Goal: Task Accomplishment & Management: Use online tool/utility

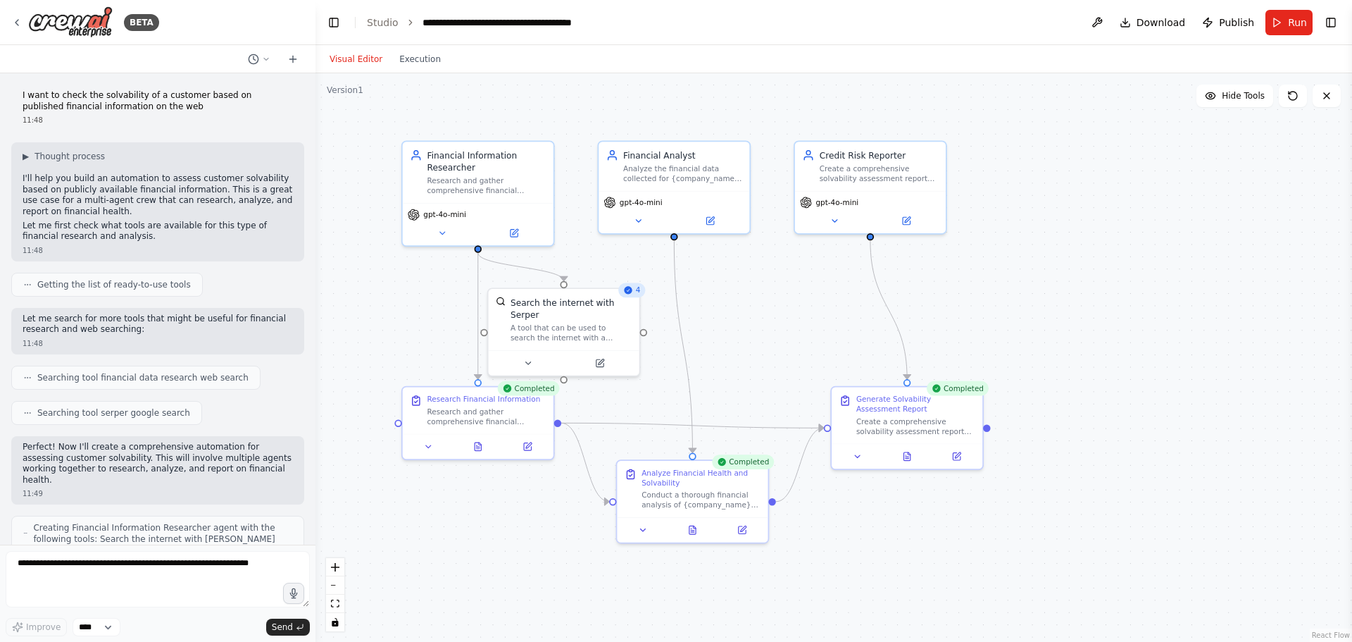
scroll to position [899, 0]
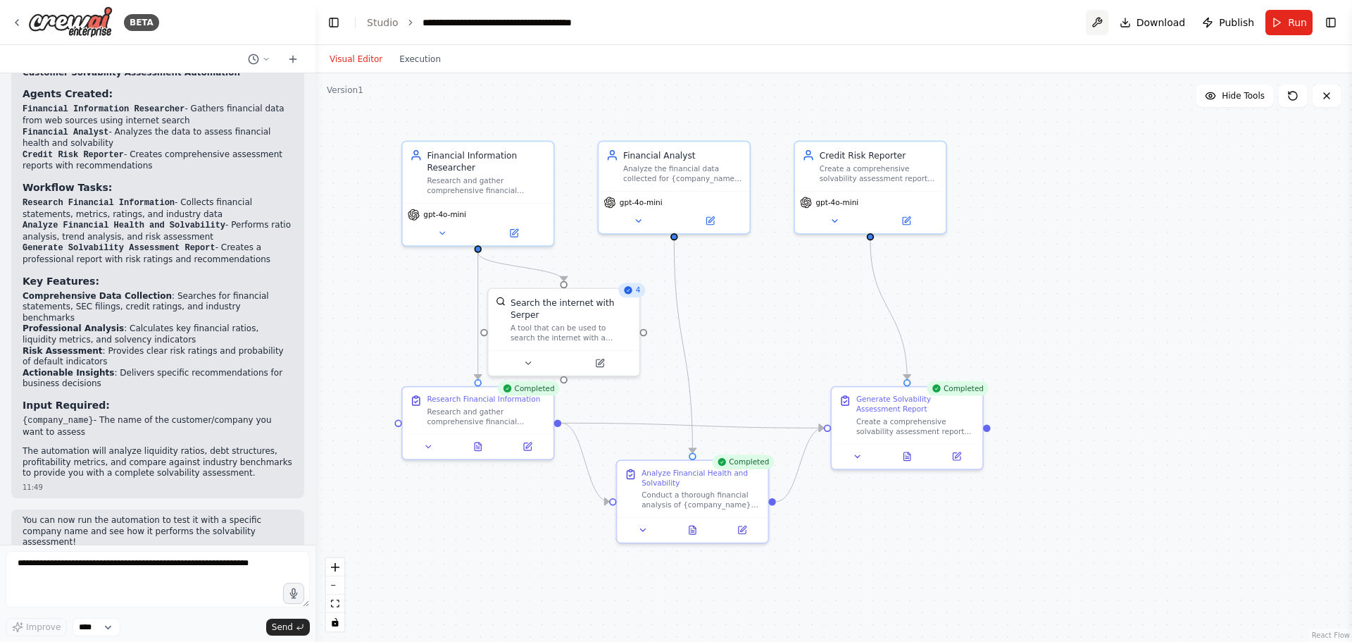
click at [1109, 20] on button at bounding box center [1097, 22] width 23 height 25
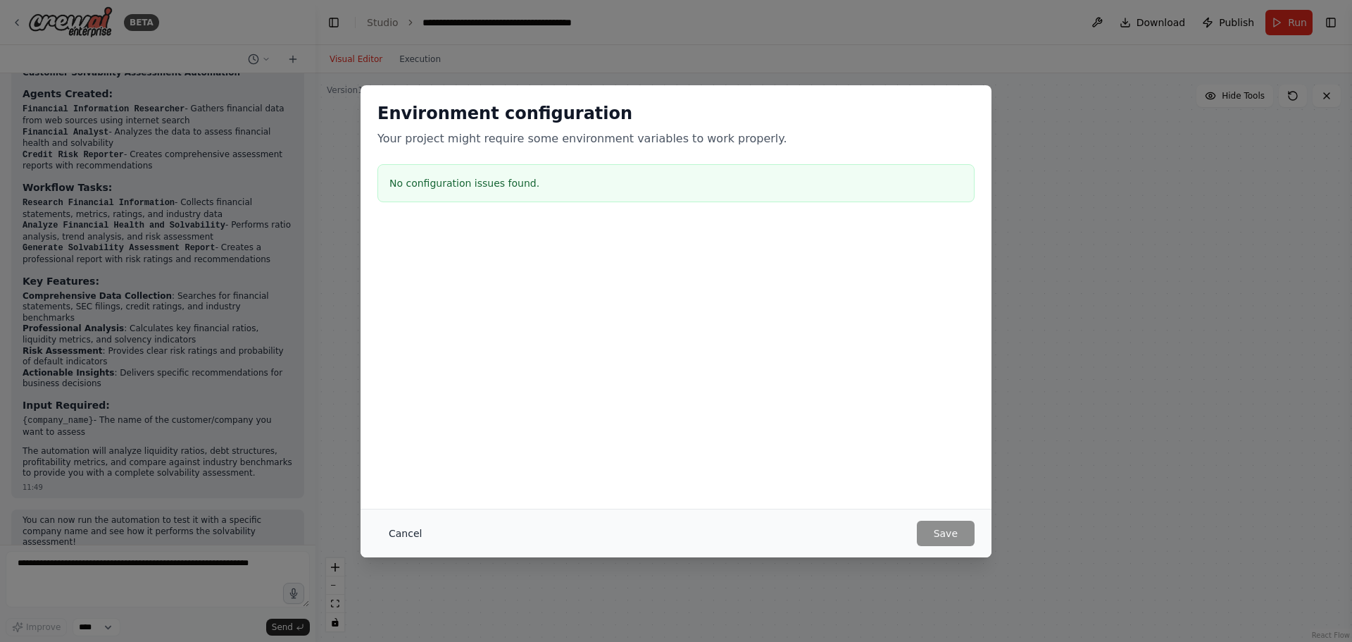
click at [399, 532] on button "Cancel" at bounding box center [406, 533] width 56 height 25
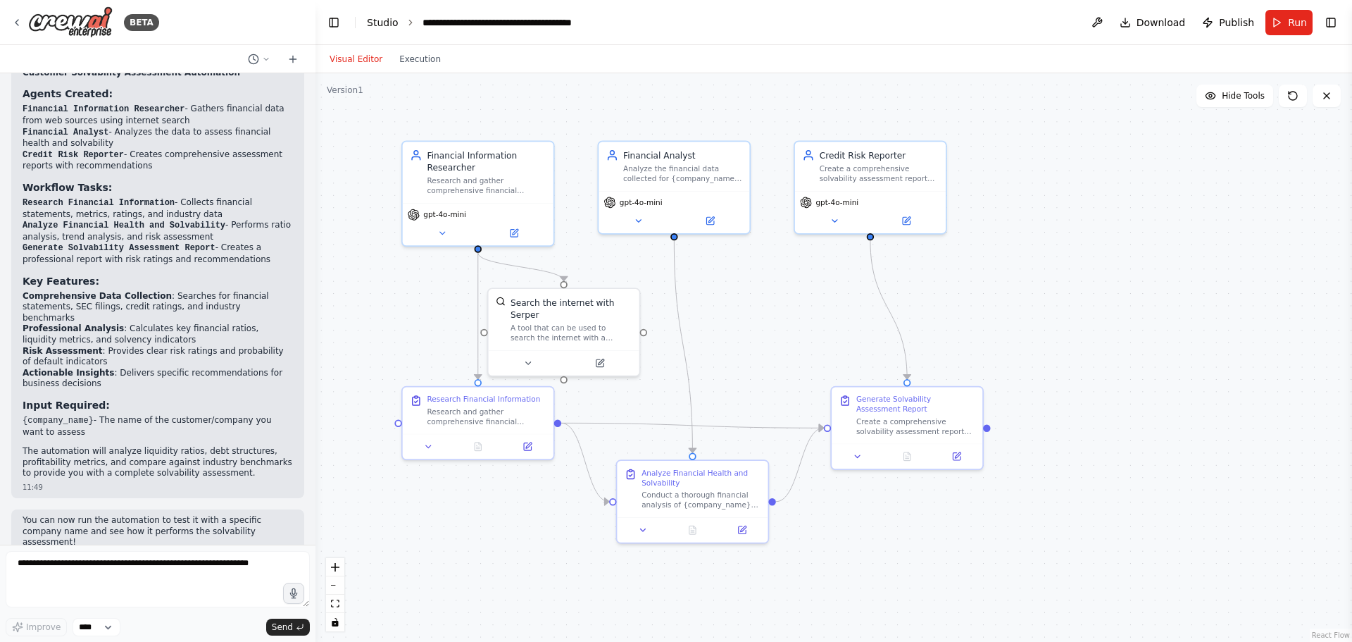
click at [374, 17] on link "Studio" at bounding box center [383, 22] width 32 height 11
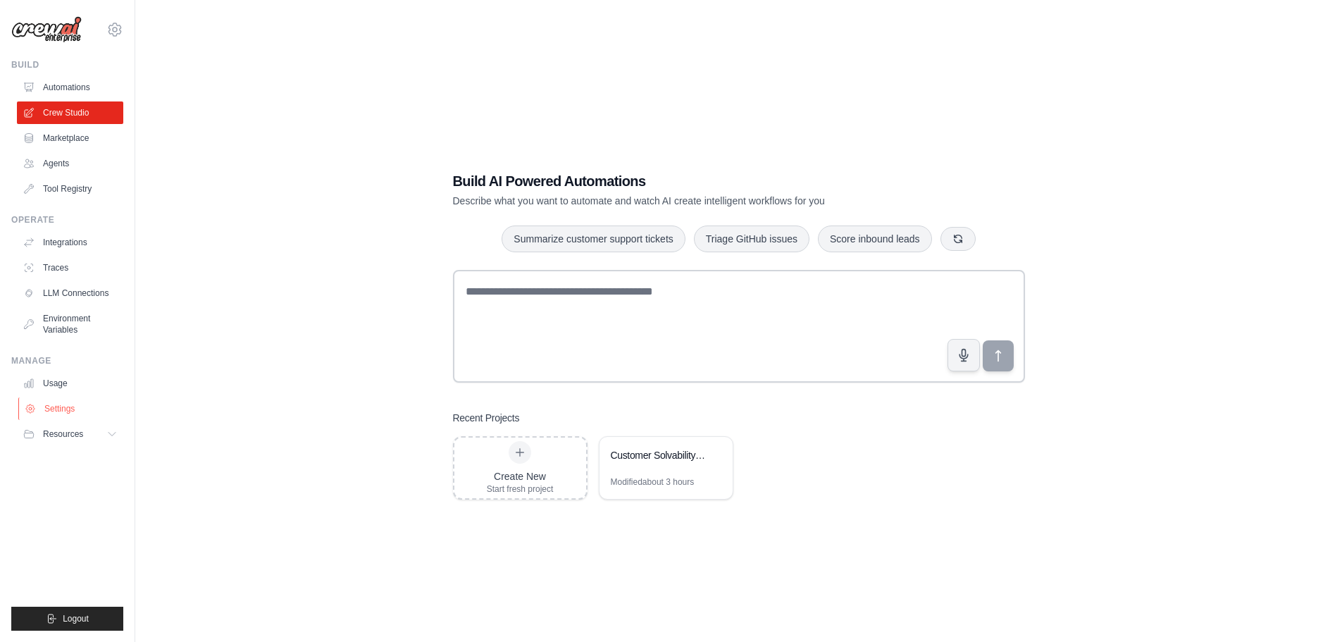
click at [51, 409] on link "Settings" at bounding box center [71, 408] width 106 height 23
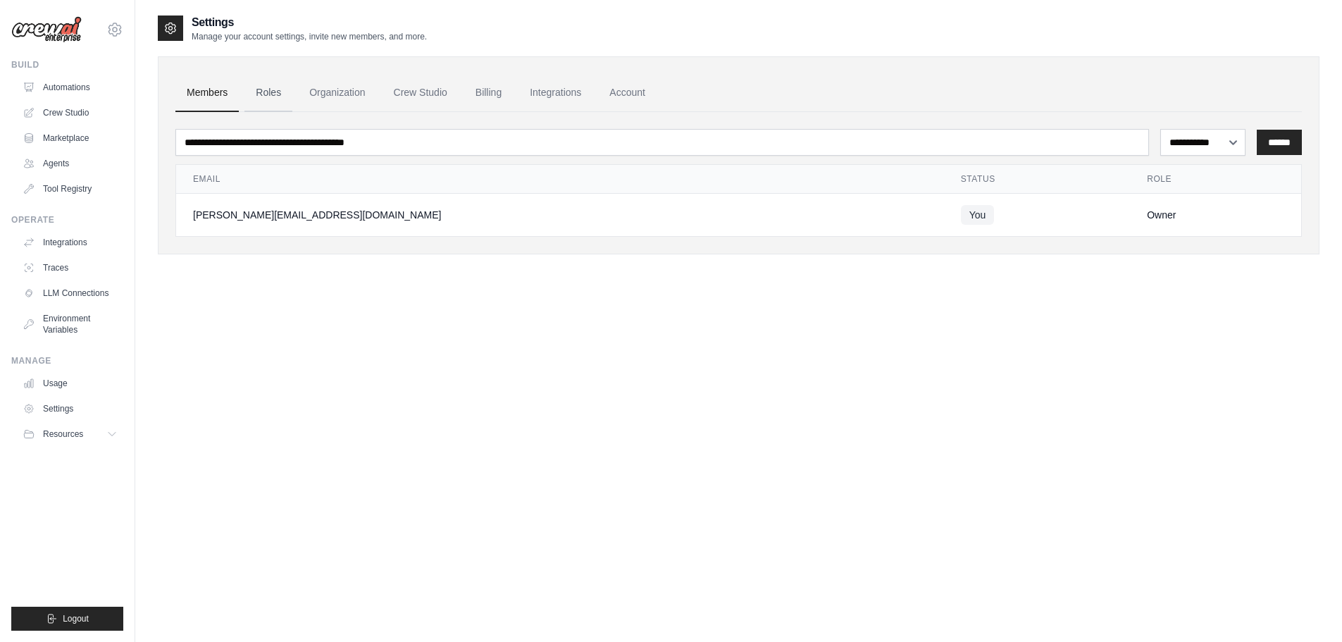
click at [266, 93] on link "Roles" at bounding box center [268, 93] width 48 height 38
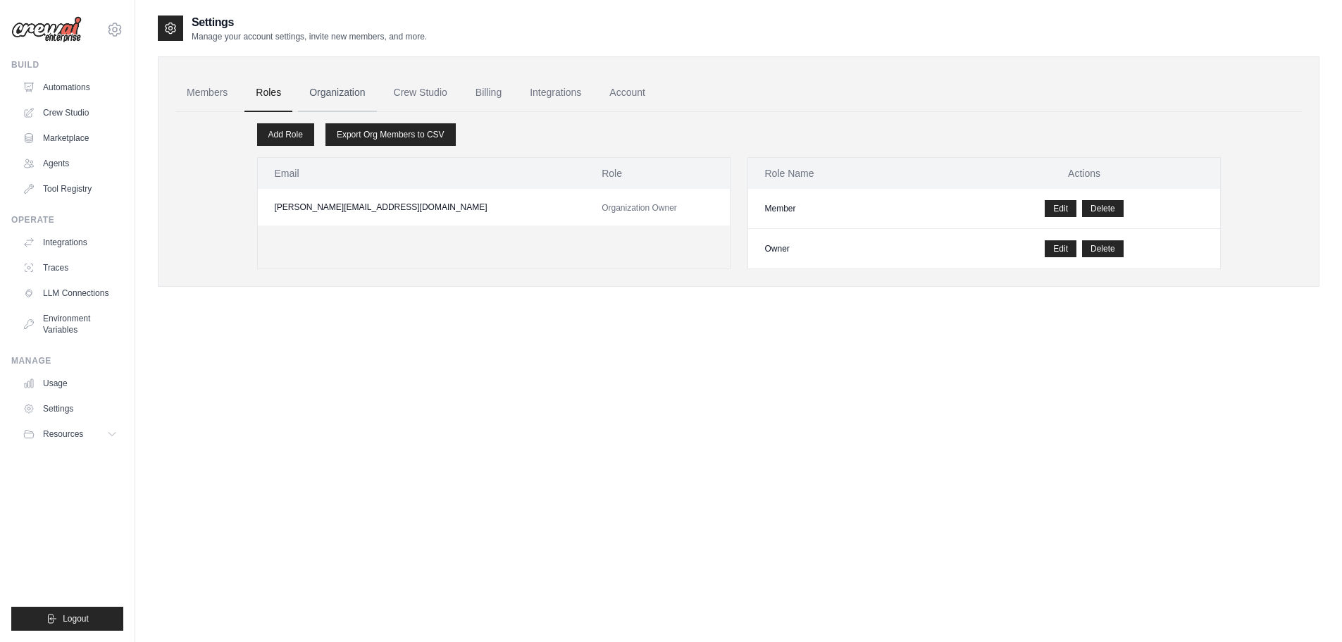
click at [337, 92] on link "Organization" at bounding box center [337, 93] width 78 height 38
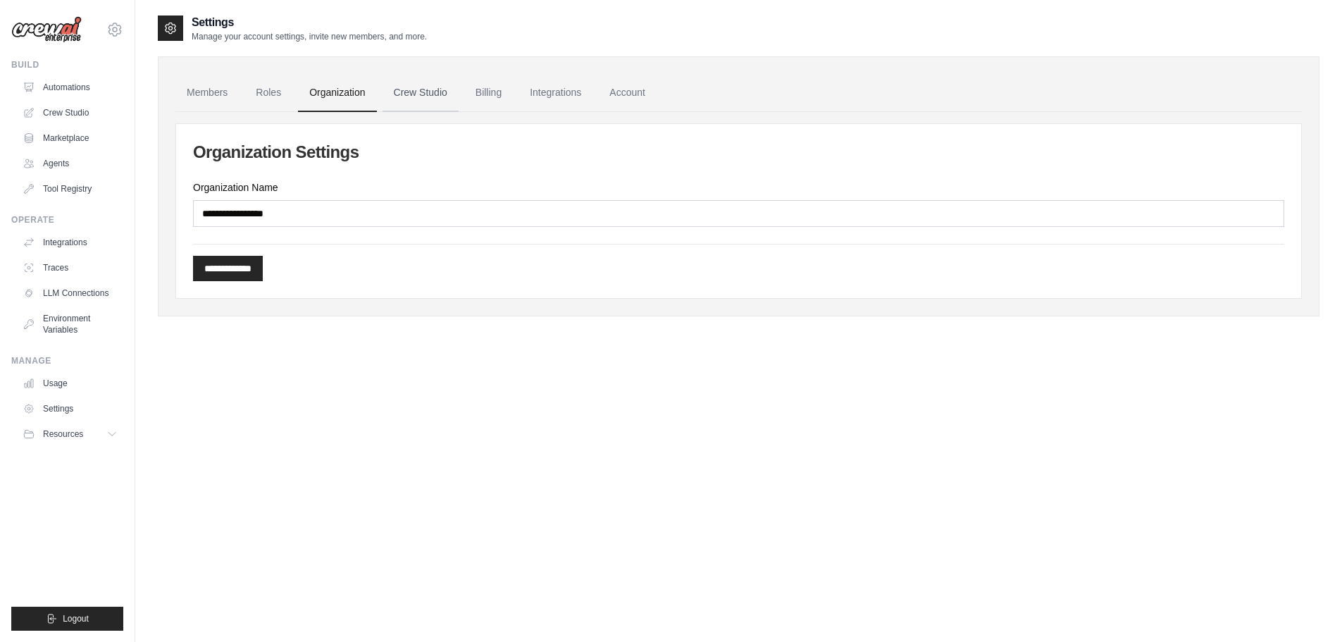
click at [419, 101] on link "Crew Studio" at bounding box center [420, 93] width 76 height 38
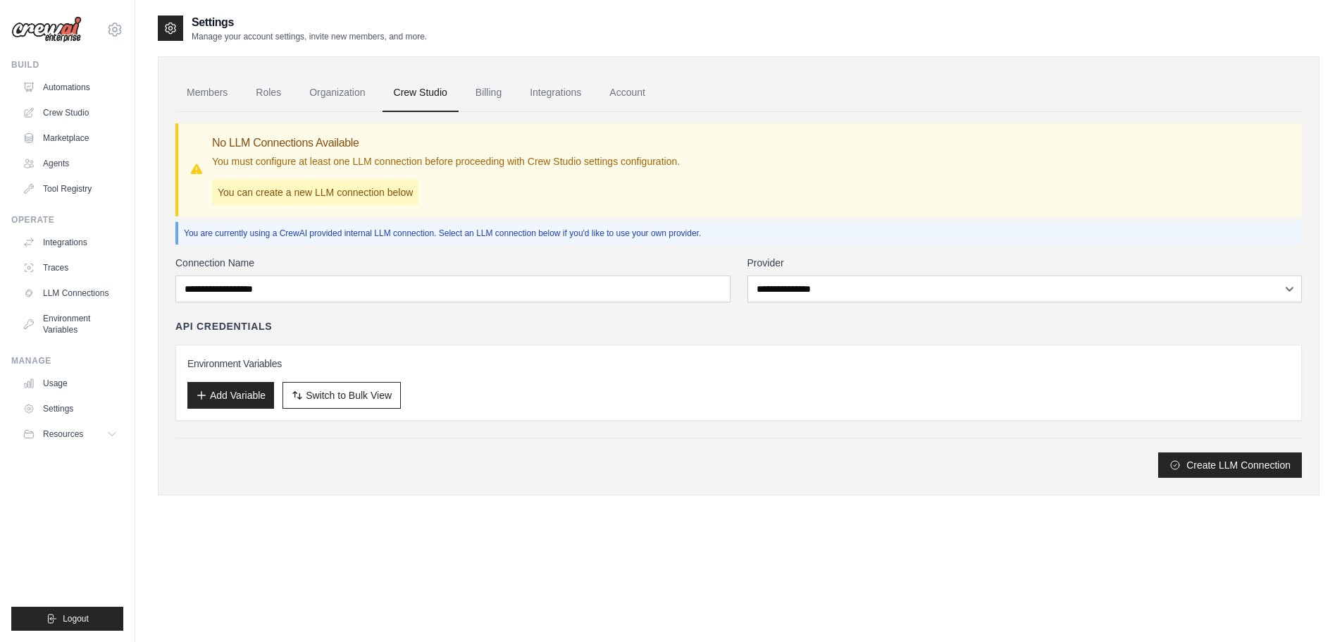
click at [417, 98] on link "Crew Studio" at bounding box center [420, 93] width 76 height 38
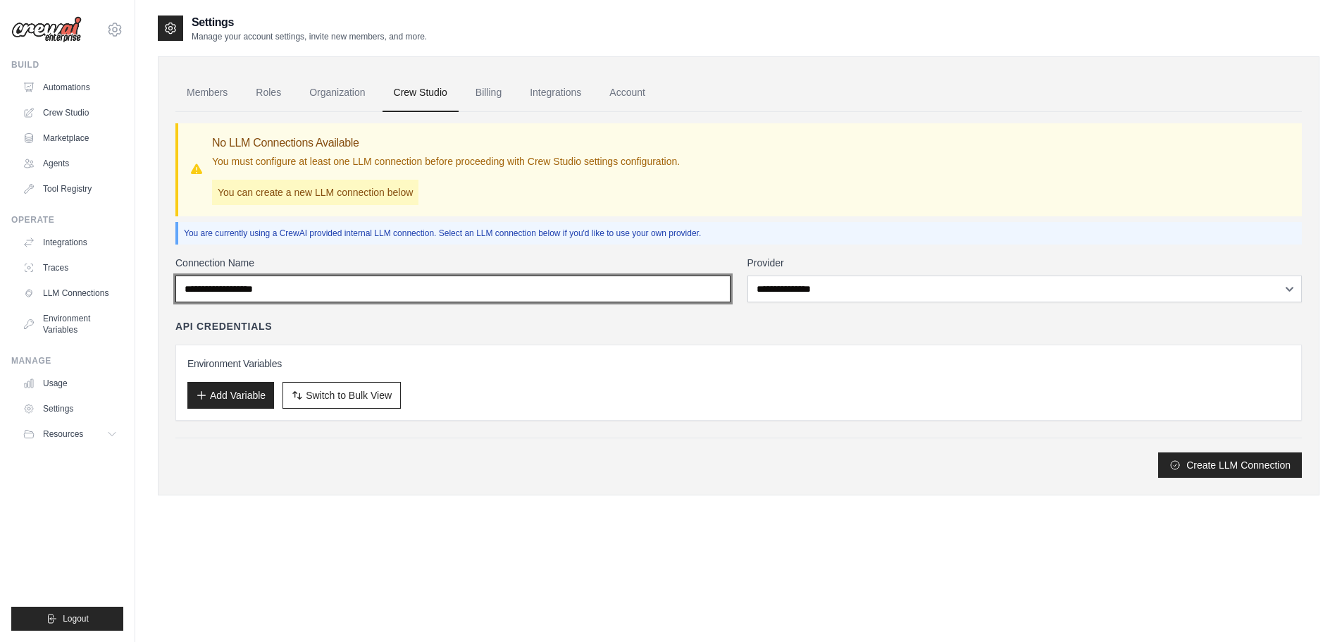
drag, startPoint x: 309, startPoint y: 289, endPoint x: 174, endPoint y: 285, distance: 134.6
click at [174, 285] on div "Members Roles Organization Crew Studio Billing Integrations Account No LLM Conn…" at bounding box center [738, 275] width 1161 height 439
click at [233, 287] on input "Connection Name" at bounding box center [452, 288] width 555 height 27
type input "*"
type input "**********"
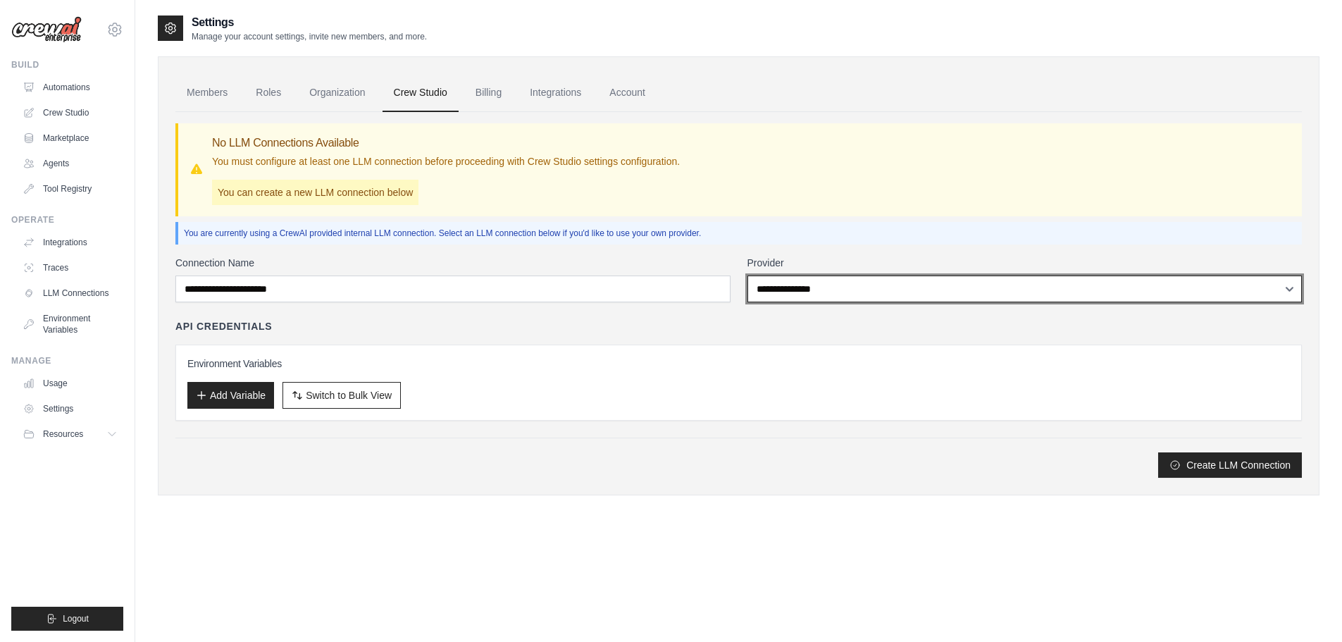
click at [817, 297] on select "**********" at bounding box center [1024, 288] width 555 height 27
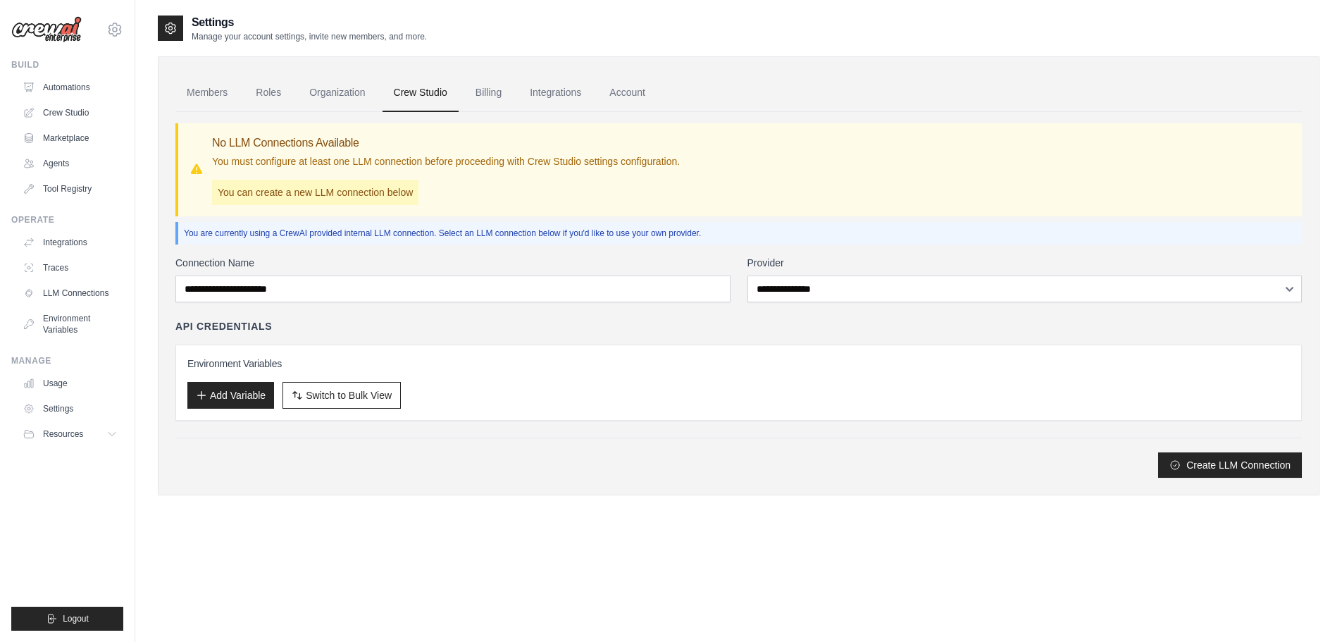
click at [653, 323] on div "API Credentials" at bounding box center [738, 326] width 1126 height 14
click at [228, 395] on button "Add Variable" at bounding box center [230, 394] width 87 height 27
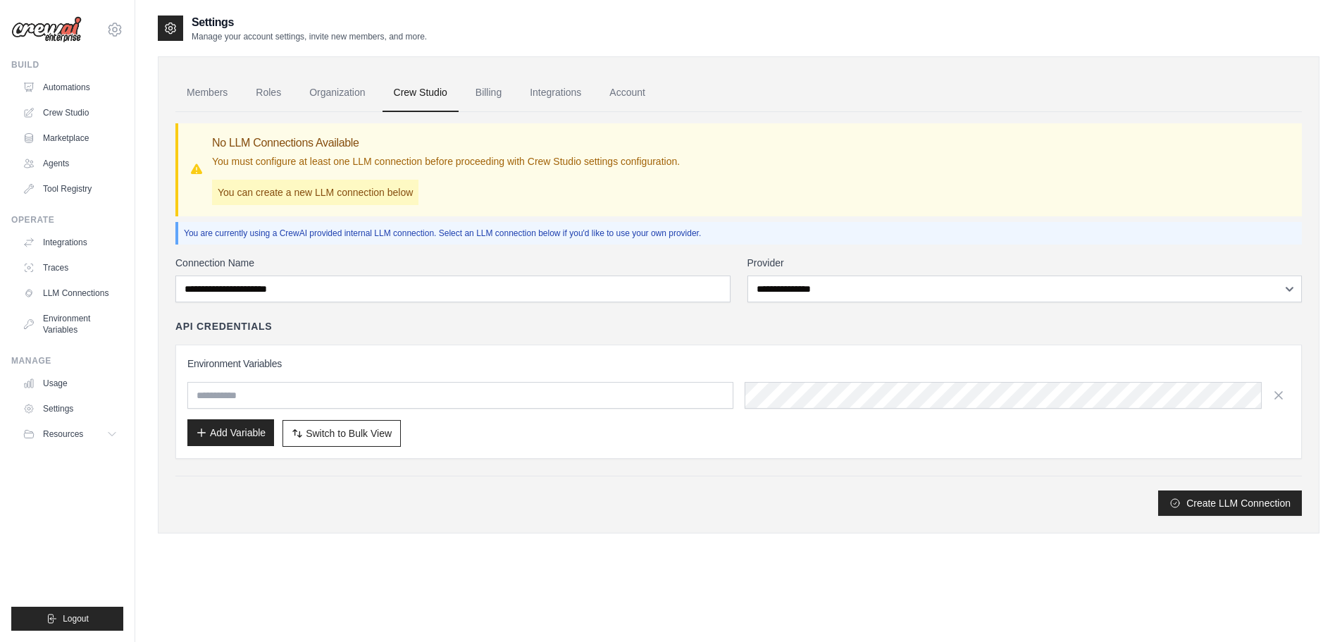
click at [228, 395] on input "text" at bounding box center [460, 395] width 546 height 27
click at [601, 396] on input "text" at bounding box center [460, 395] width 546 height 27
type input "*******"
paste input "*******"
type input "**********"
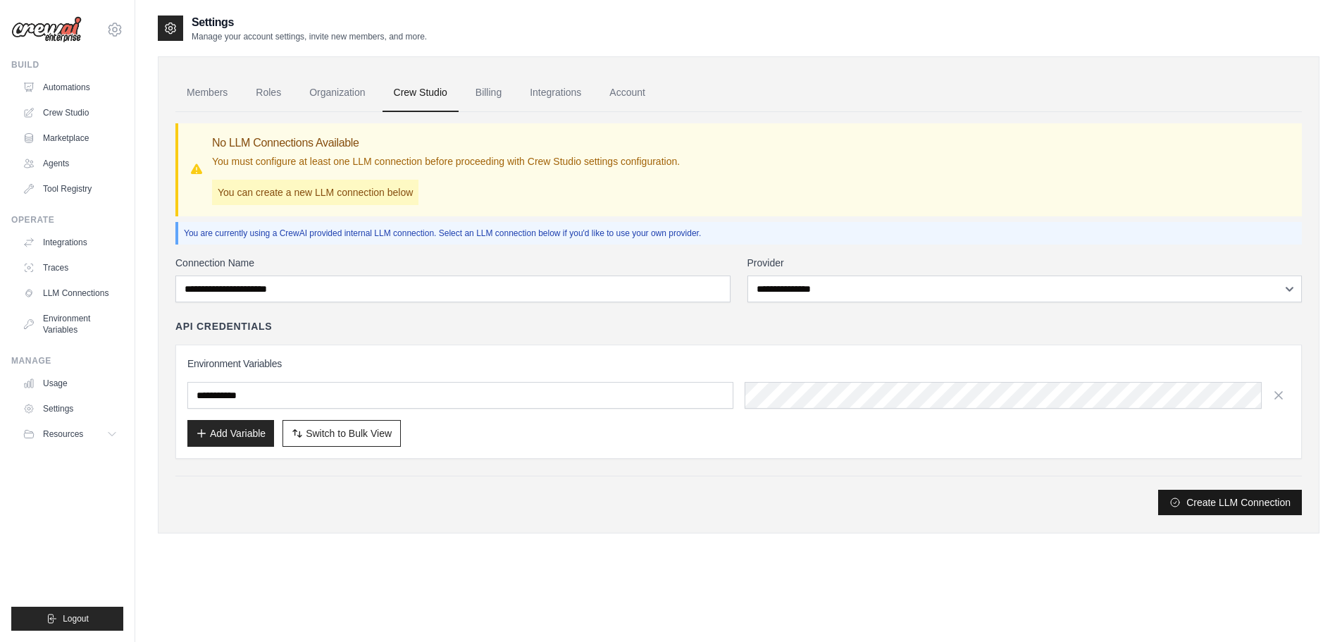
click at [1235, 504] on button "Create LLM Connection" at bounding box center [1230, 502] width 144 height 25
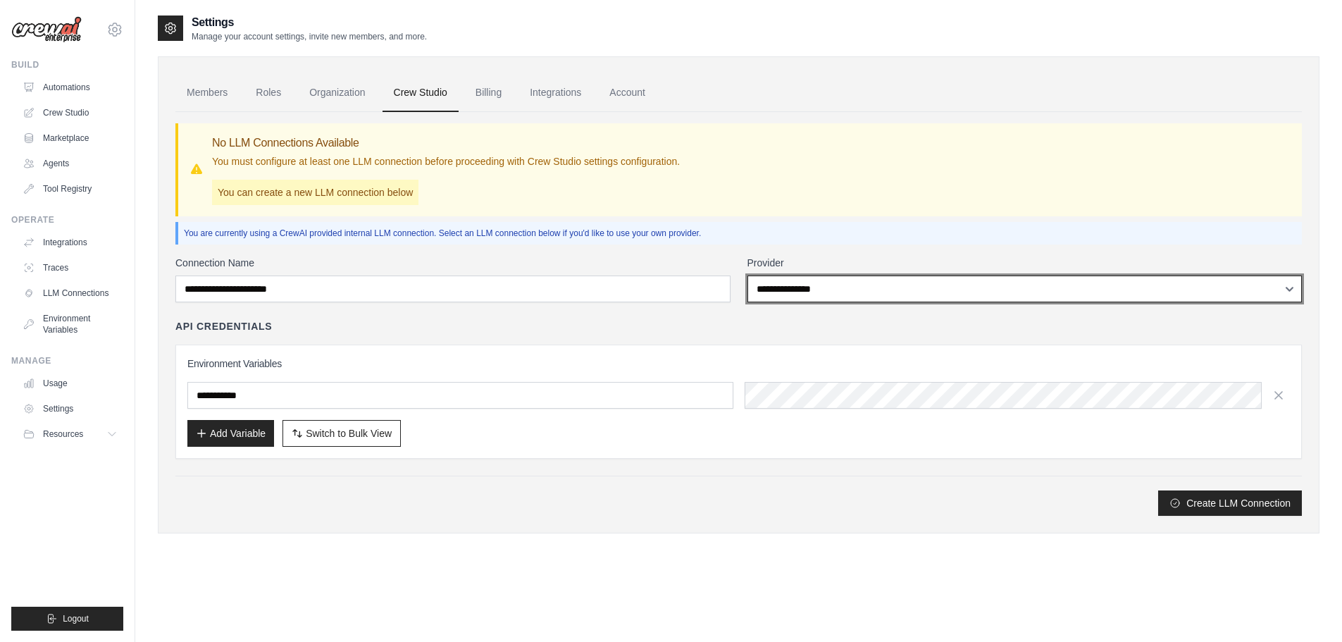
click at [832, 283] on select "**********" at bounding box center [1024, 288] width 555 height 27
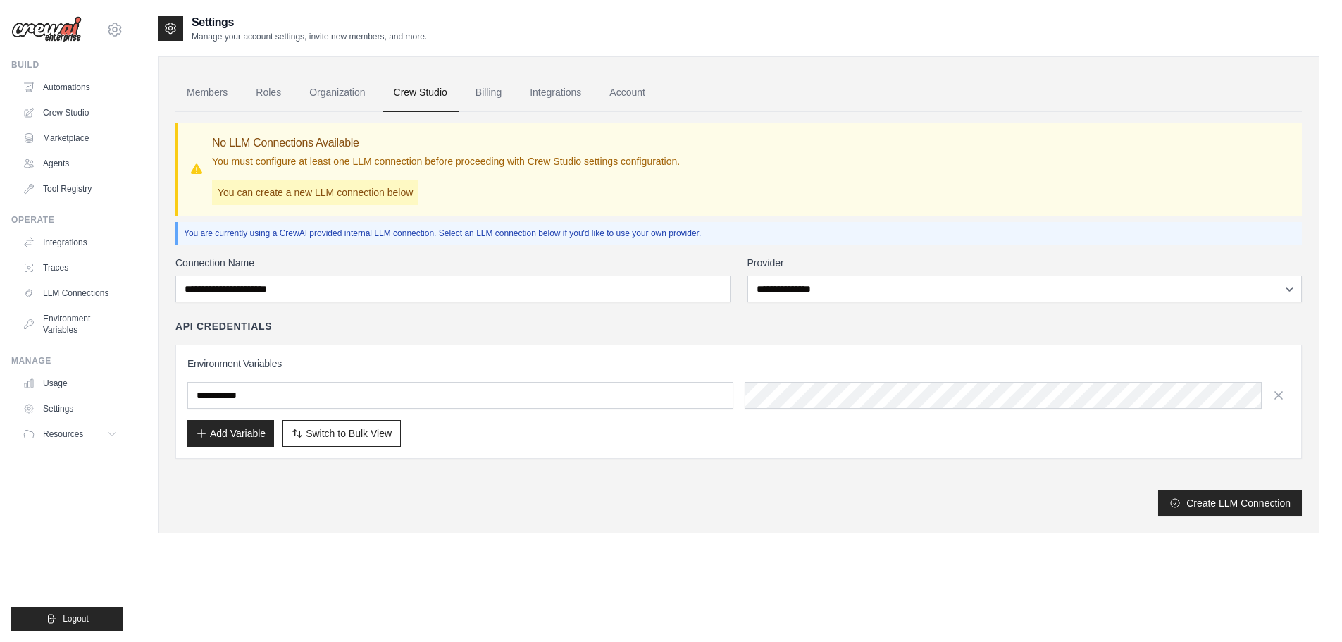
click at [949, 178] on div "No LLM Connections Available You must configure at least one LLM connection bef…" at bounding box center [739, 170] width 1101 height 70
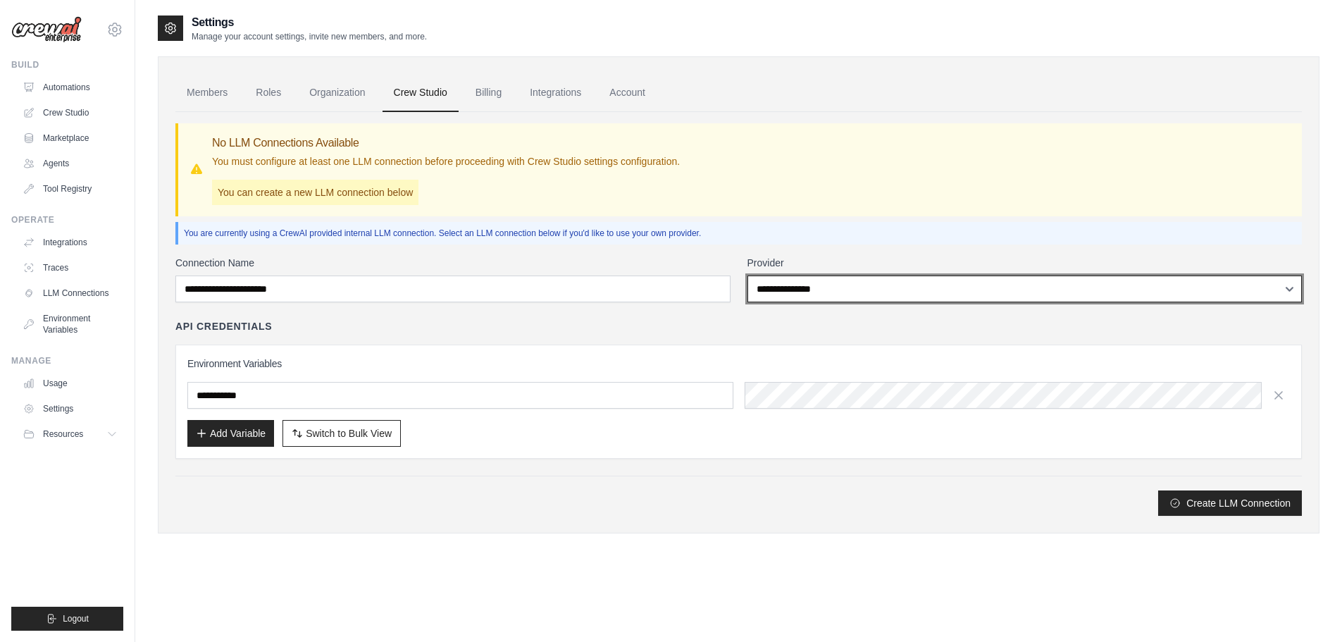
click at [899, 285] on select "**********" at bounding box center [1024, 288] width 555 height 27
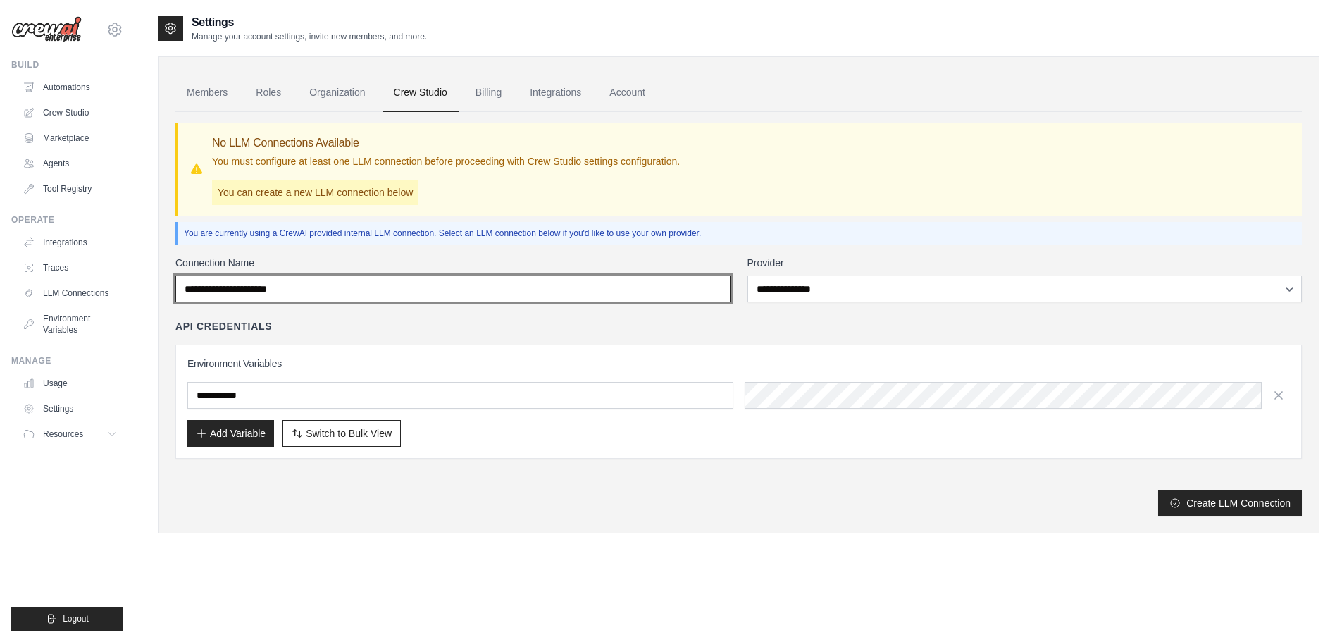
click at [341, 278] on input "**********" at bounding box center [452, 288] width 555 height 27
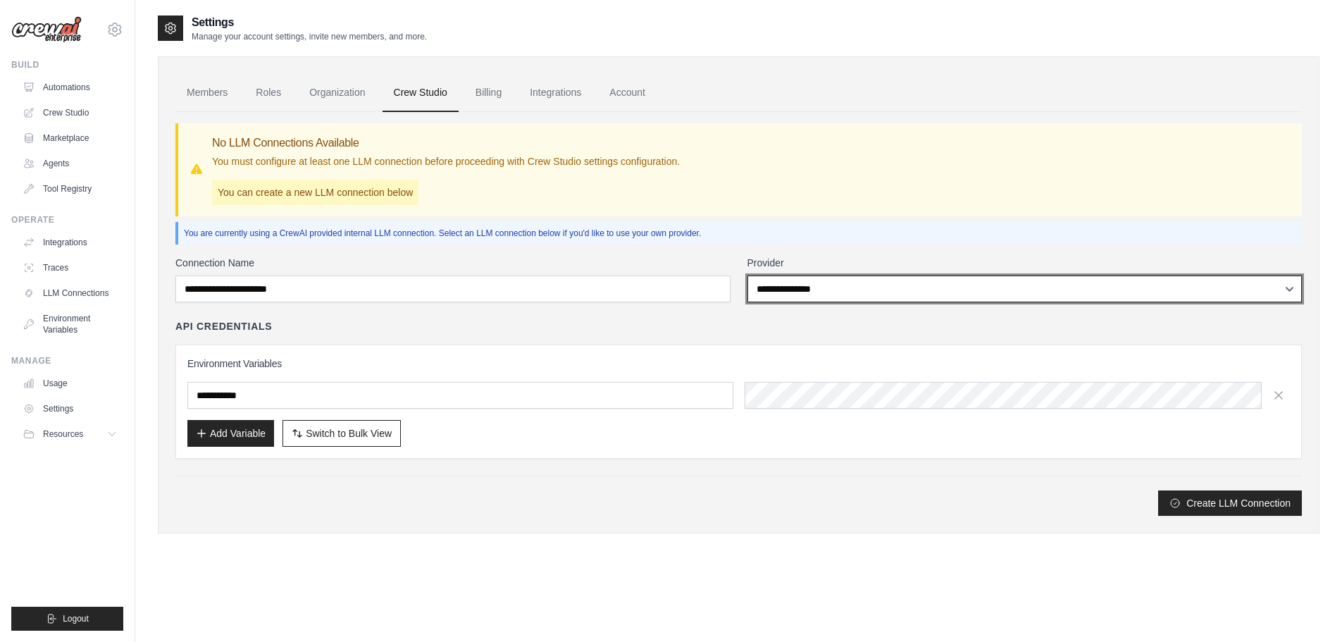
click at [833, 287] on select "**********" at bounding box center [1024, 288] width 555 height 27
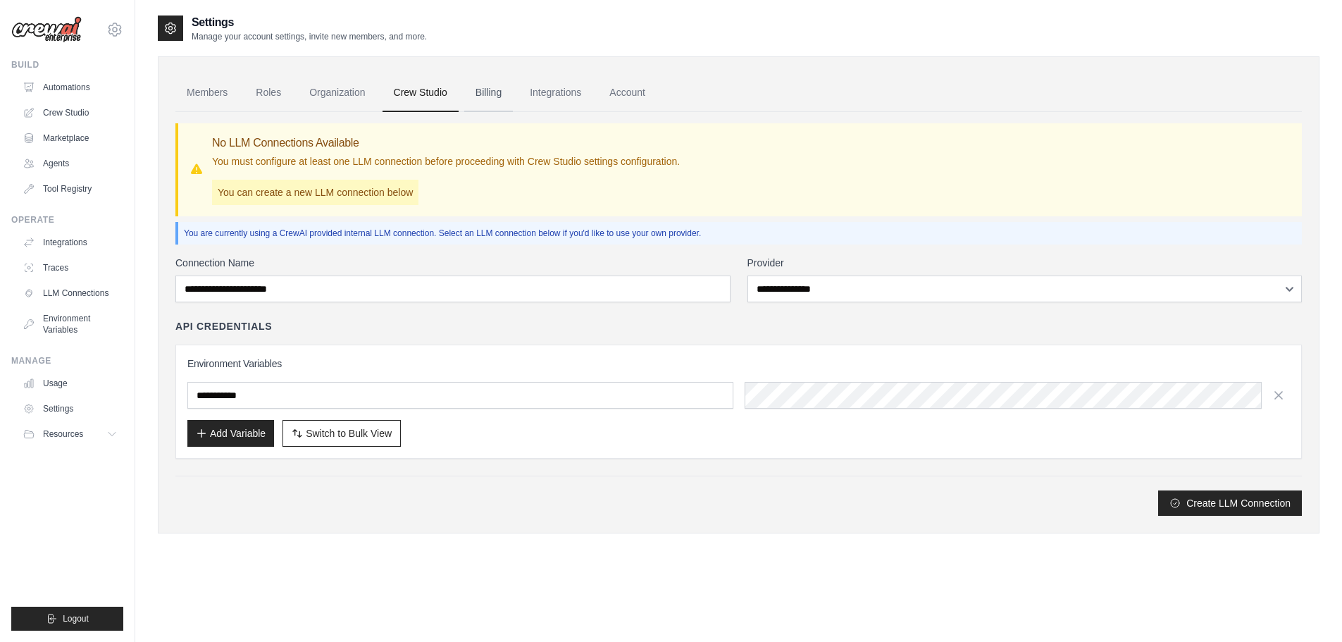
click at [479, 94] on link "Billing" at bounding box center [488, 93] width 49 height 38
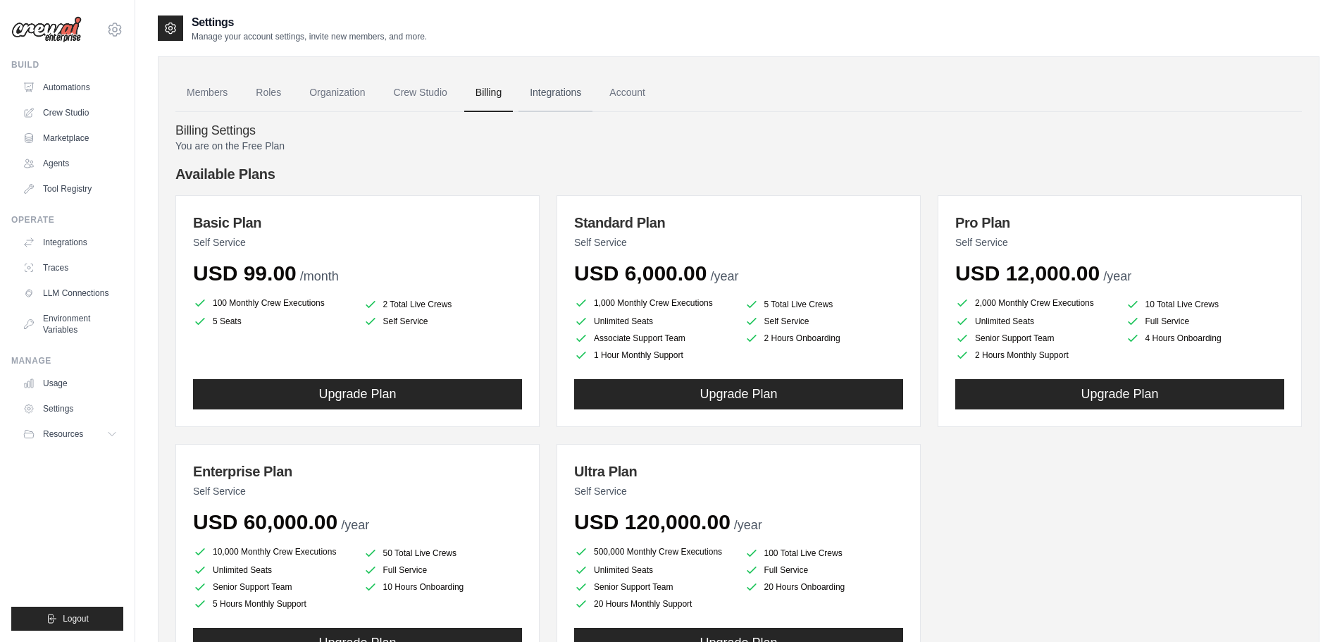
click at [552, 94] on link "Integrations" at bounding box center [555, 93] width 74 height 38
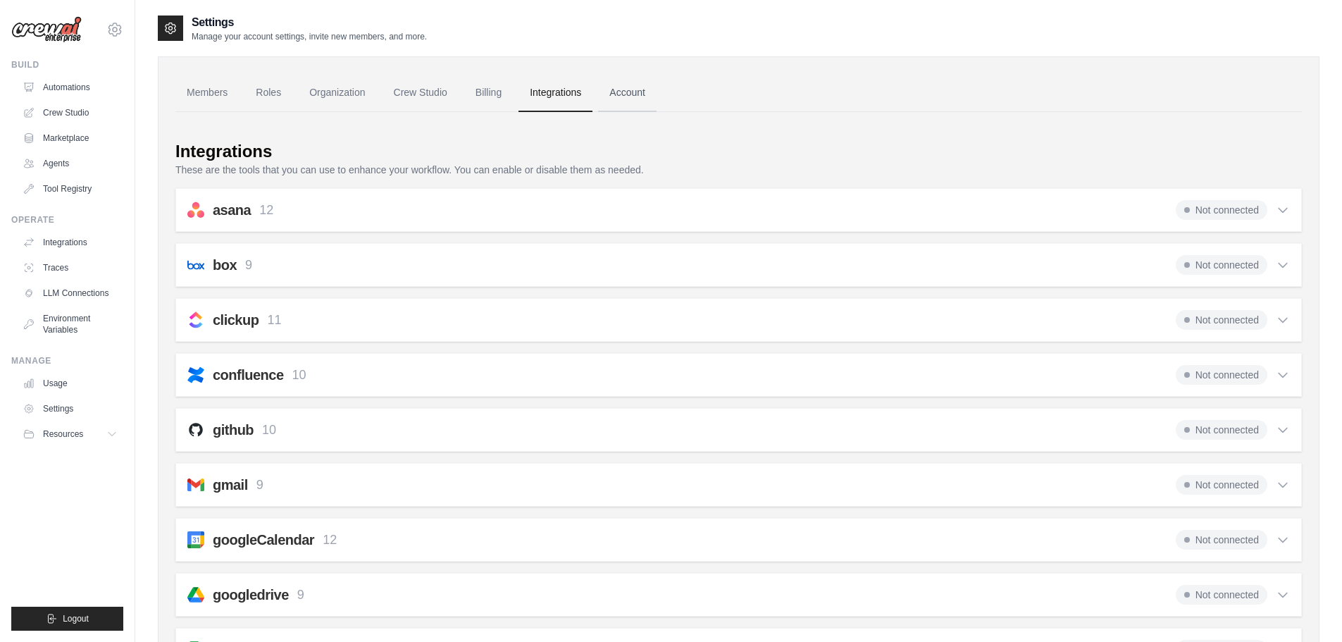
click at [643, 96] on link "Account" at bounding box center [627, 93] width 58 height 38
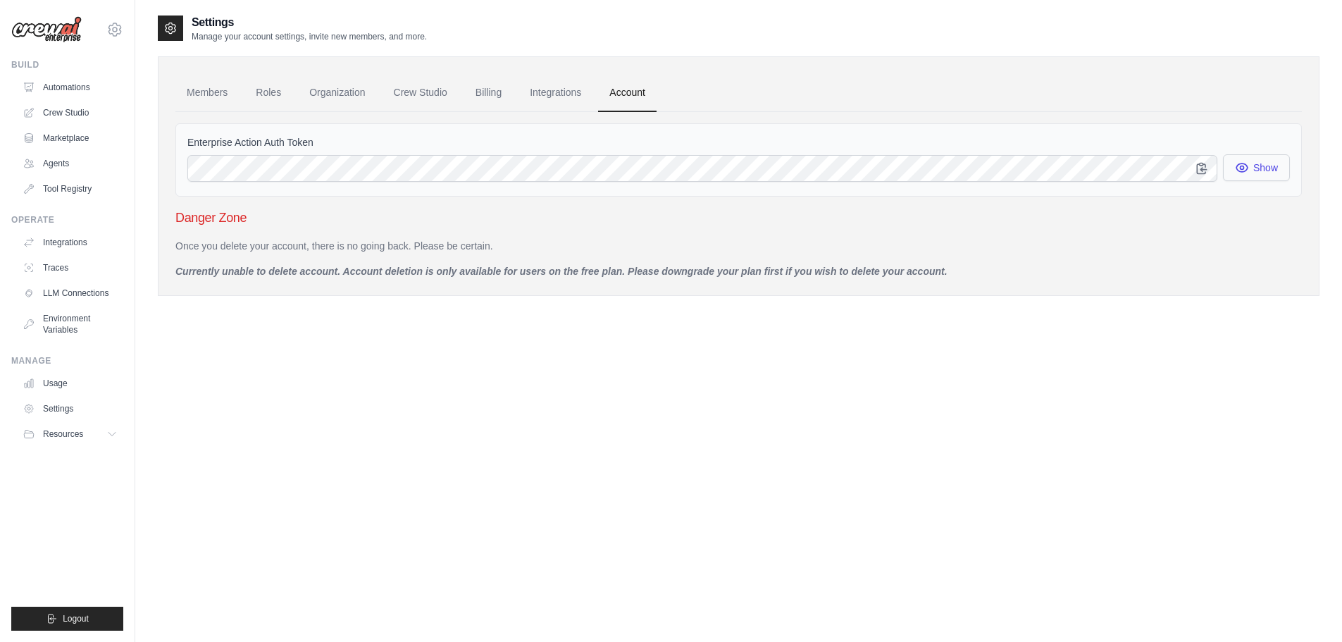
click at [1262, 171] on button "Show" at bounding box center [1256, 167] width 67 height 27
click at [218, 86] on link "Members" at bounding box center [206, 93] width 63 height 38
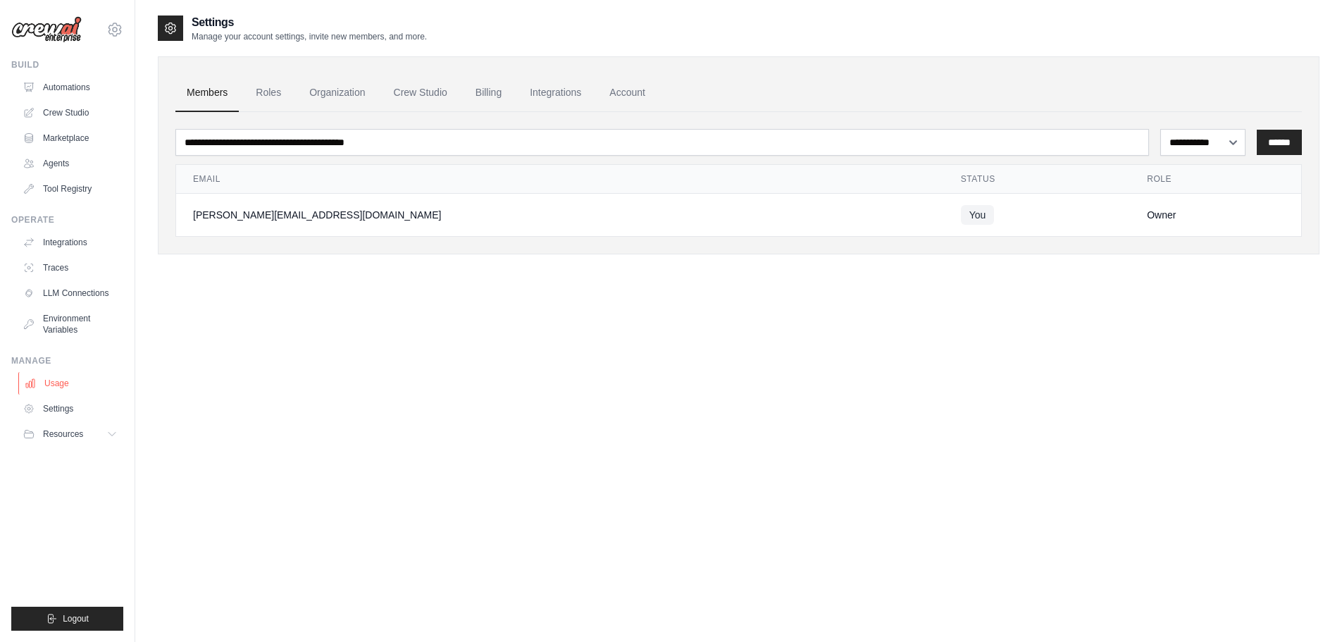
click at [56, 386] on link "Usage" at bounding box center [71, 383] width 106 height 23
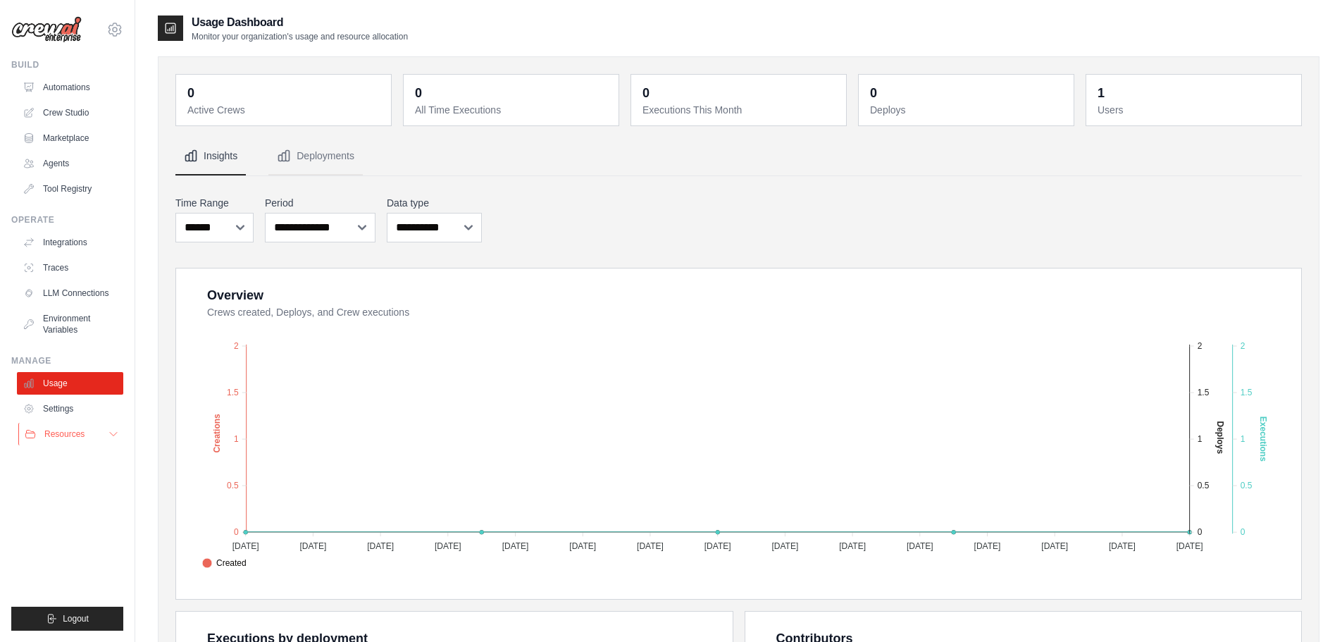
click at [68, 438] on span "Resources" at bounding box center [64, 433] width 40 height 11
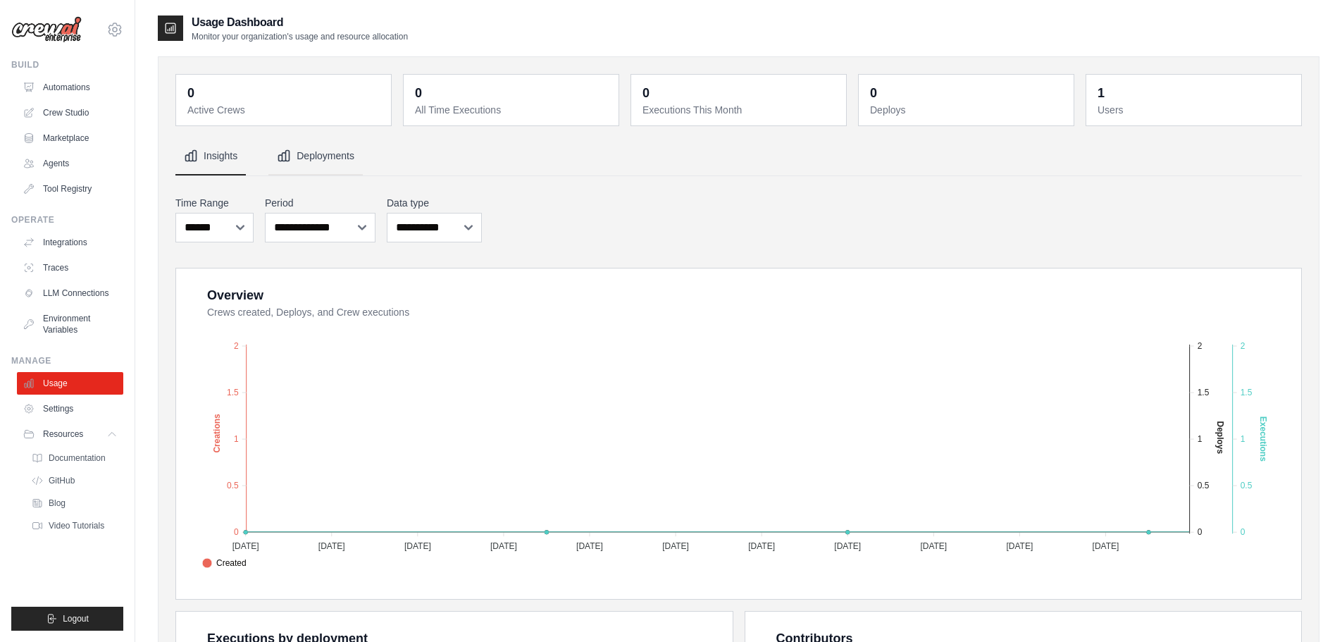
click at [332, 152] on button "Deployments" at bounding box center [315, 156] width 94 height 38
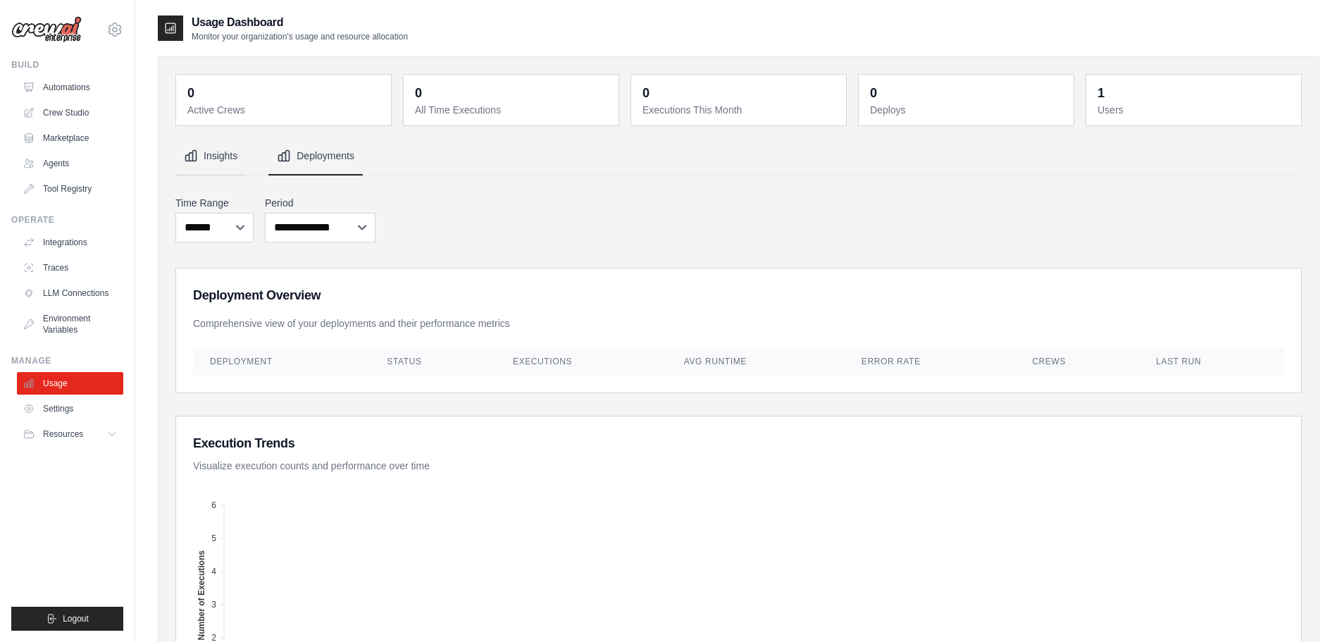
click at [209, 160] on button "Insights" at bounding box center [210, 156] width 70 height 38
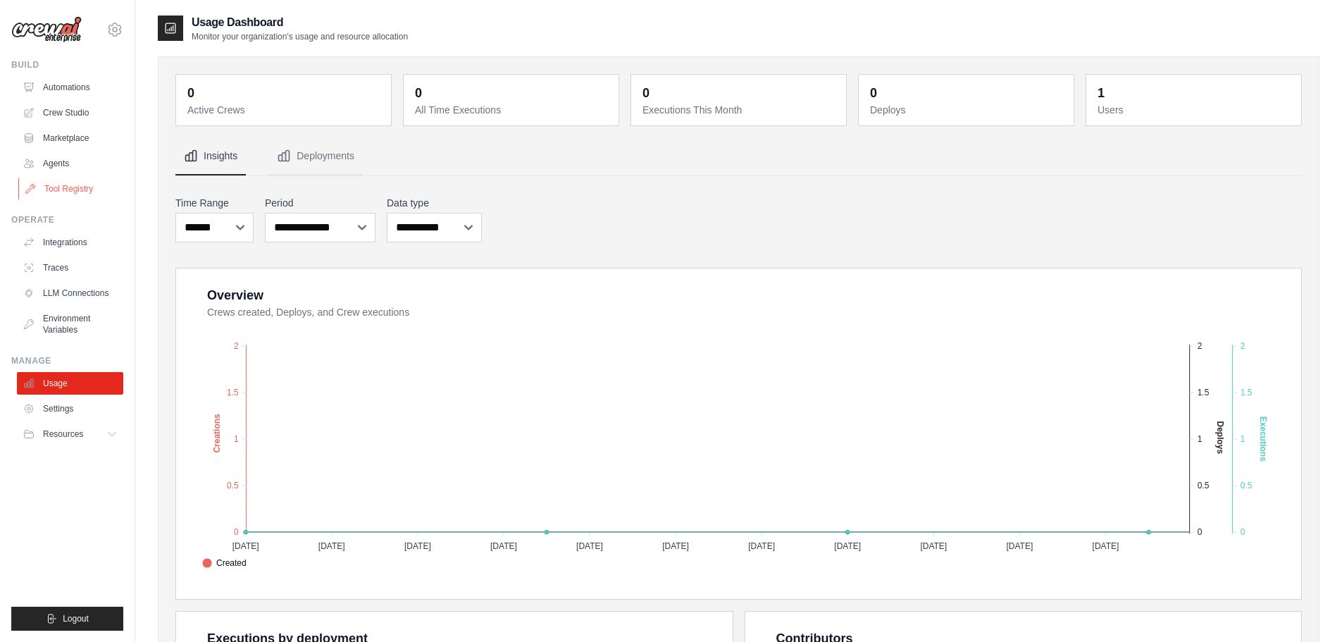
click at [71, 191] on link "Tool Registry" at bounding box center [71, 188] width 106 height 23
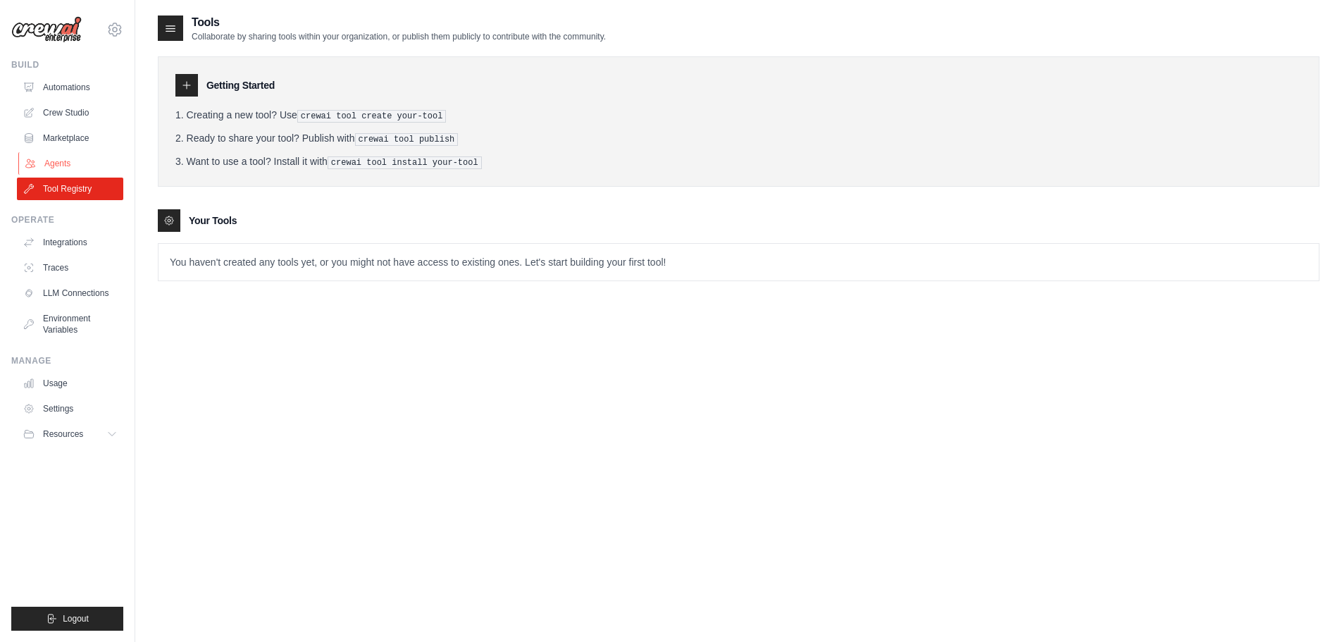
click at [62, 160] on link "Agents" at bounding box center [71, 163] width 106 height 23
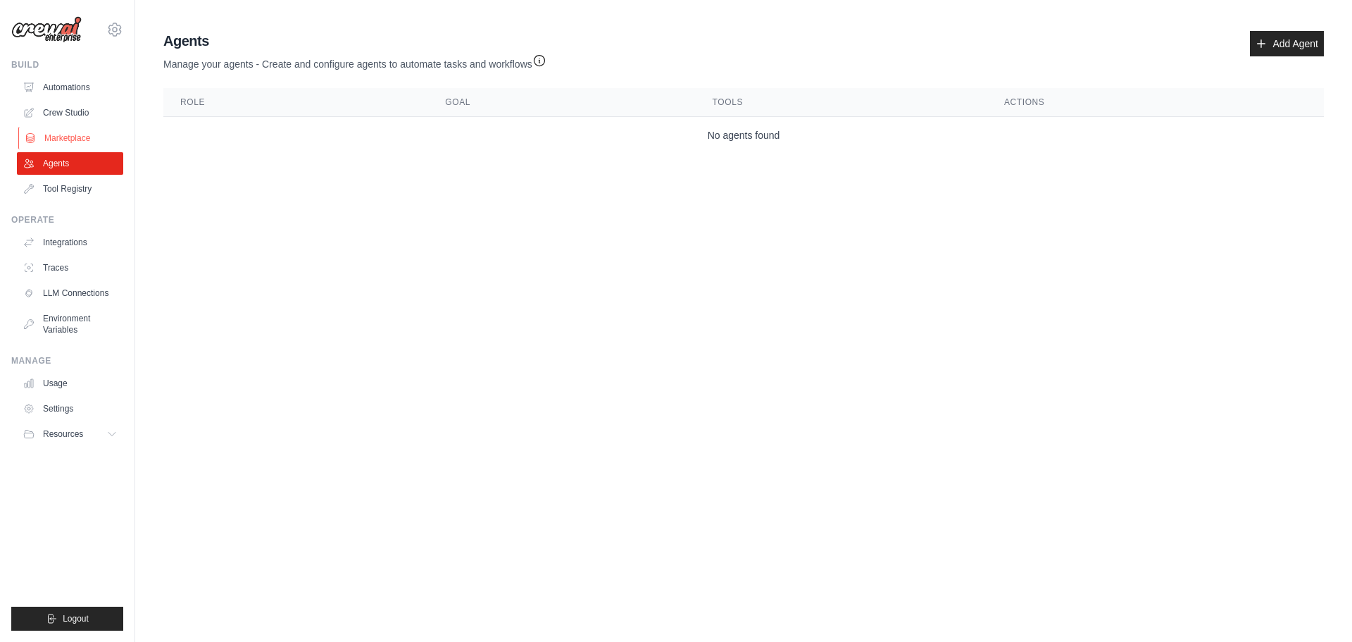
click at [59, 142] on link "Marketplace" at bounding box center [71, 138] width 106 height 23
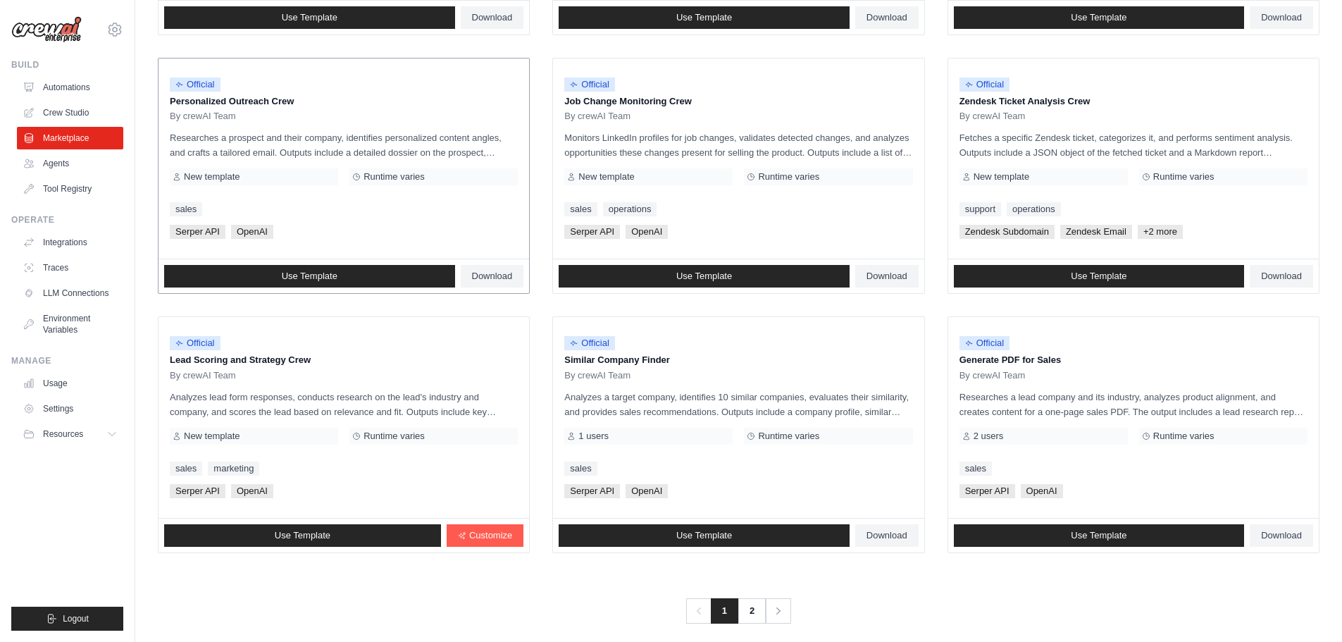
scroll to position [664, 0]
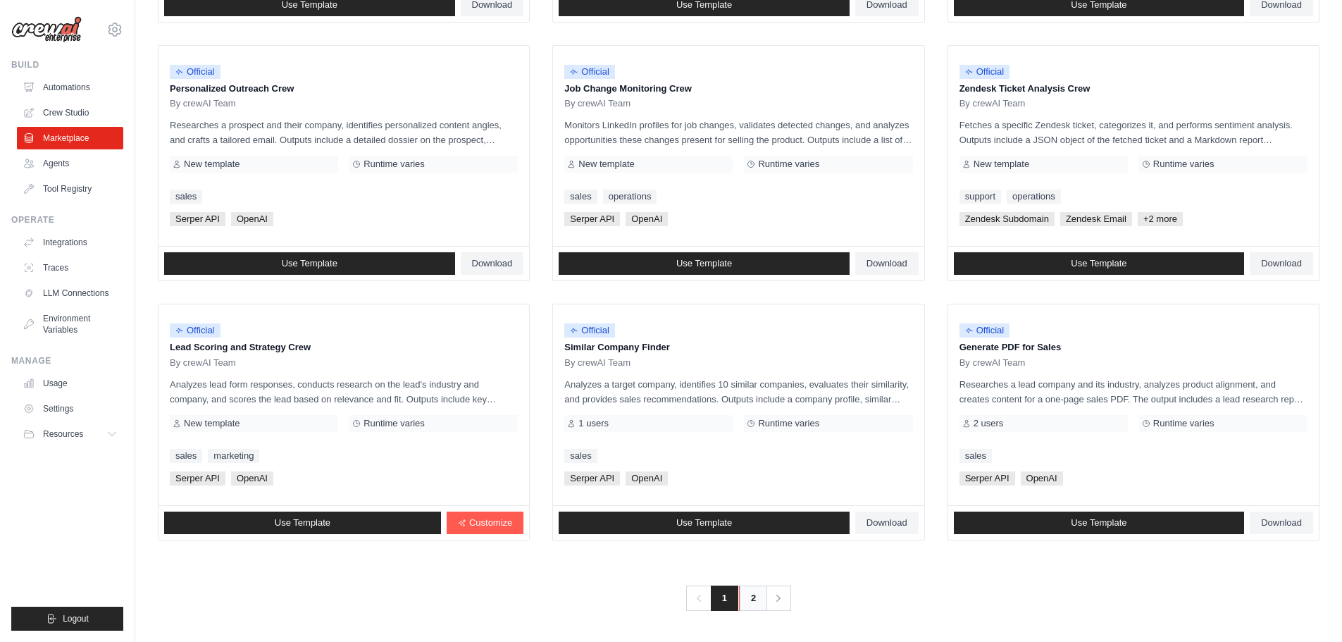
click at [748, 596] on link "2" at bounding box center [753, 597] width 28 height 25
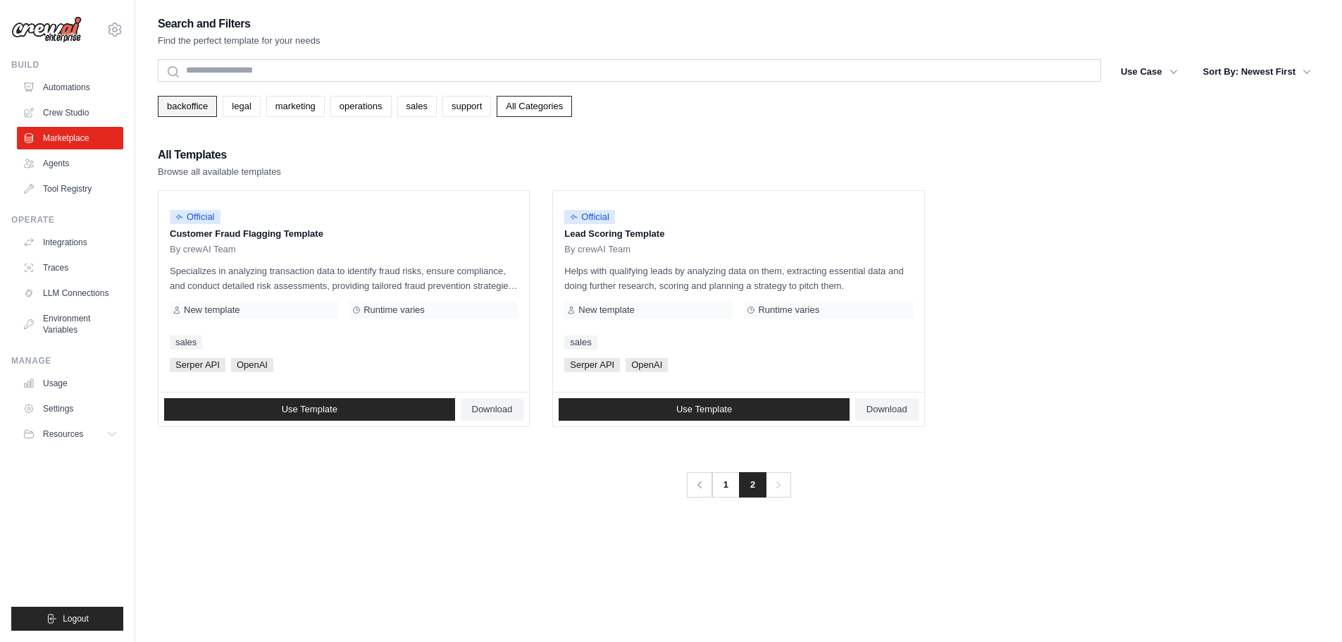
click at [198, 104] on link "backoffice" at bounding box center [187, 106] width 59 height 21
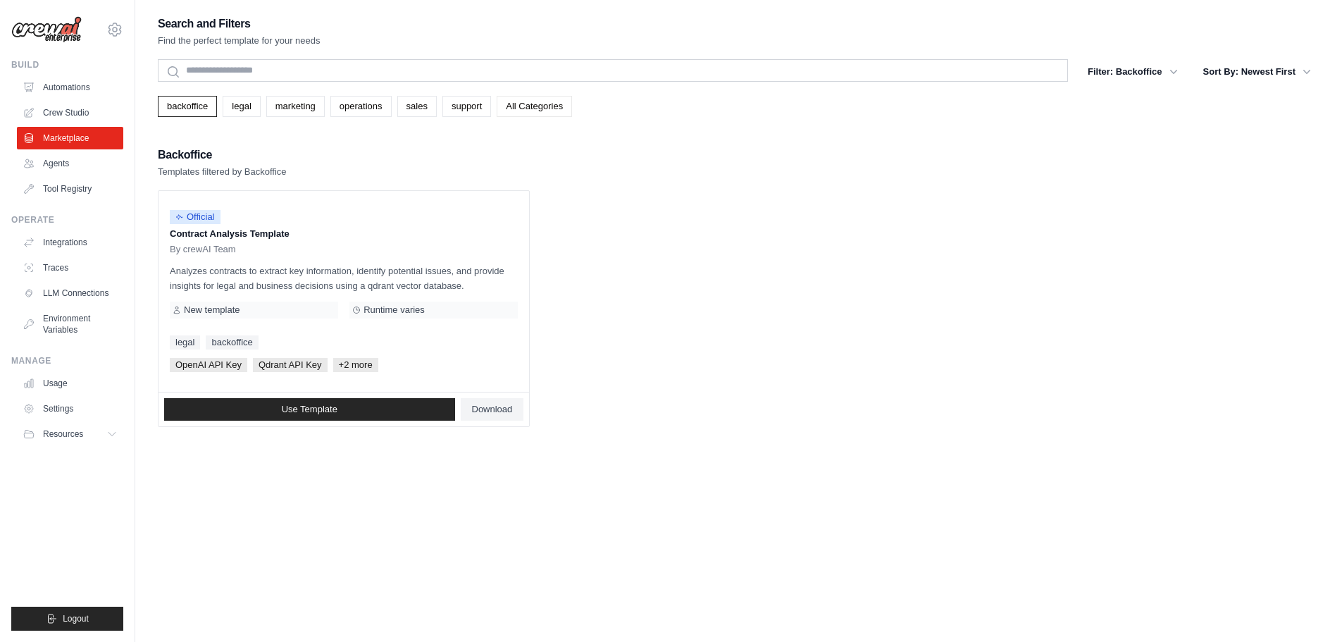
click at [522, 102] on link "All Categories" at bounding box center [534, 106] width 75 height 21
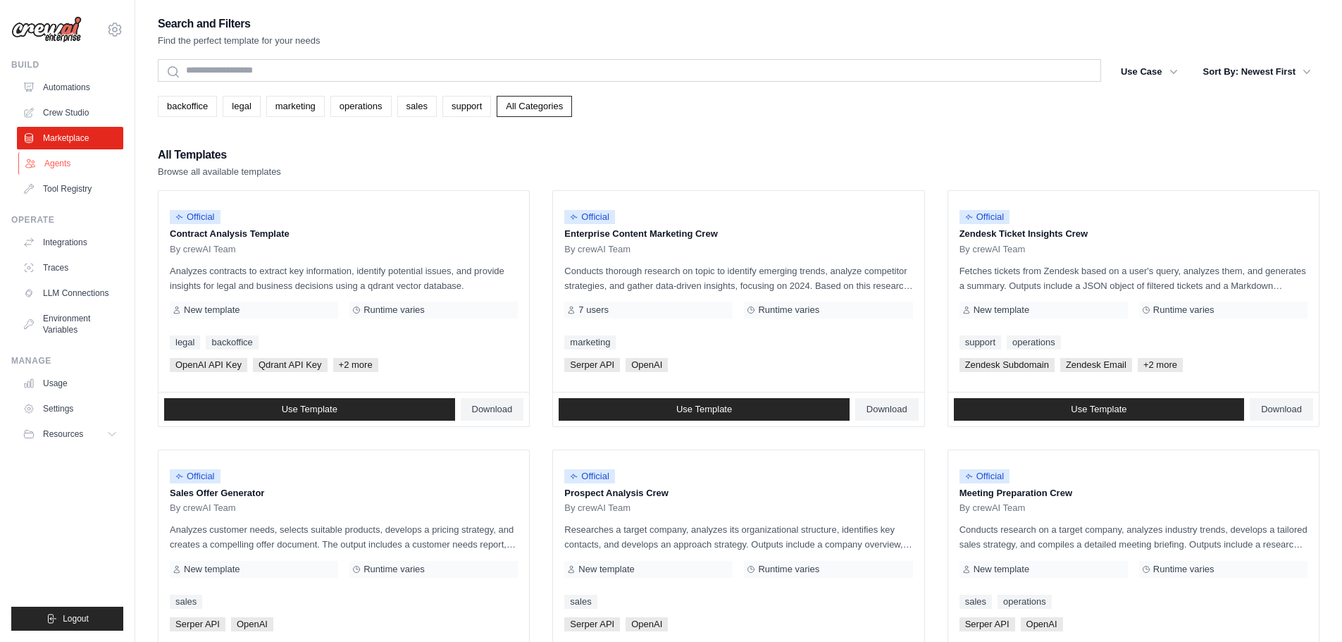
click at [65, 164] on link "Agents" at bounding box center [71, 163] width 106 height 23
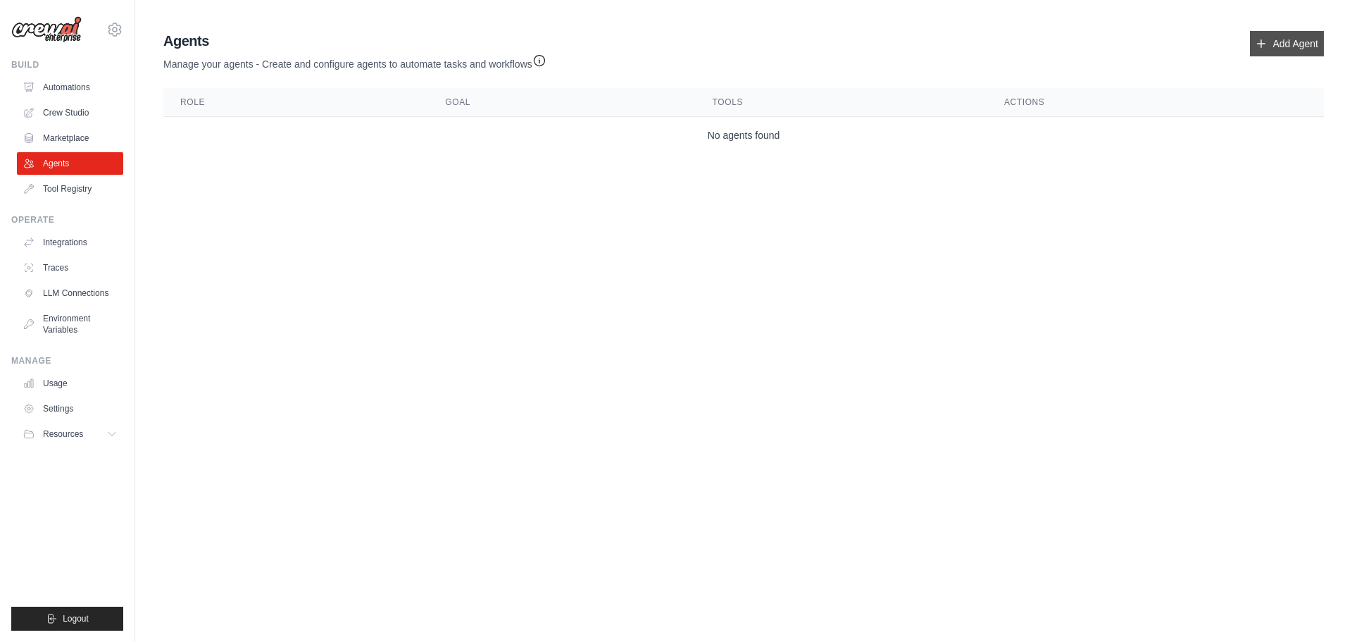
click at [1273, 42] on link "Add Agent" at bounding box center [1287, 43] width 74 height 25
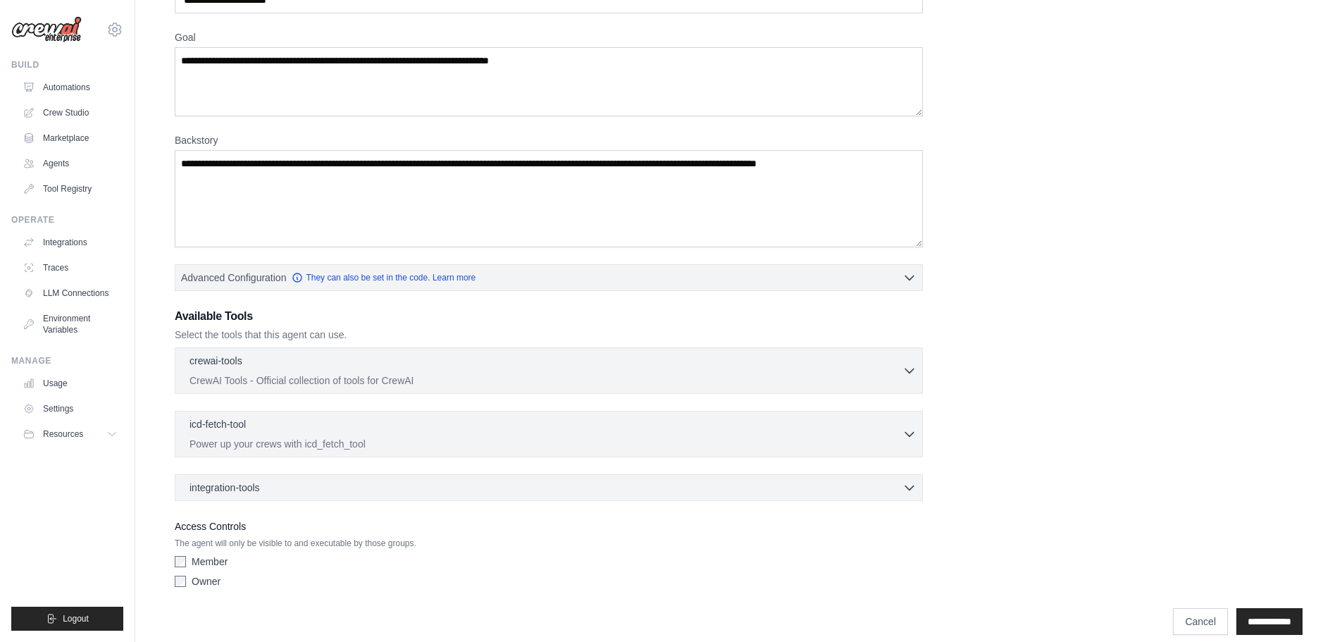
scroll to position [114, 0]
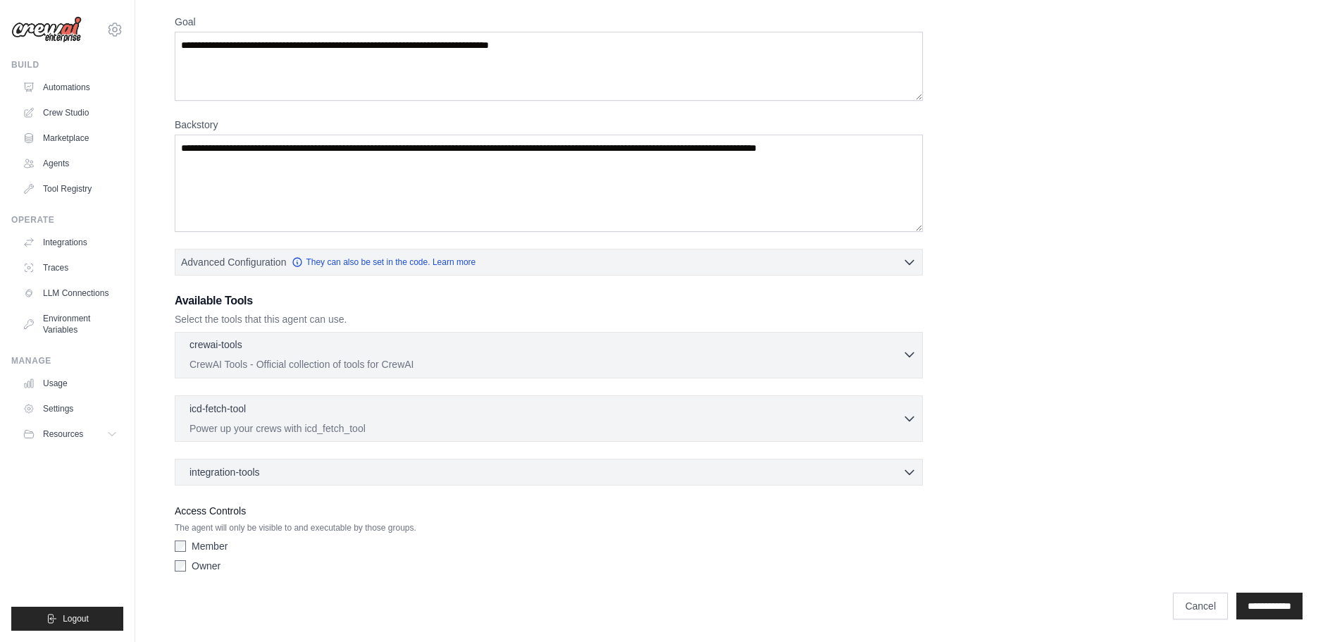
click at [580, 359] on p "CrewAI Tools - Official collection of tools for CrewAI" at bounding box center [545, 364] width 713 height 14
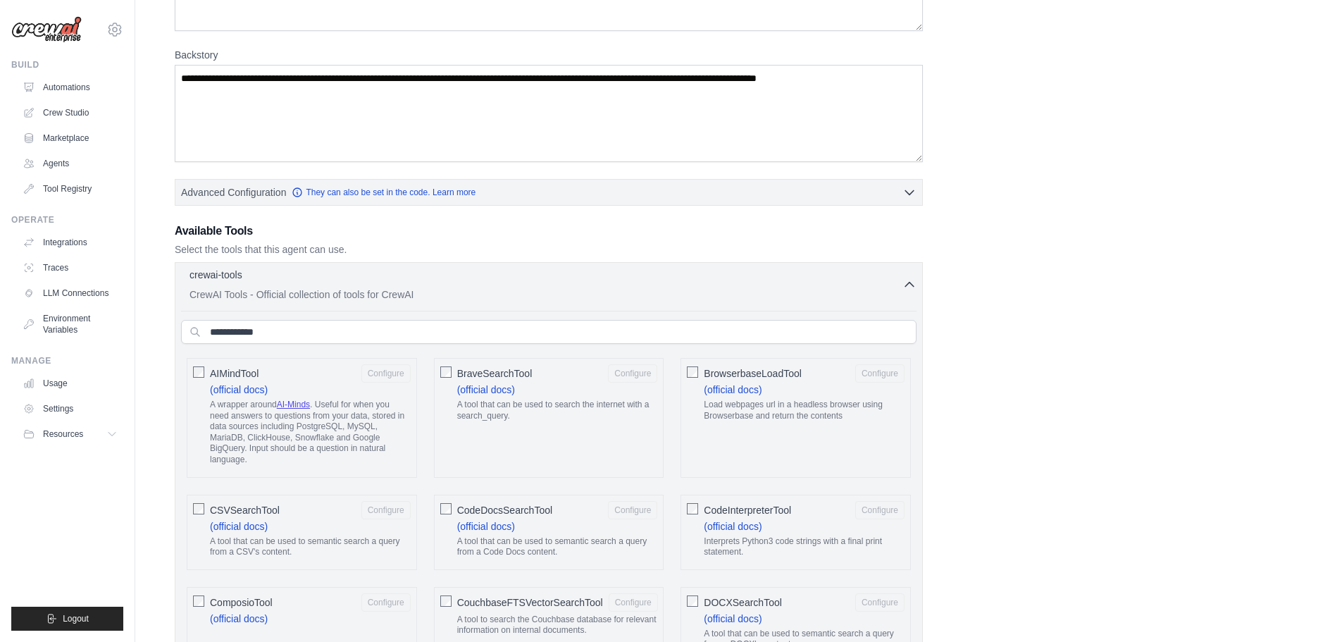
scroll to position [185, 0]
click at [631, 372] on button "Configure" at bounding box center [632, 372] width 49 height 18
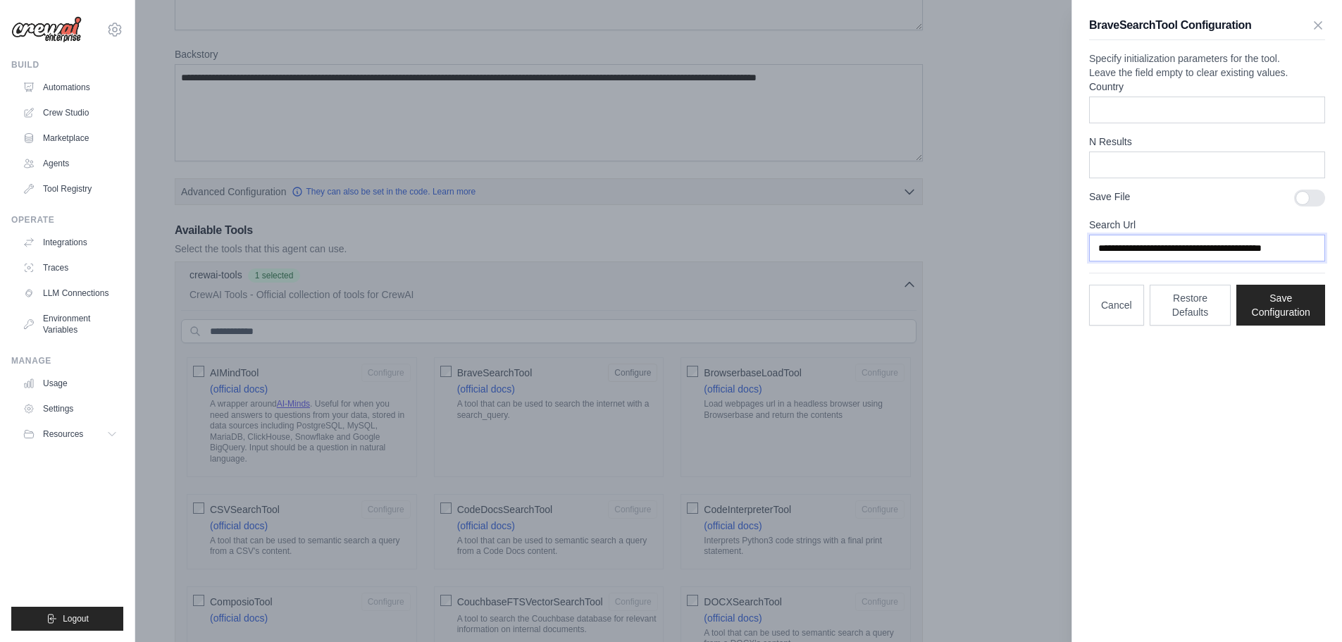
click at [1312, 261] on input "**********" at bounding box center [1207, 248] width 236 height 27
drag, startPoint x: 1312, startPoint y: 272, endPoint x: 1073, endPoint y: 275, distance: 238.8
click at [1073, 275] on div "**********" at bounding box center [1207, 171] width 270 height 342
click at [1116, 325] on button "Cancel" at bounding box center [1116, 304] width 55 height 41
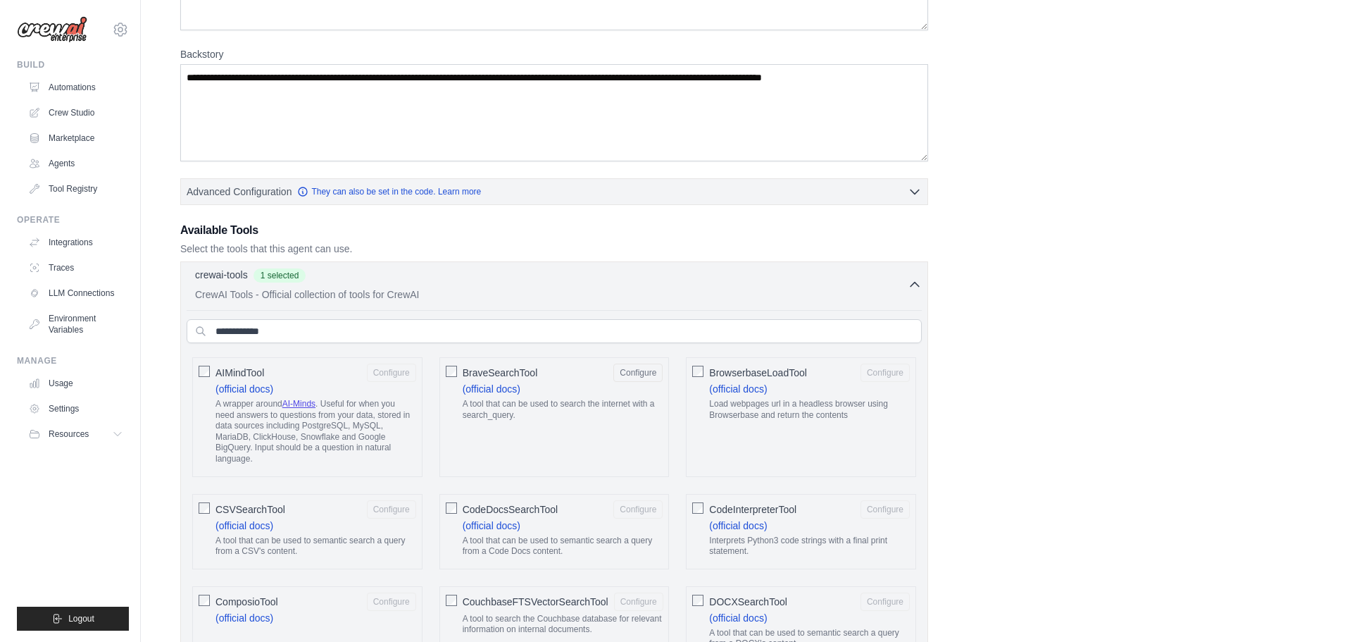
scroll to position [0, 0]
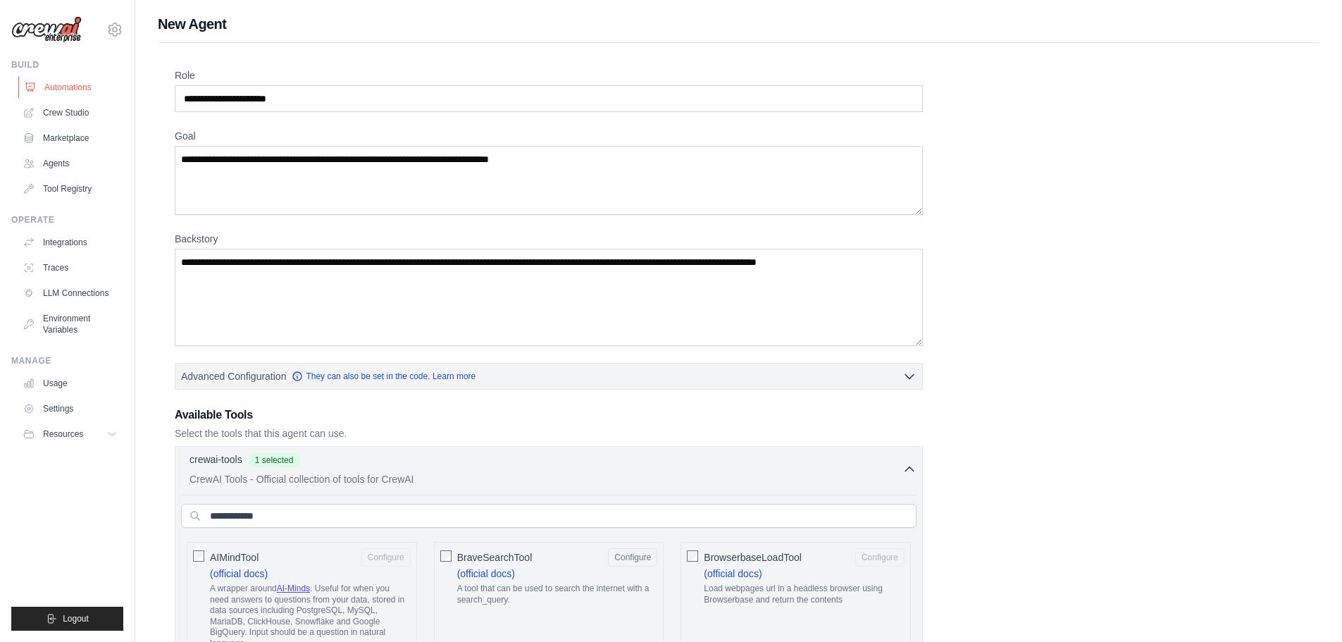
click at [74, 87] on link "Automations" at bounding box center [71, 87] width 106 height 23
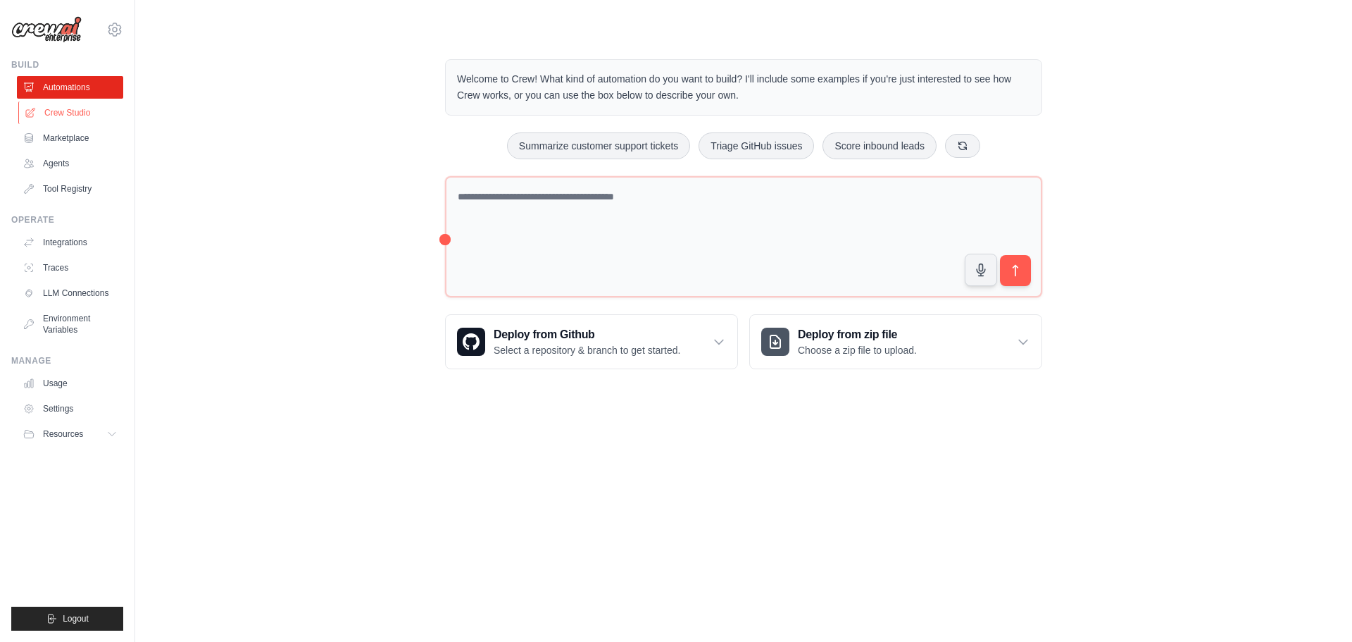
click at [81, 111] on link "Crew Studio" at bounding box center [71, 112] width 106 height 23
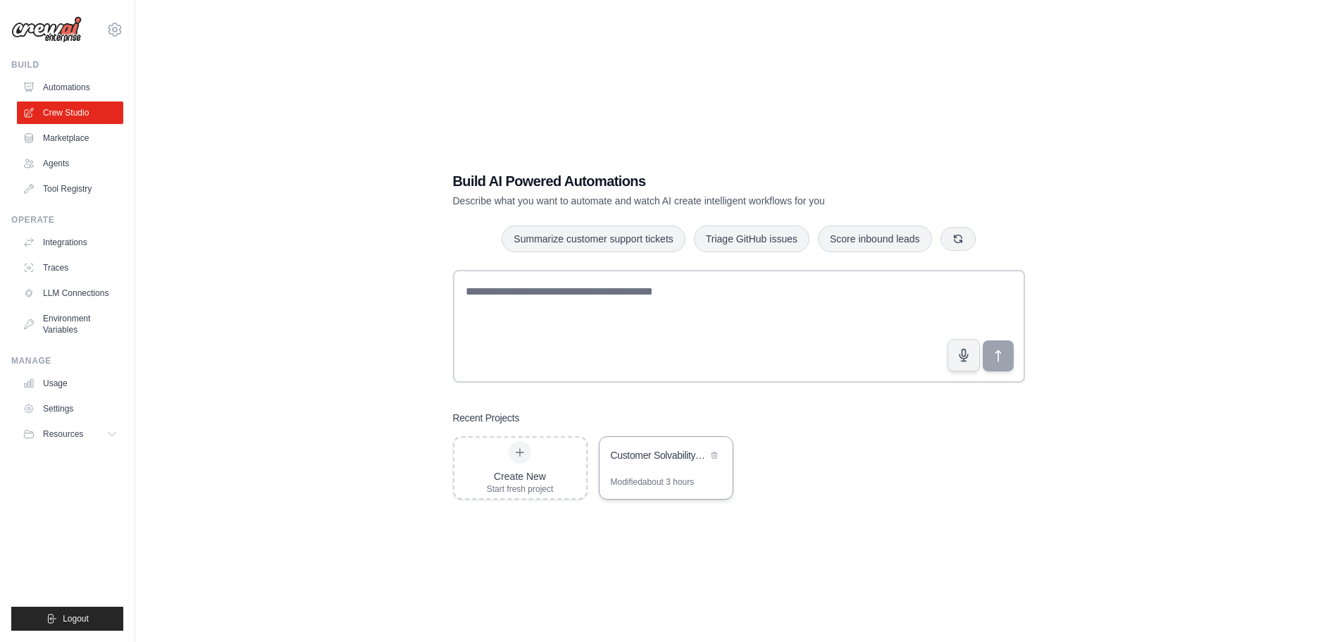
click at [661, 461] on div "Customer Solvability Assessment Automation" at bounding box center [659, 455] width 96 height 14
click at [63, 297] on link "LLM Connections" at bounding box center [71, 293] width 106 height 23
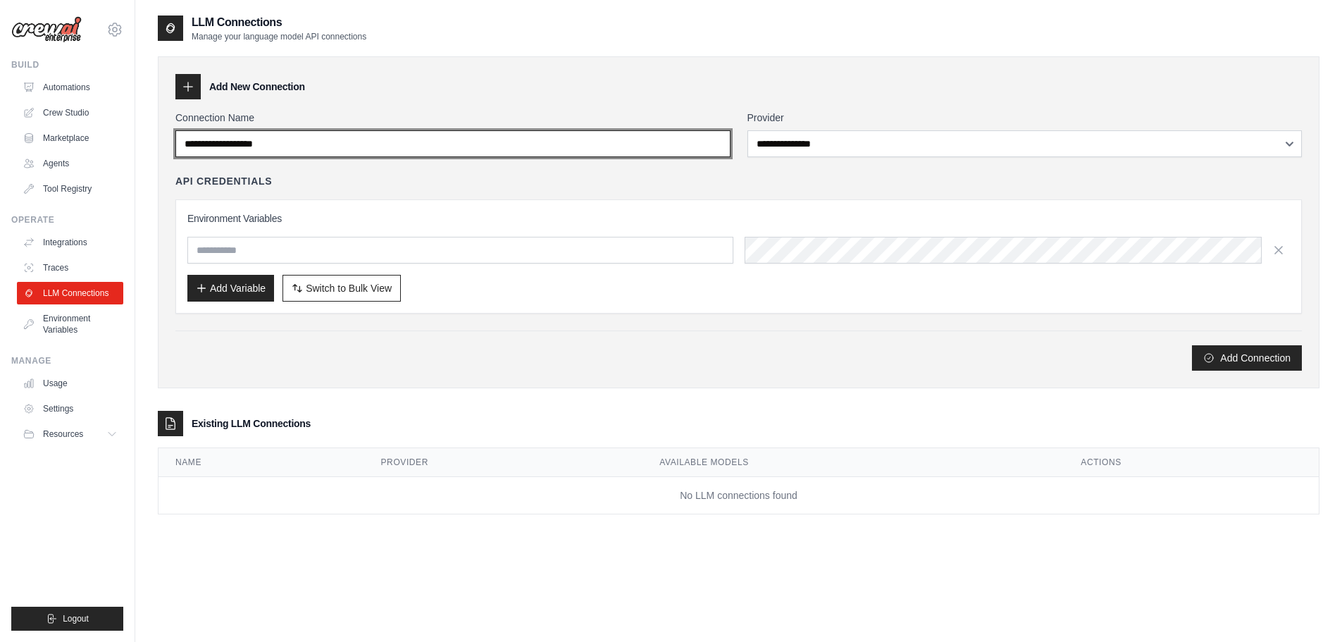
click at [311, 150] on input "Connection Name" at bounding box center [452, 143] width 555 height 27
drag, startPoint x: 311, startPoint y: 150, endPoint x: 204, endPoint y: 151, distance: 106.4
click at [189, 154] on input "Connection Name" at bounding box center [452, 143] width 555 height 27
click at [225, 145] on input "Connection Name" at bounding box center [452, 143] width 555 height 27
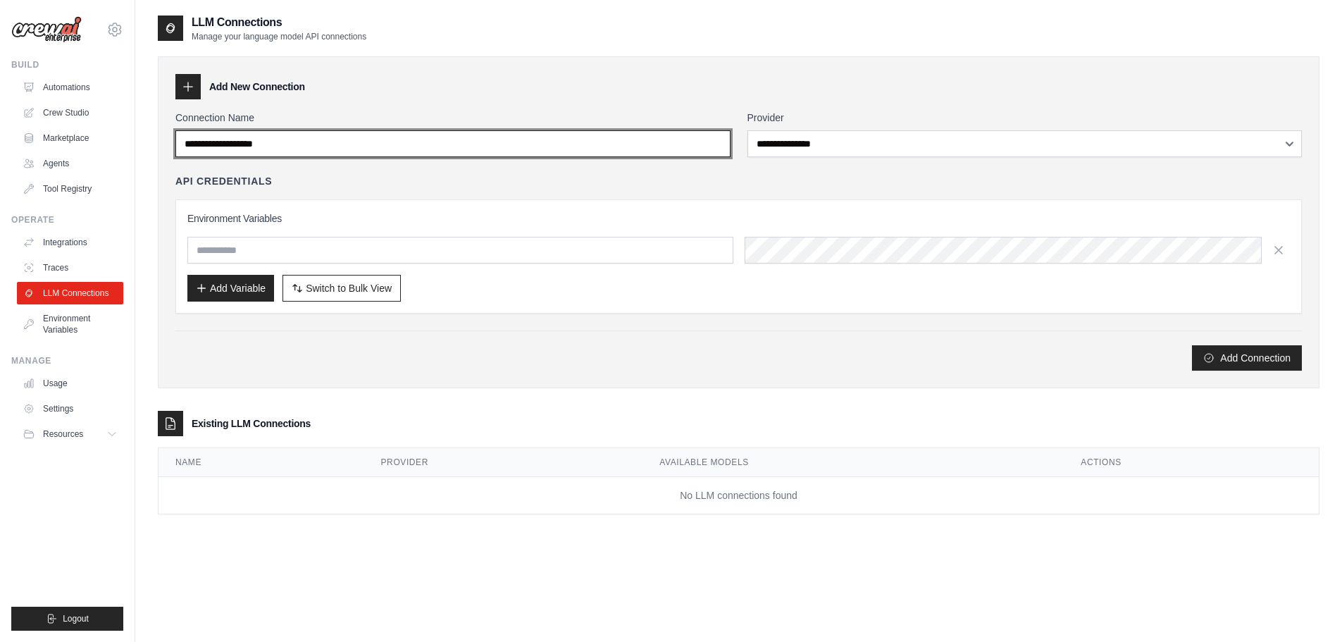
drag, startPoint x: 296, startPoint y: 142, endPoint x: 213, endPoint y: 144, distance: 82.4
click at [213, 144] on input "Connection Name" at bounding box center [452, 143] width 555 height 27
click at [227, 151] on input "Connection Name" at bounding box center [452, 143] width 555 height 27
type input "**********"
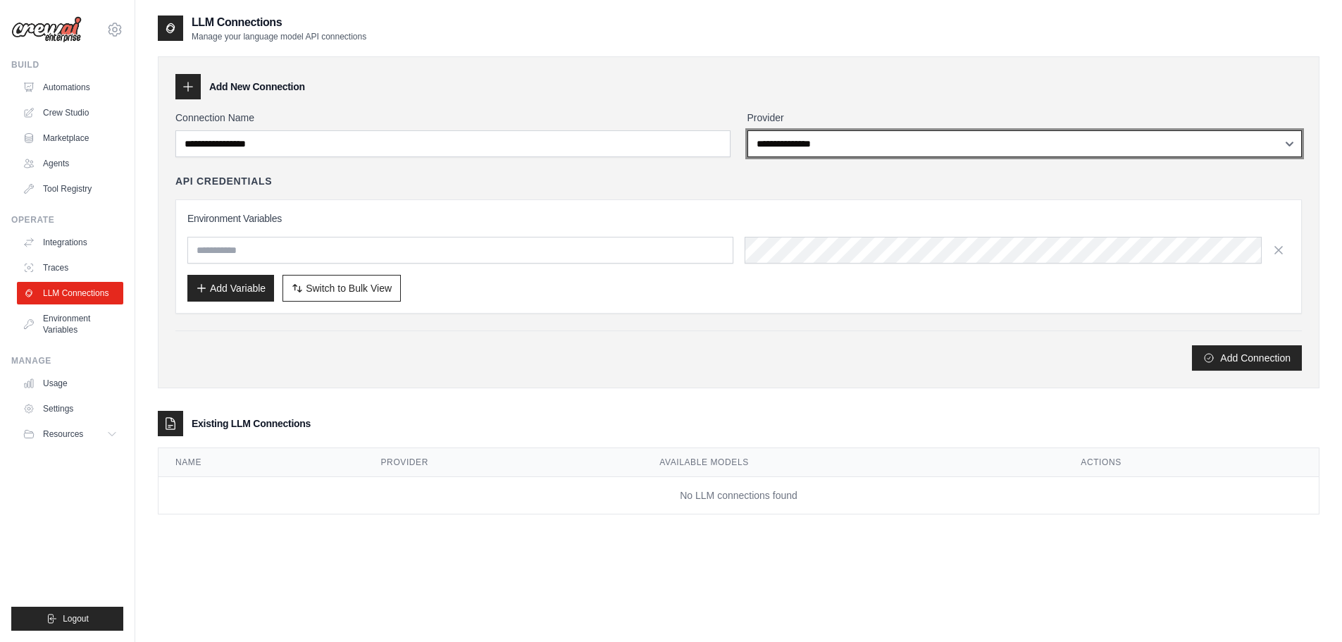
click at [866, 136] on select "**********" at bounding box center [1024, 143] width 555 height 27
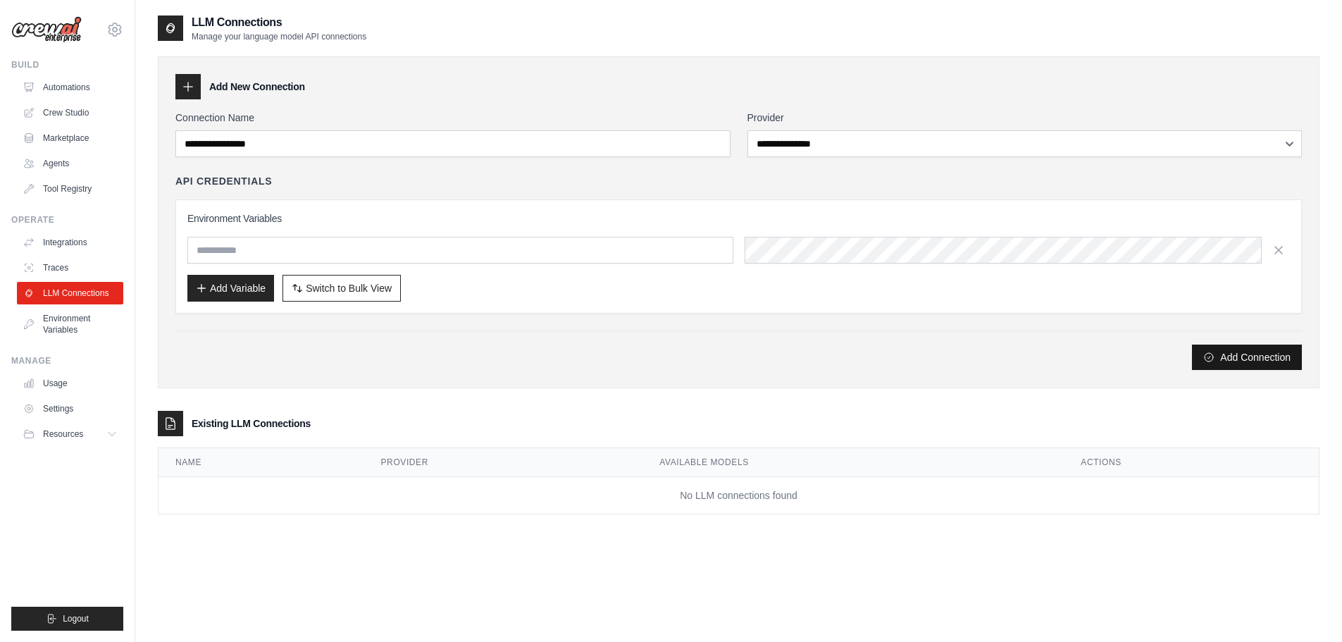
click at [1251, 364] on button "Add Connection" at bounding box center [1247, 356] width 110 height 25
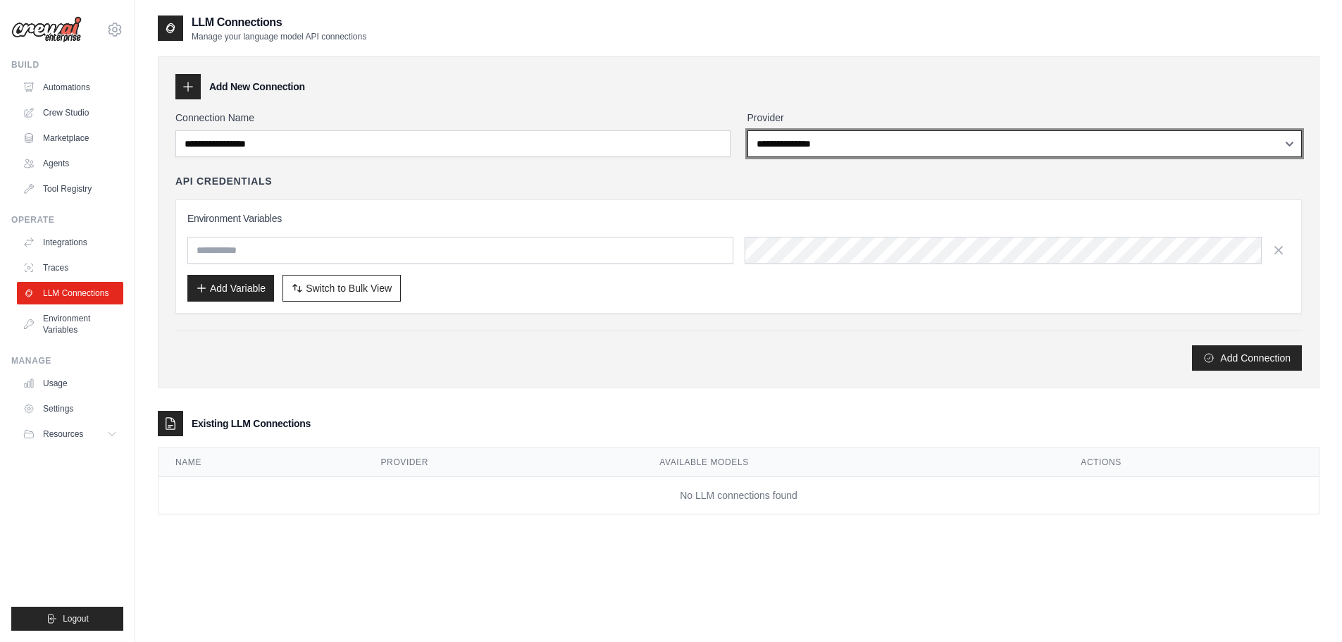
click at [832, 142] on select "**********" at bounding box center [1024, 143] width 555 height 27
select select "*********"
click at [747, 130] on select "**********" at bounding box center [1024, 143] width 555 height 27
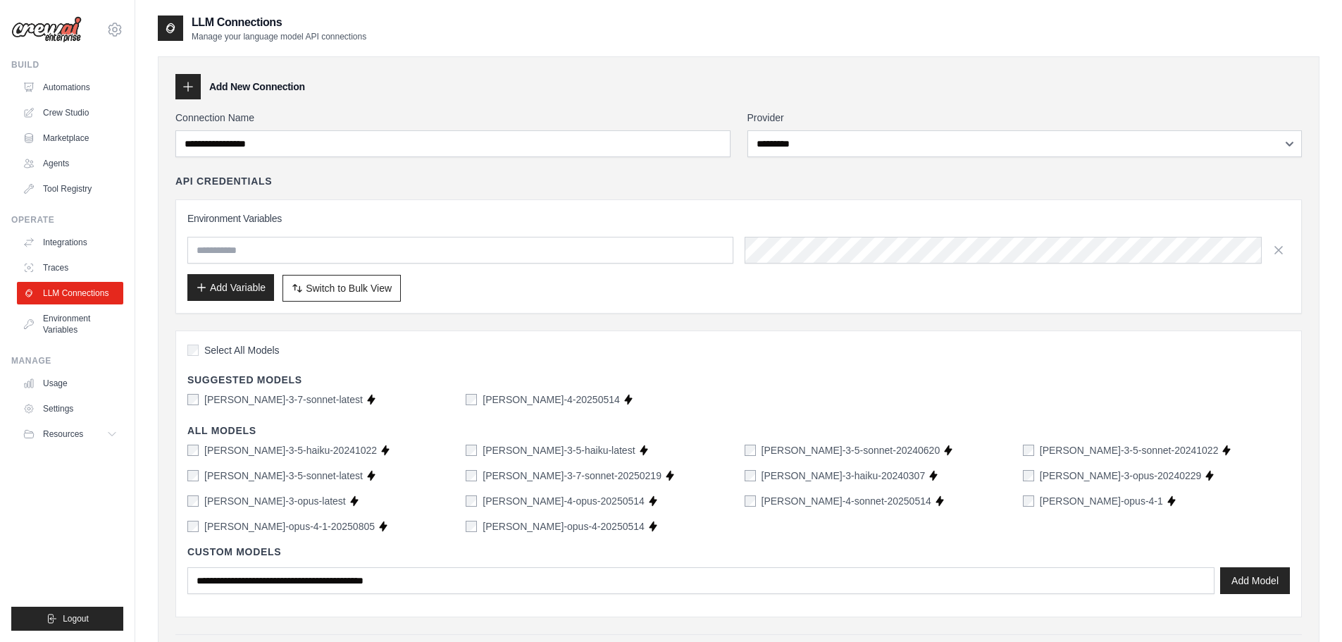
click at [247, 283] on button "Add Variable" at bounding box center [230, 287] width 87 height 27
click at [664, 293] on div "Add Variable Switch to Bulk View Switch to Table View" at bounding box center [738, 288] width 1102 height 27
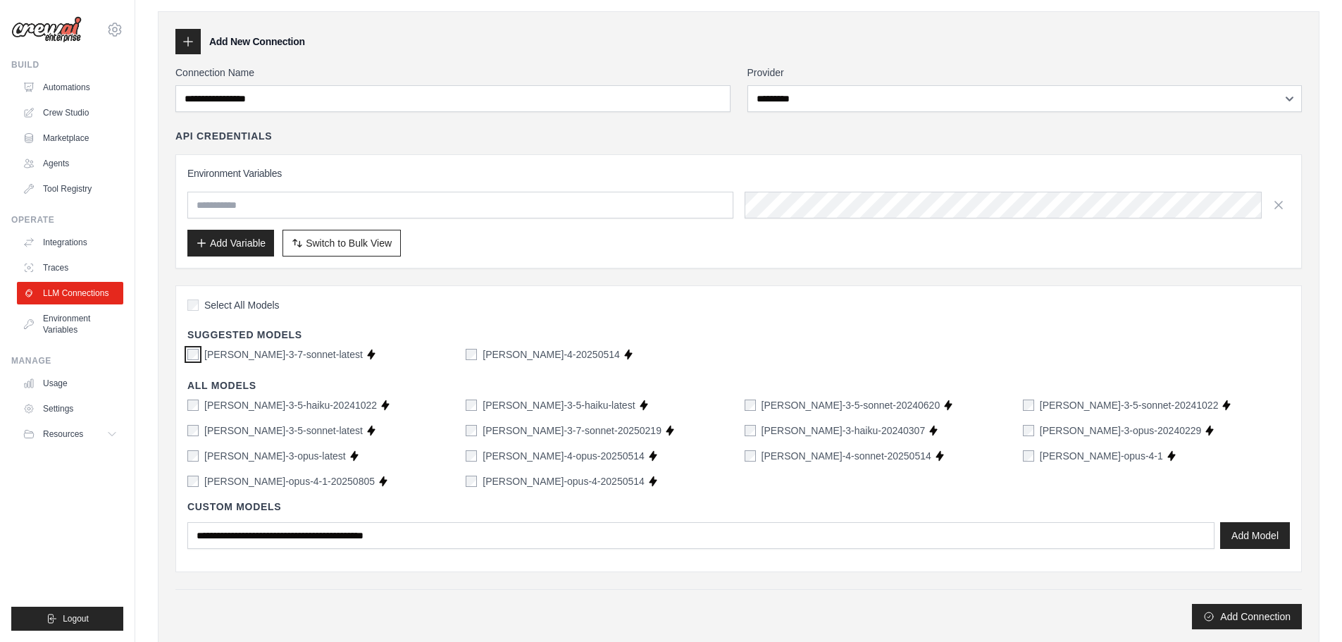
scroll to position [70, 0]
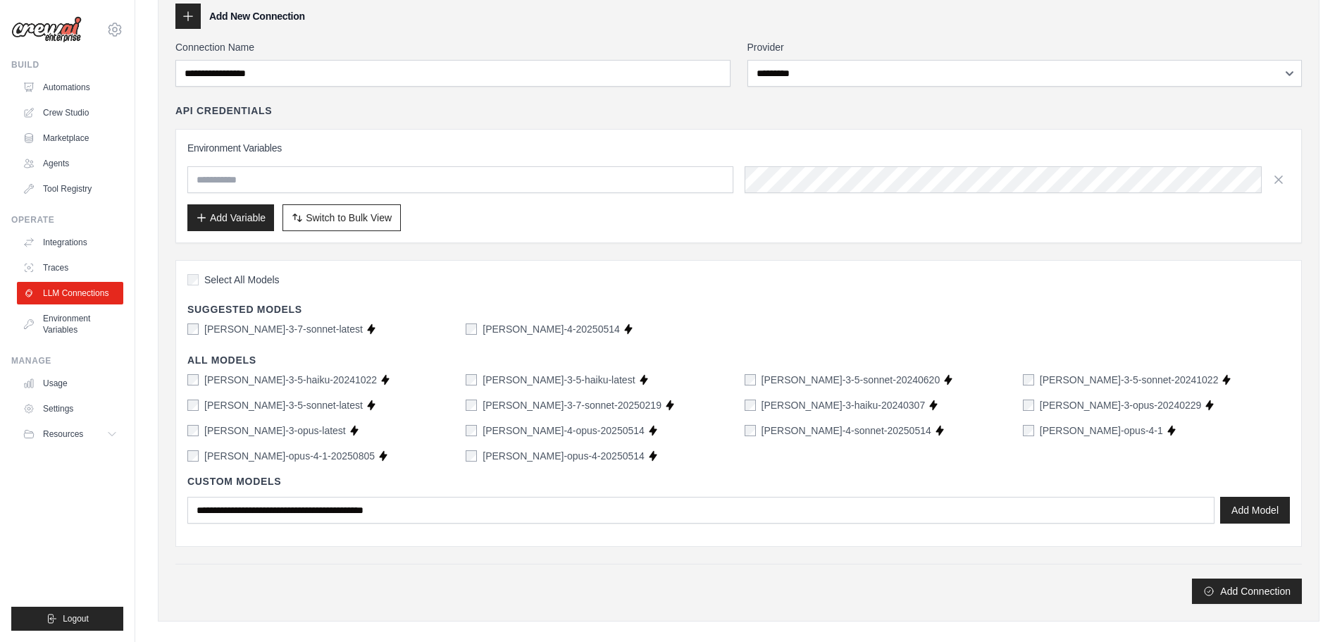
click at [1052, 432] on label "claude-opus-4-1" at bounding box center [1101, 430] width 123 height 14
click at [272, 330] on label "claude-3-7-sonnet-latest" at bounding box center [283, 329] width 158 height 14
click at [509, 327] on label "claude-sonnet-4-20250514" at bounding box center [550, 329] width 137 height 14
click at [1048, 431] on label "claude-opus-4-1" at bounding box center [1101, 430] width 123 height 14
click at [1235, 589] on button "Add Connection" at bounding box center [1247, 590] width 110 height 25
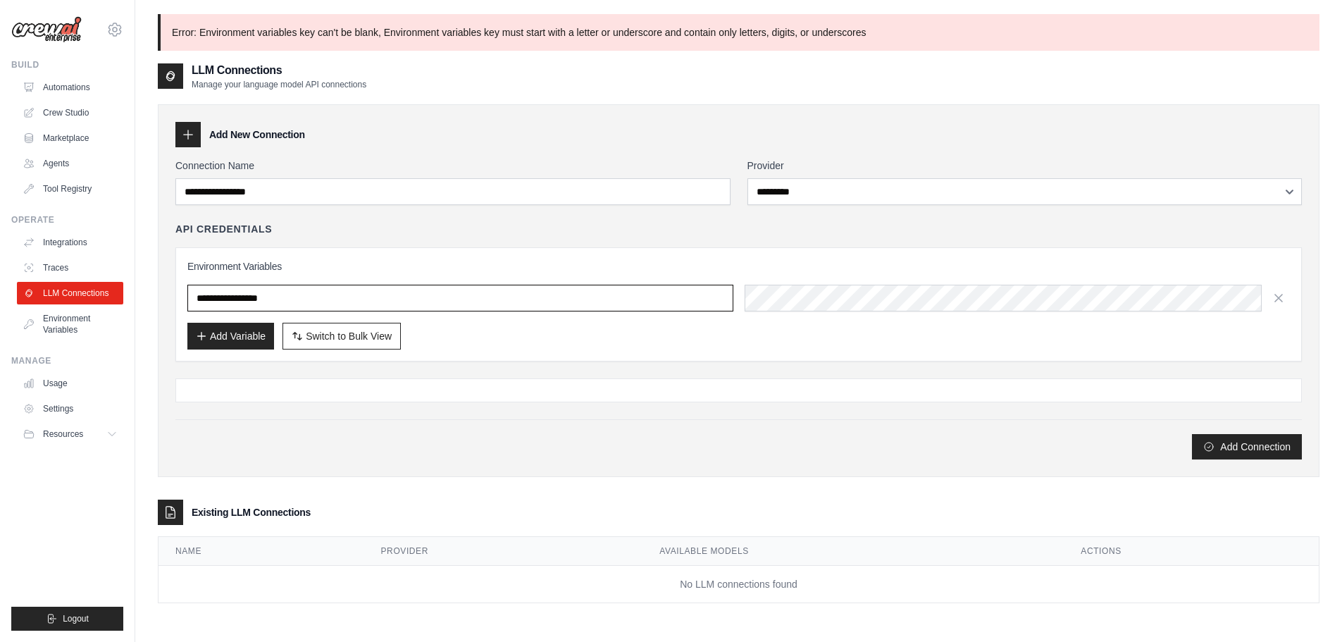
click at [482, 299] on input "**********" at bounding box center [460, 298] width 546 height 27
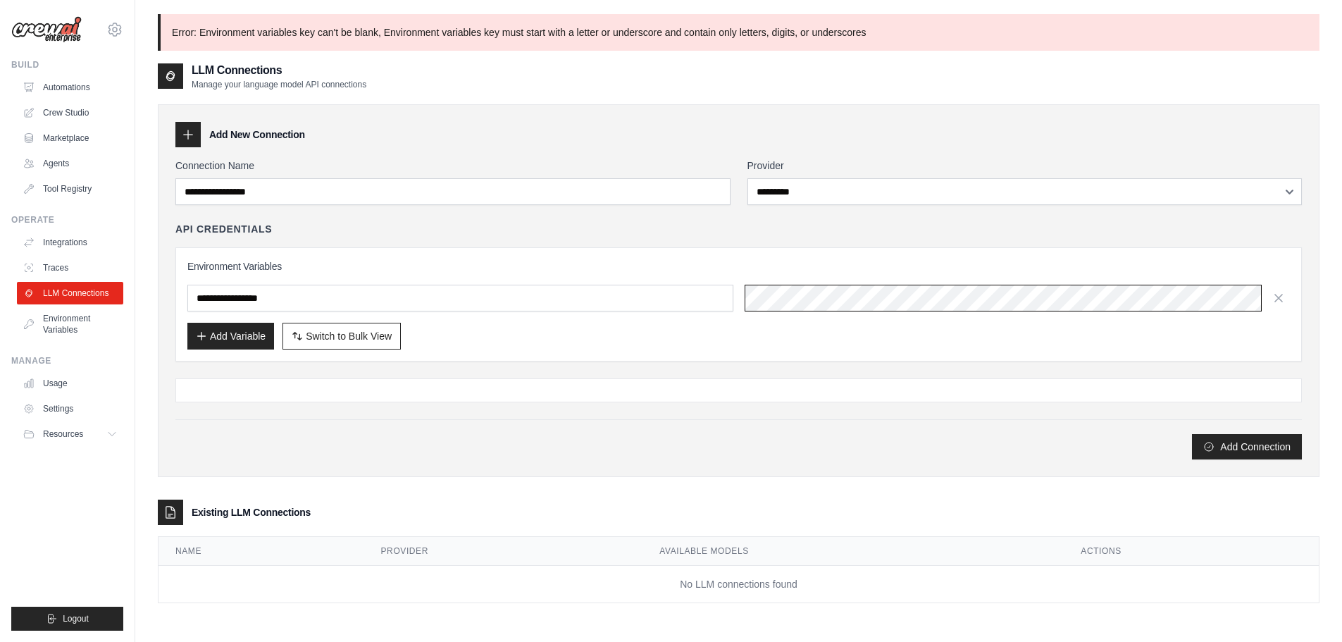
scroll to position [0, 86]
click at [971, 441] on div "Add Connection" at bounding box center [738, 446] width 1126 height 25
click at [1219, 446] on button "Add Connection" at bounding box center [1247, 445] width 110 height 25
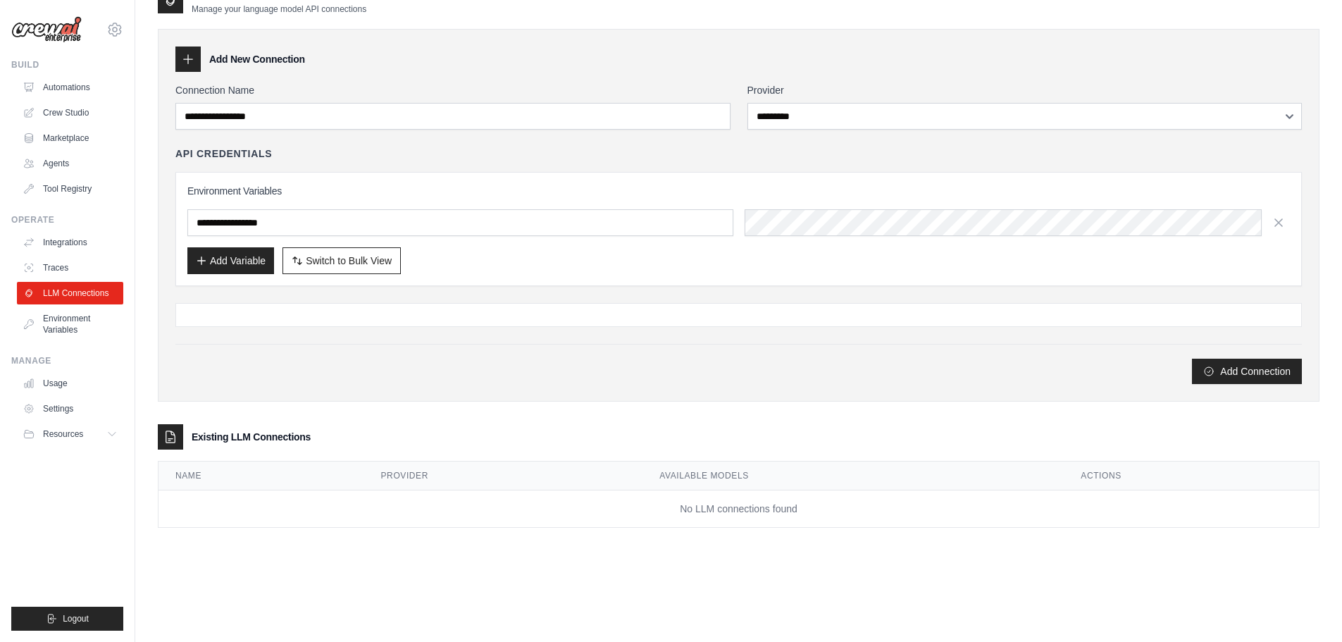
scroll to position [76, 0]
click at [303, 224] on input "**********" at bounding box center [460, 221] width 546 height 27
click at [838, 211] on div "**********" at bounding box center [738, 228] width 1102 height 90
click at [646, 272] on div "Add Variable Switch to Bulk View Switch to Table View" at bounding box center [738, 260] width 1102 height 27
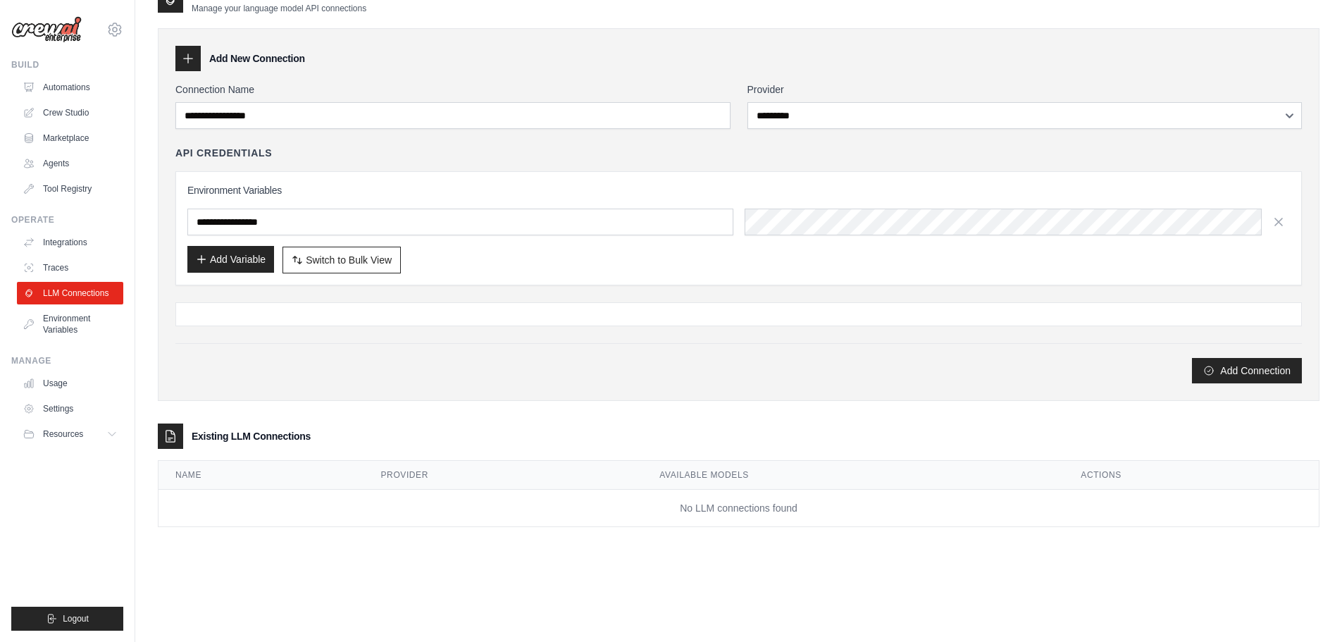
click at [235, 265] on button "Add Variable" at bounding box center [230, 259] width 87 height 27
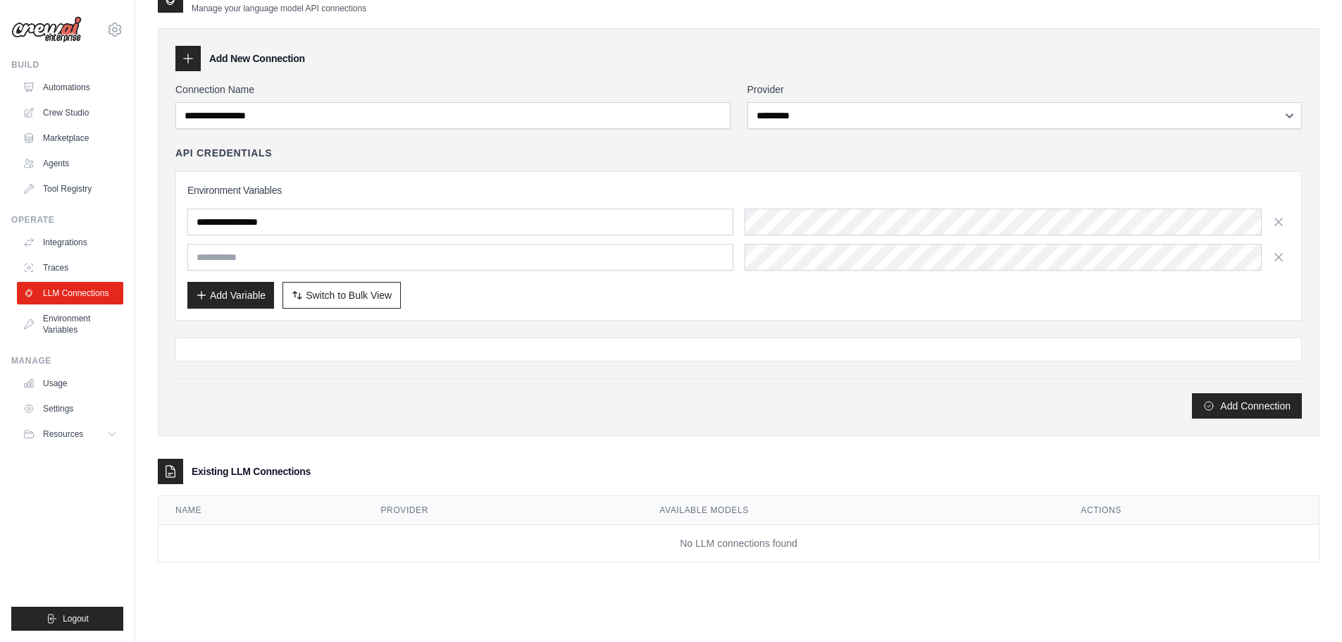
click at [219, 337] on div at bounding box center [738, 349] width 1126 height 24
drag, startPoint x: 262, startPoint y: 224, endPoint x: 137, endPoint y: 221, distance: 125.4
click at [137, 221] on div "**********" at bounding box center [738, 283] width 1207 height 690
click at [325, 223] on input "text" at bounding box center [460, 221] width 546 height 27
paste input "**********"
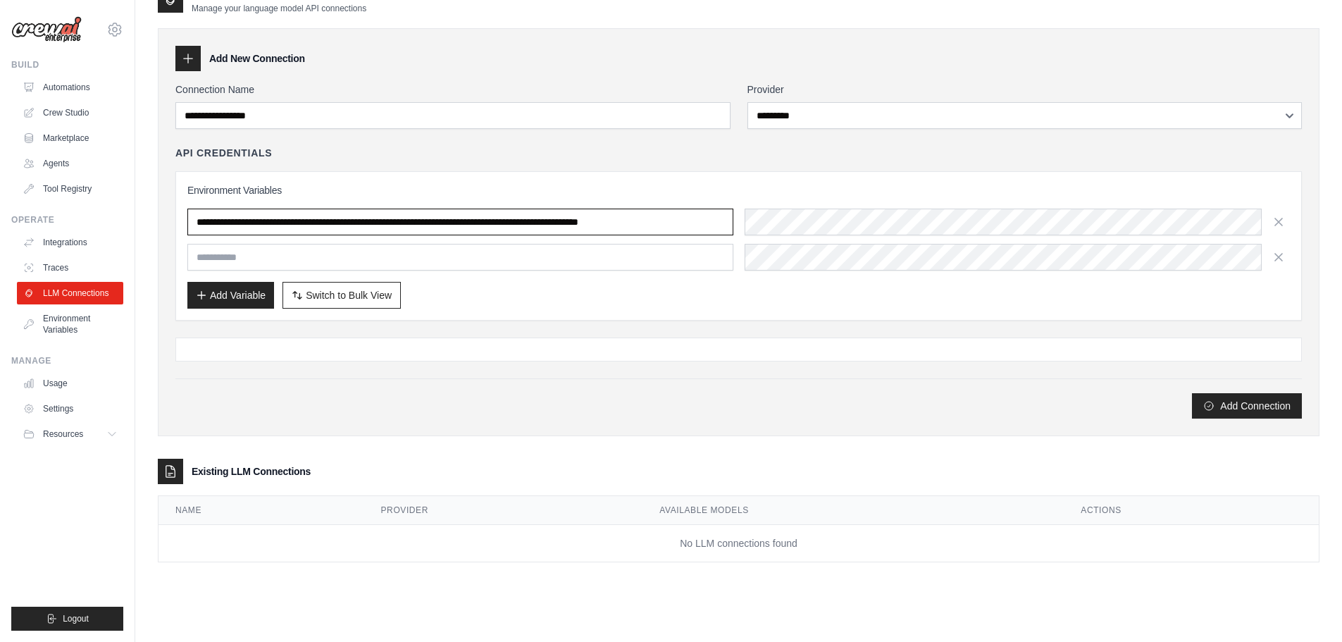
scroll to position [0, 58]
type input "**********"
click at [1192, 393] on button "Add Connection" at bounding box center [1247, 405] width 110 height 25
click at [172, 471] on icon at bounding box center [170, 471] width 14 height 14
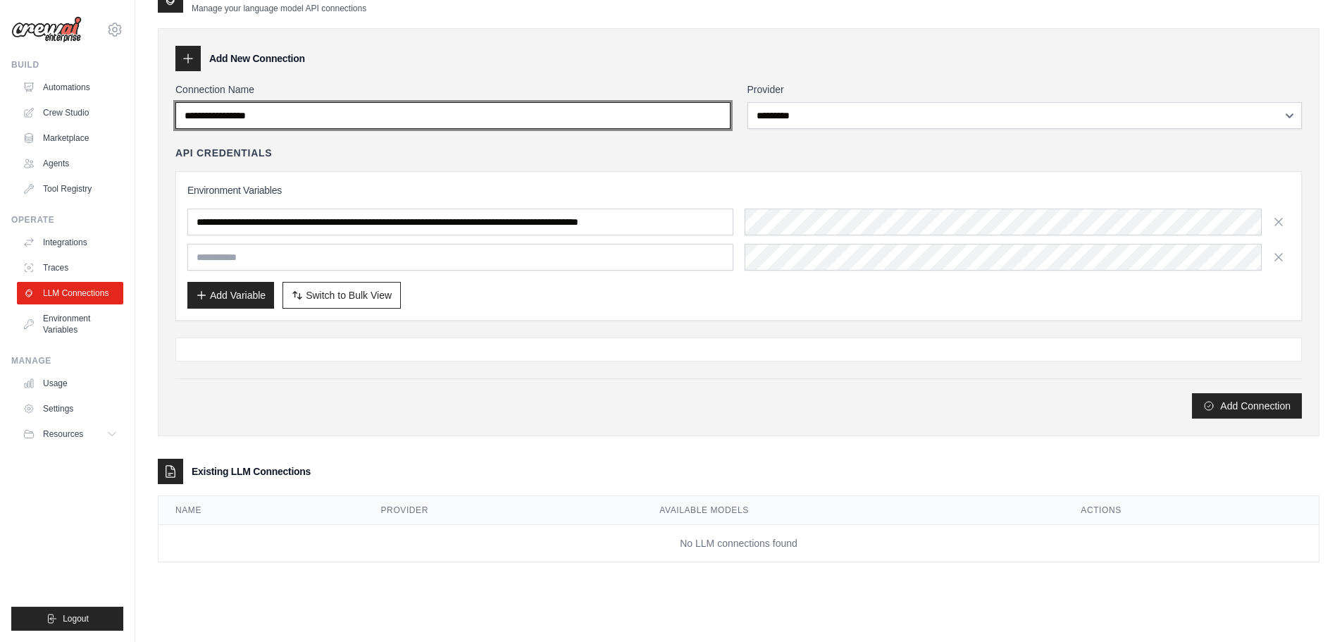
click at [234, 114] on input "**********" at bounding box center [452, 115] width 555 height 27
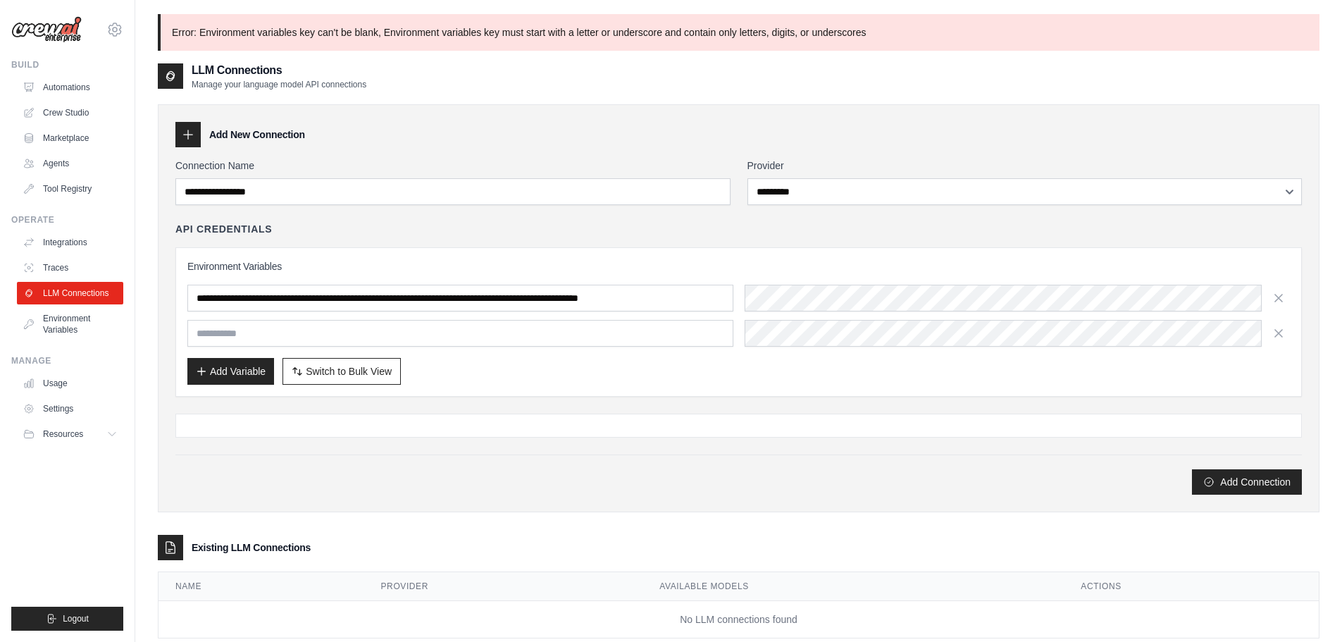
click at [189, 133] on icon at bounding box center [188, 134] width 14 height 14
click at [187, 136] on icon at bounding box center [188, 134] width 14 height 14
click at [259, 130] on h3 "Add New Connection" at bounding box center [257, 134] width 96 height 14
click at [593, 259] on div "**********" at bounding box center [738, 321] width 1126 height 149
click at [247, 301] on input "**********" at bounding box center [460, 298] width 546 height 27
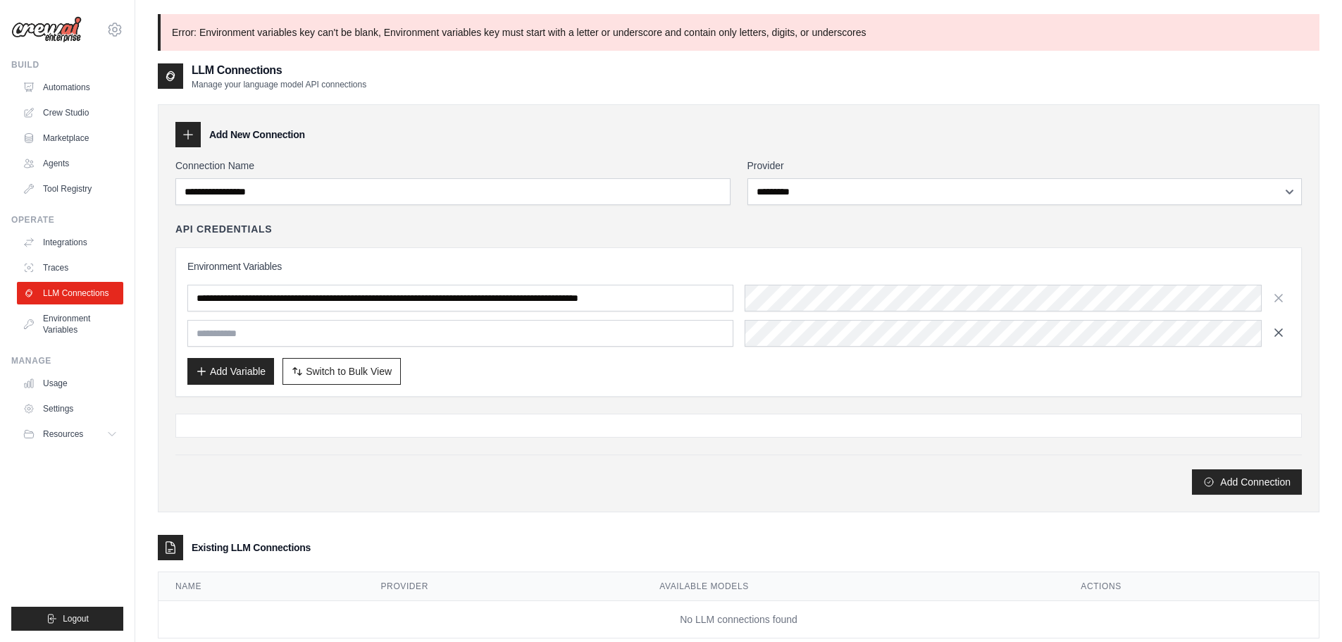
click at [1278, 298] on icon "button" at bounding box center [1278, 297] width 7 height 7
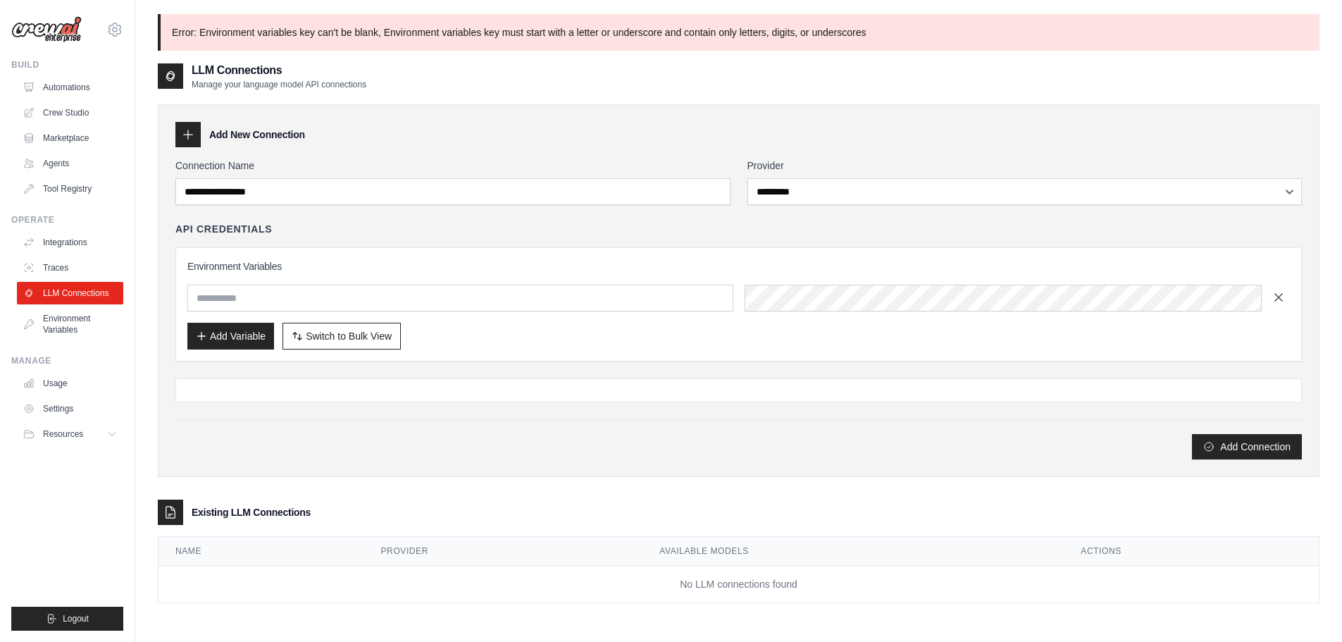
click at [1269, 297] on button "button" at bounding box center [1278, 297] width 23 height 23
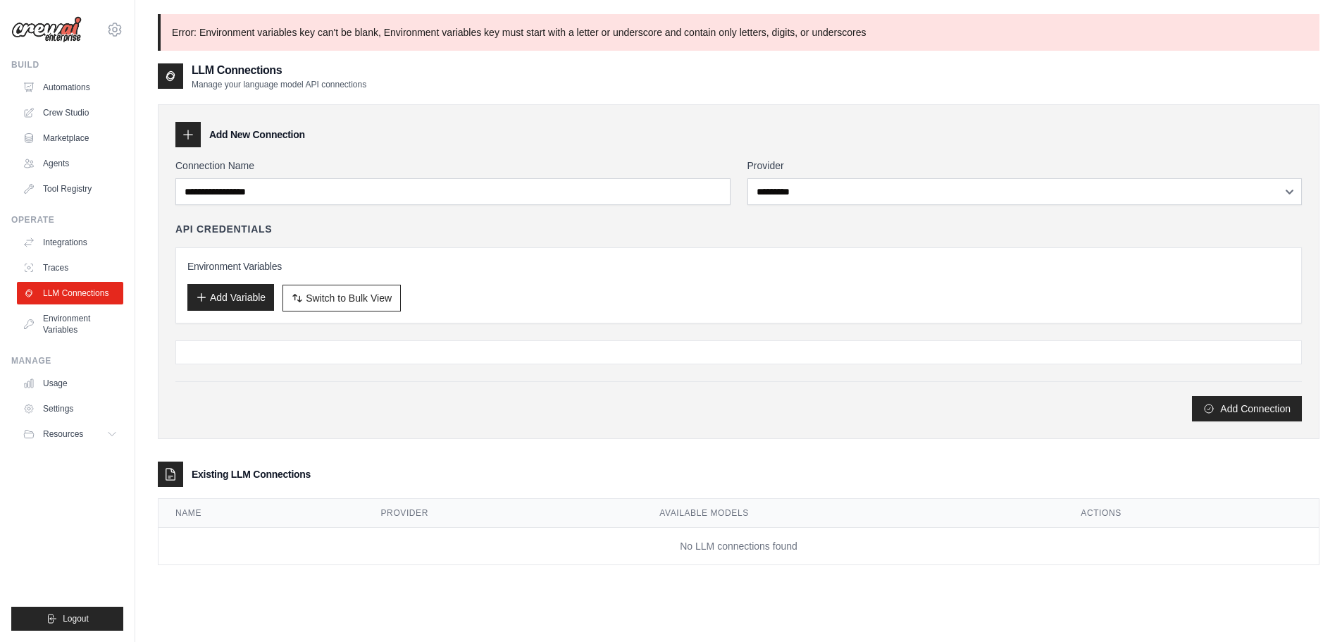
click at [229, 299] on button "Add Variable" at bounding box center [230, 297] width 87 height 27
click at [218, 304] on button "Add Variable" at bounding box center [230, 297] width 87 height 27
click at [213, 290] on button "Add Variable" at bounding box center [230, 297] width 87 height 27
click at [216, 299] on button "Add Variable" at bounding box center [230, 297] width 87 height 27
click at [216, 301] on button "Add Variable" at bounding box center [230, 297] width 87 height 27
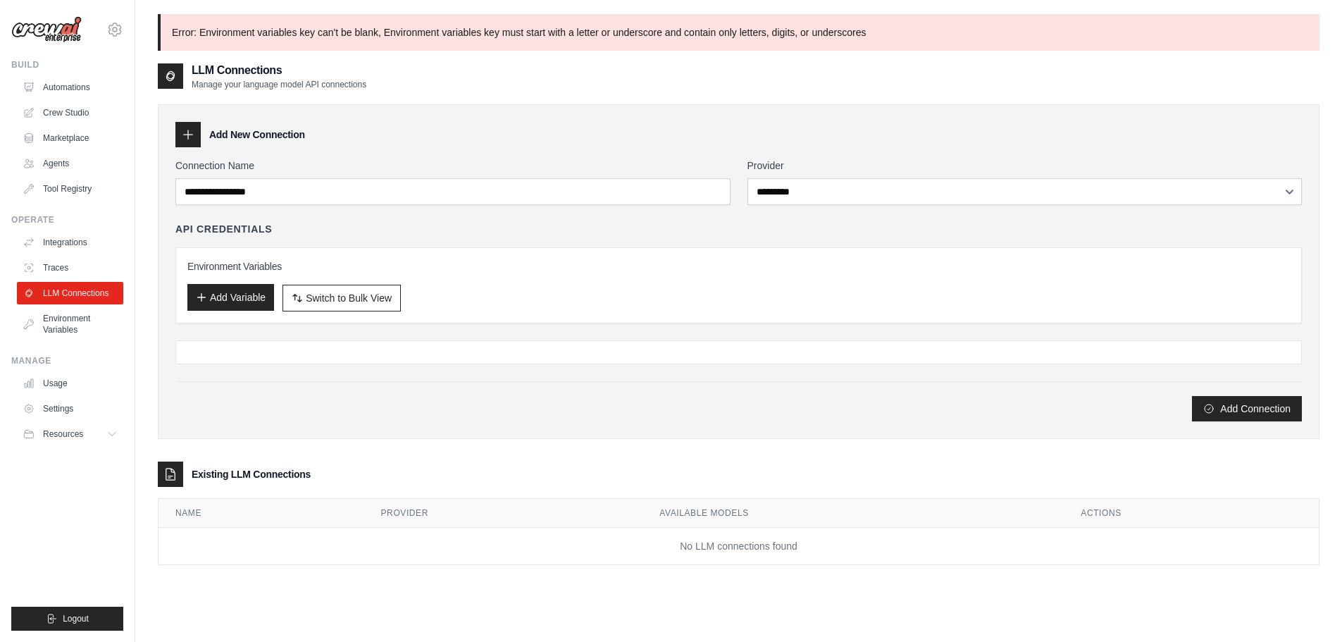
click at [222, 306] on button "Add Variable" at bounding box center [230, 297] width 87 height 27
click at [58, 266] on link "Traces" at bounding box center [71, 267] width 106 height 23
click at [63, 245] on link "Integrations" at bounding box center [71, 242] width 106 height 23
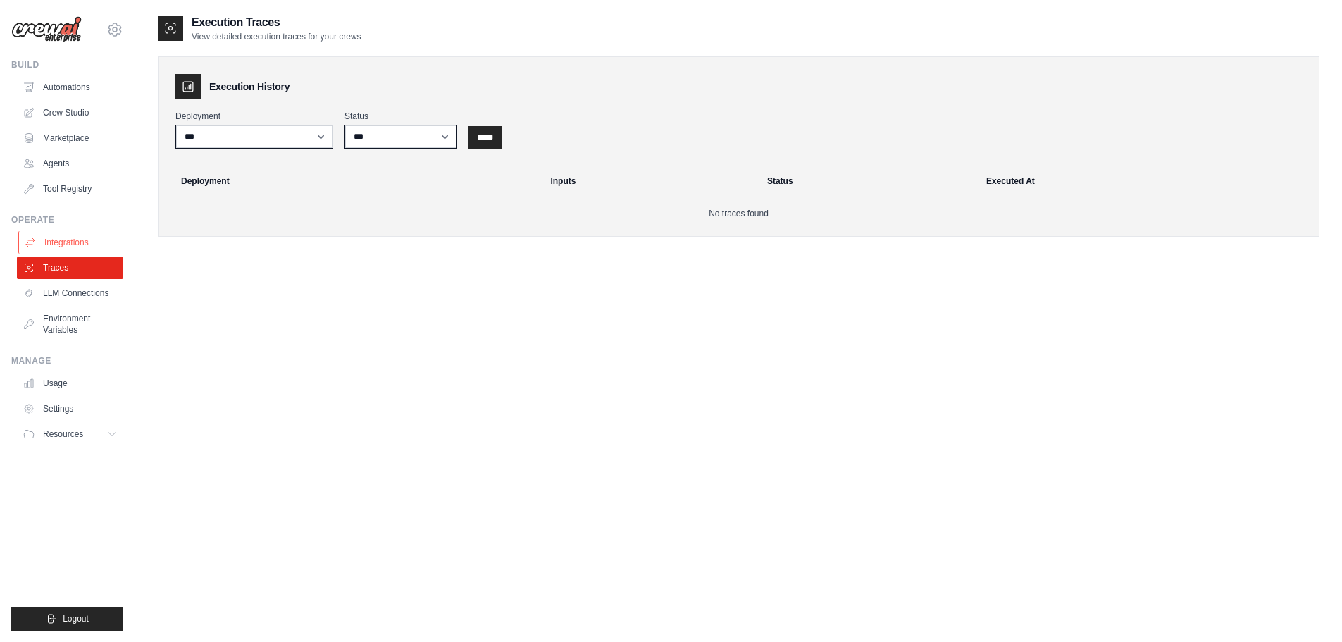
click at [63, 245] on link "Integrations" at bounding box center [71, 242] width 106 height 23
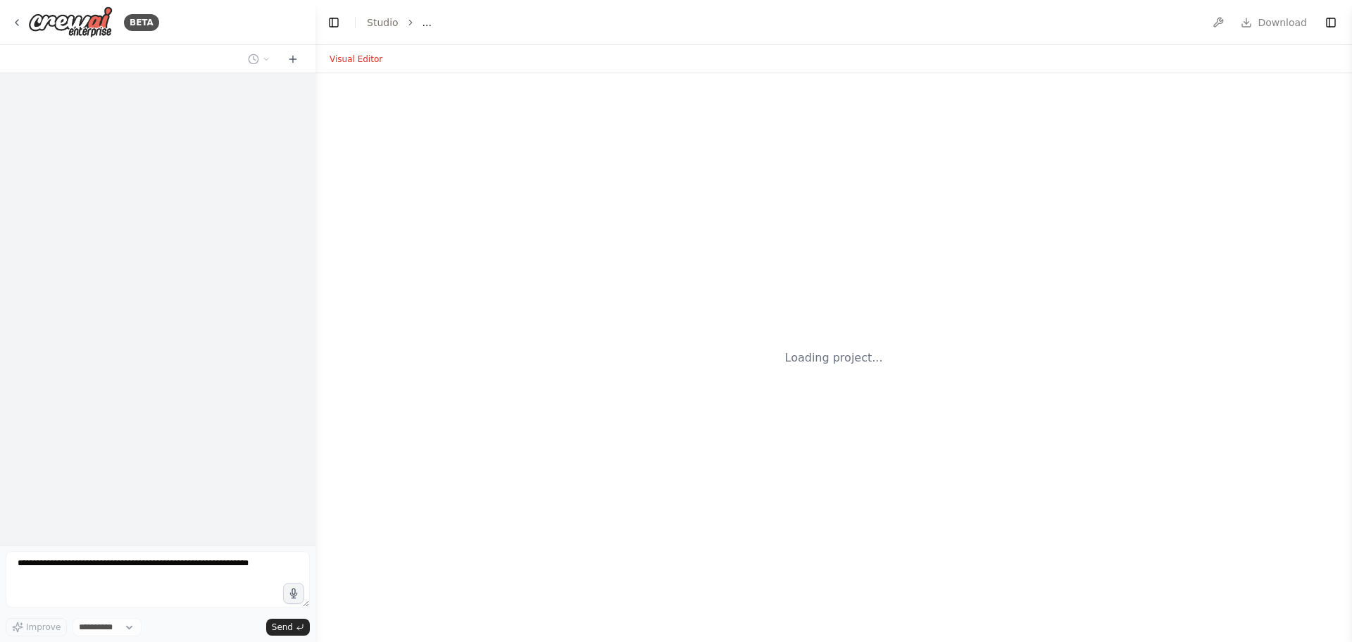
select select "****"
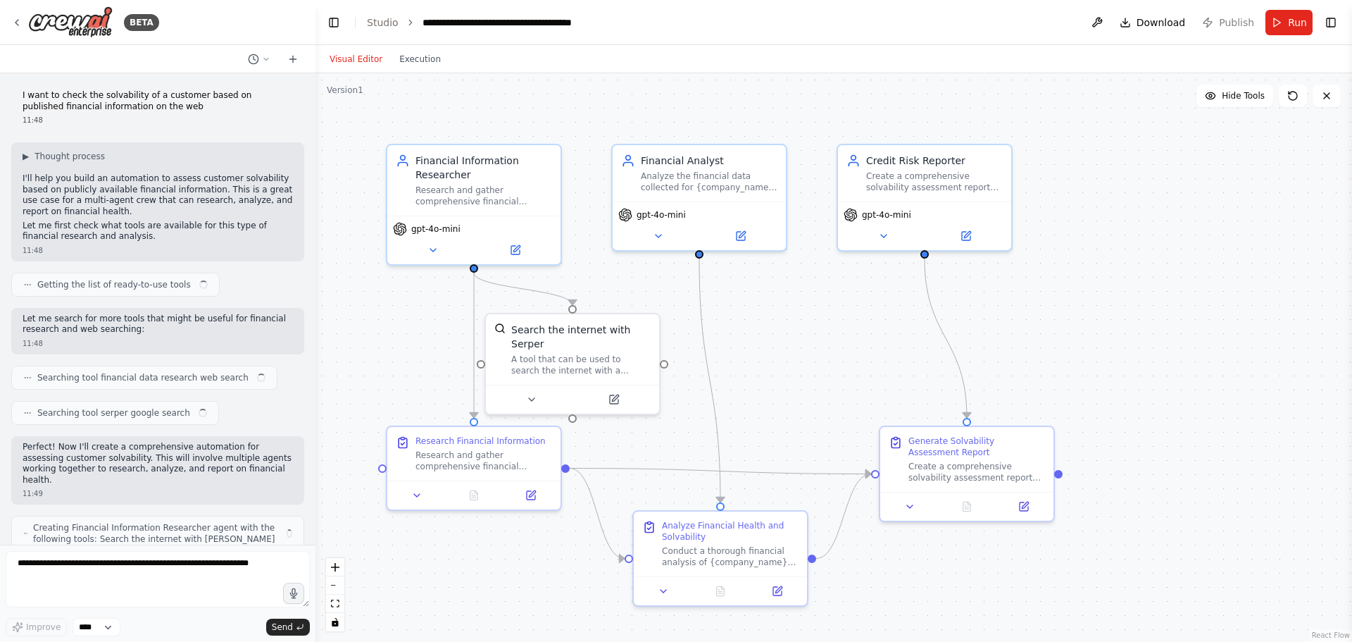
scroll to position [899, 0]
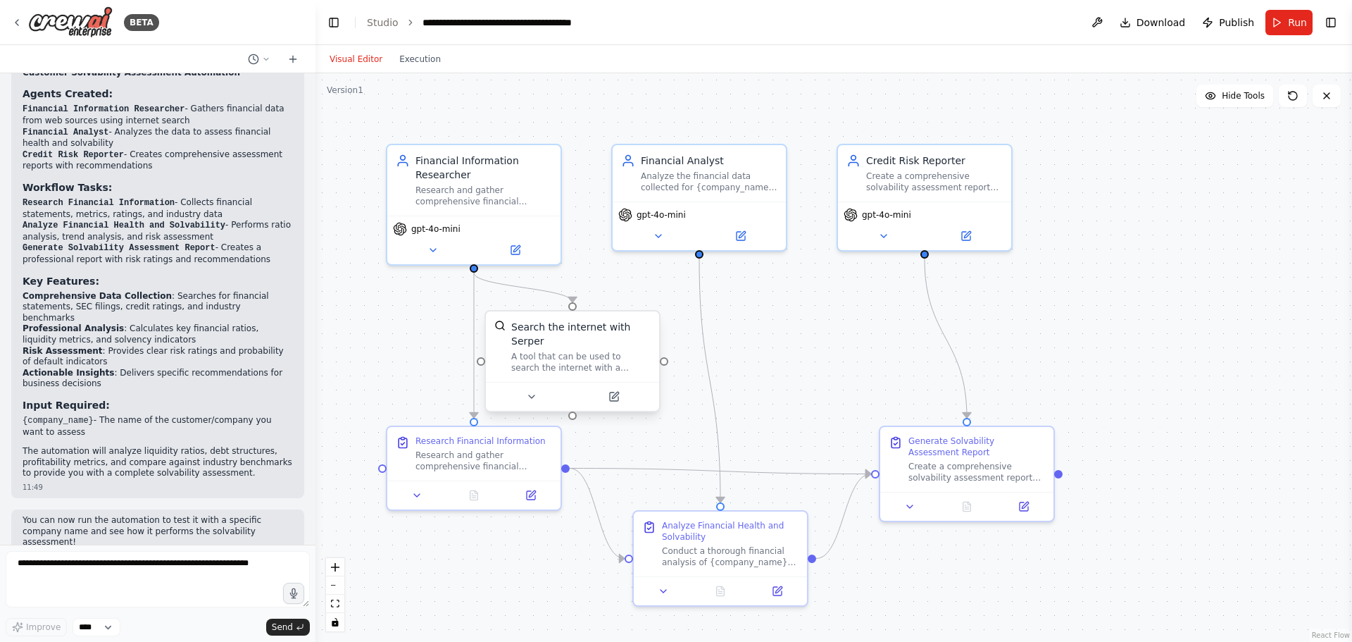
click at [570, 351] on div "A tool that can be used to search the internet with a search_query. Supports di…" at bounding box center [580, 362] width 139 height 23
click at [619, 391] on icon at bounding box center [614, 396] width 11 height 11
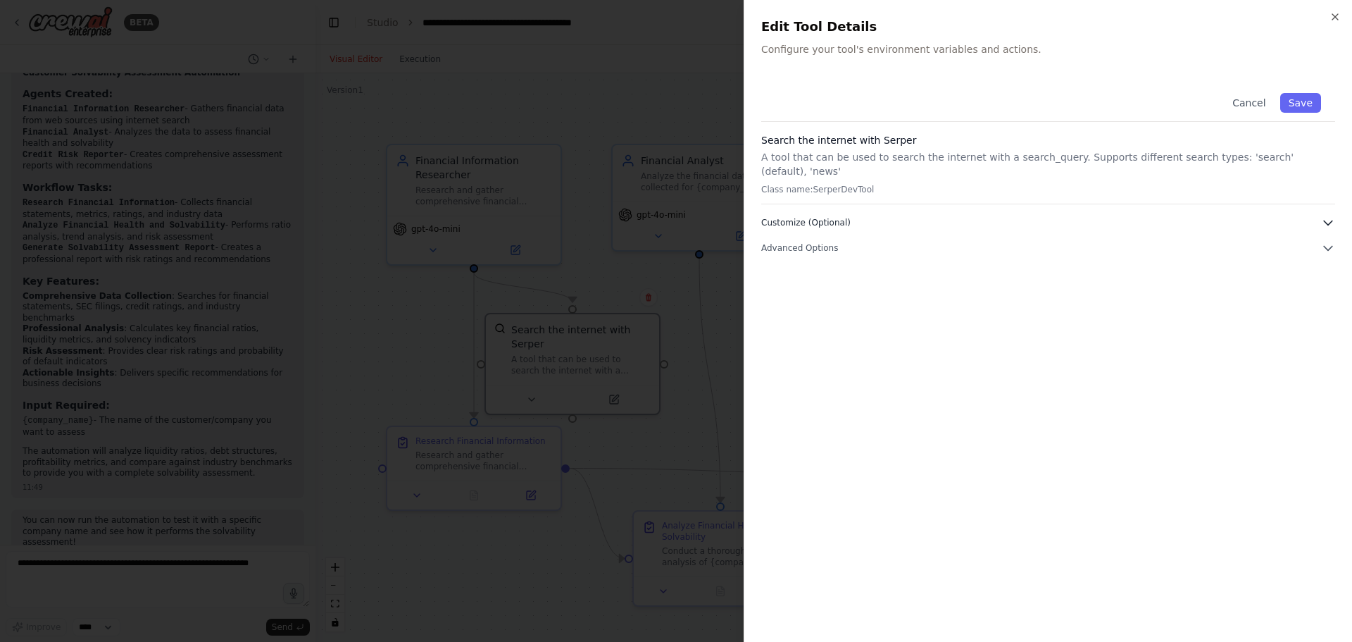
click at [814, 217] on span "Customize (Optional)" at bounding box center [805, 222] width 89 height 11
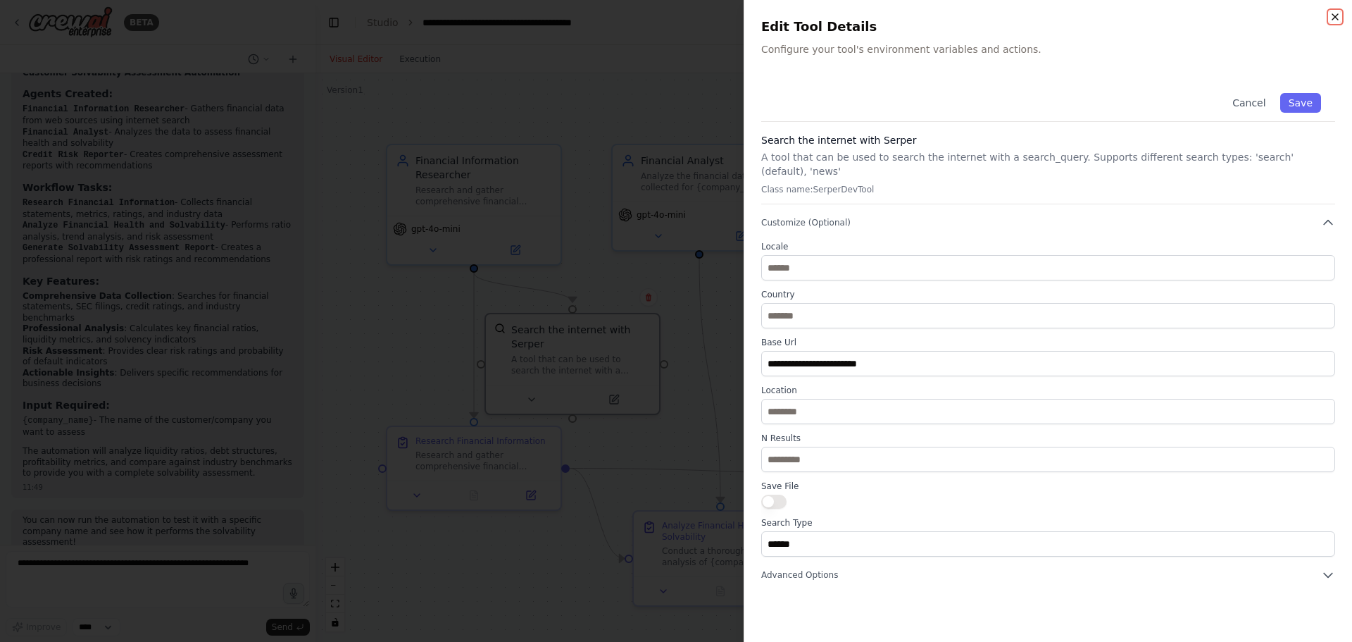
click at [1337, 13] on icon "button" at bounding box center [1335, 16] width 11 height 11
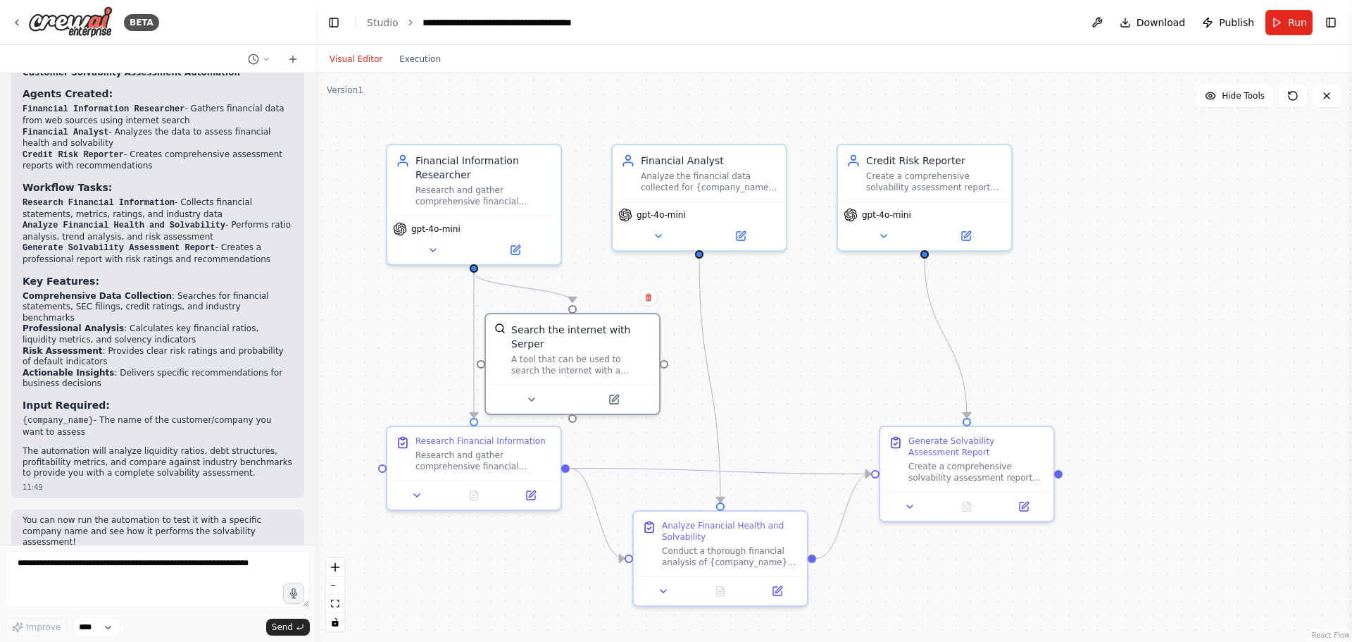
click at [760, 344] on div ".deletable-edge-delete-btn { width: 20px; height: 20px; border: 0px solid #ffff…" at bounding box center [834, 357] width 1037 height 568
click at [1101, 21] on button at bounding box center [1097, 22] width 23 height 25
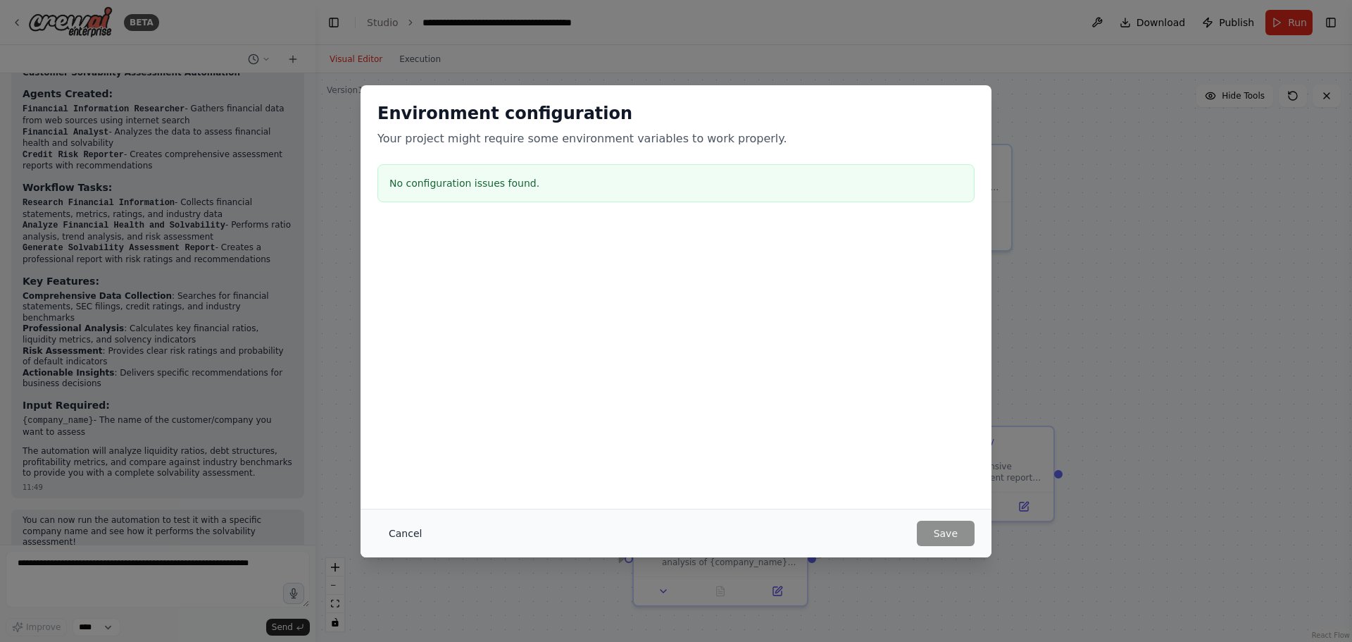
click at [406, 530] on button "Cancel" at bounding box center [406, 533] width 56 height 25
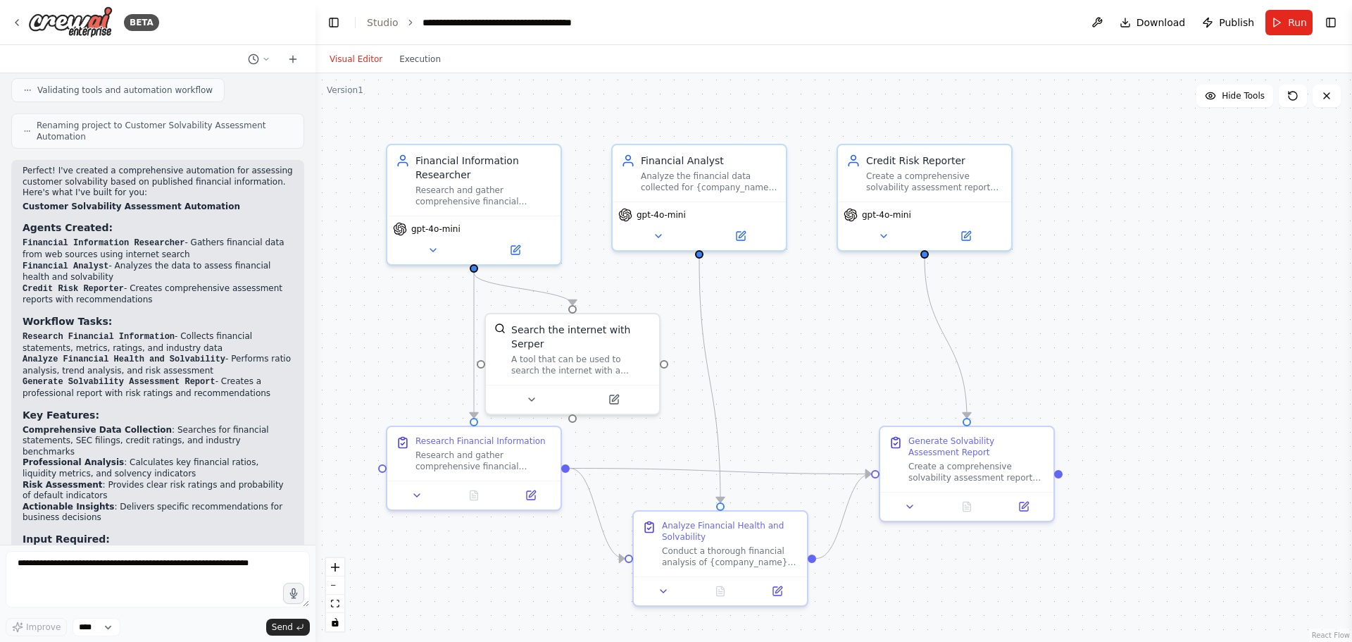
scroll to position [617, 0]
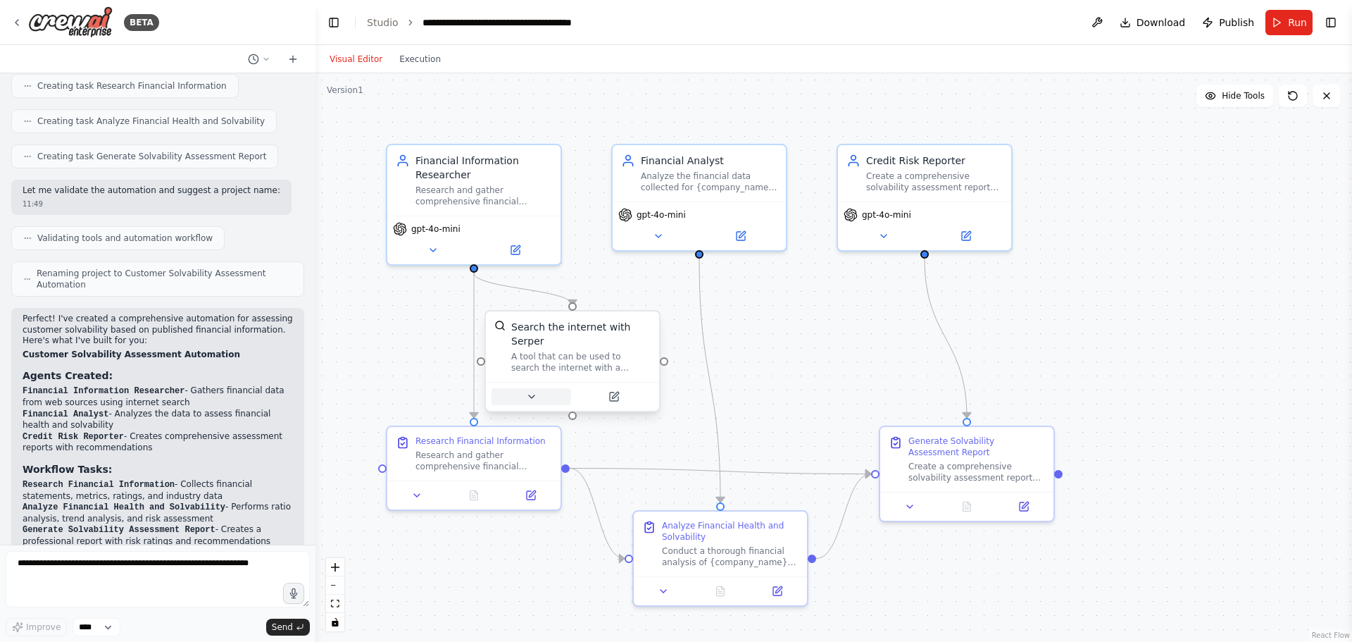
click at [527, 391] on icon at bounding box center [531, 396] width 11 height 11
click at [538, 388] on button at bounding box center [532, 396] width 80 height 17
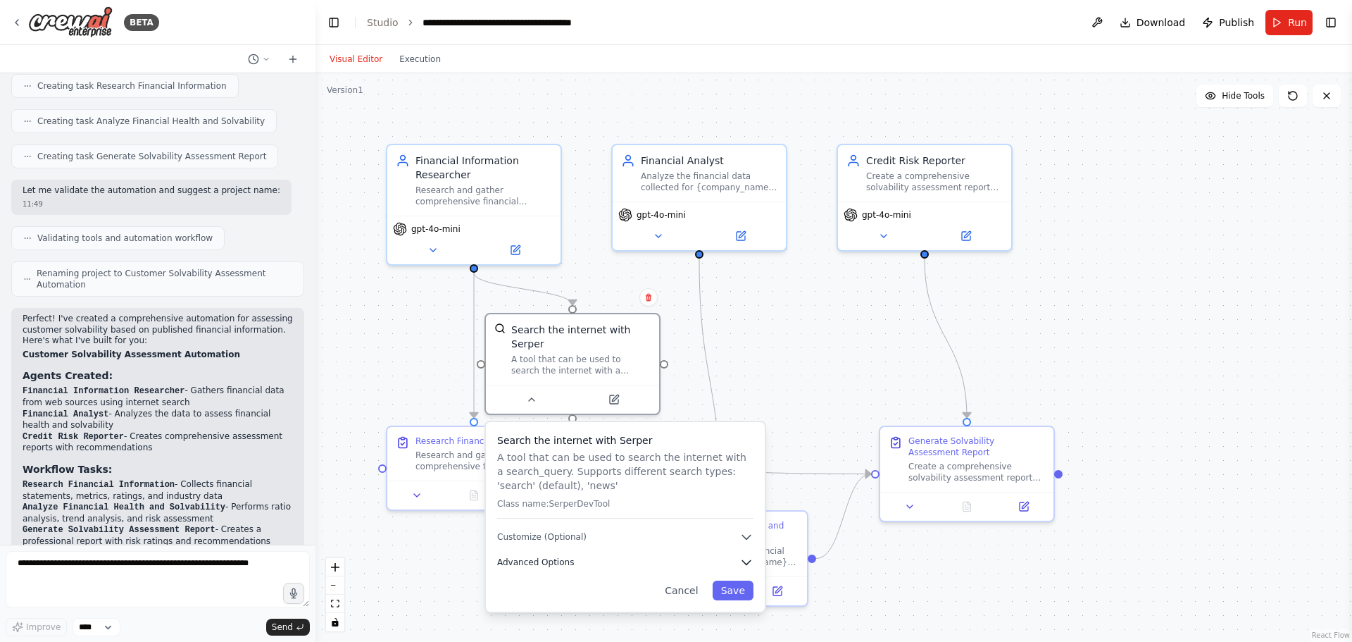
click at [573, 555] on button "Advanced Options" at bounding box center [625, 562] width 256 height 14
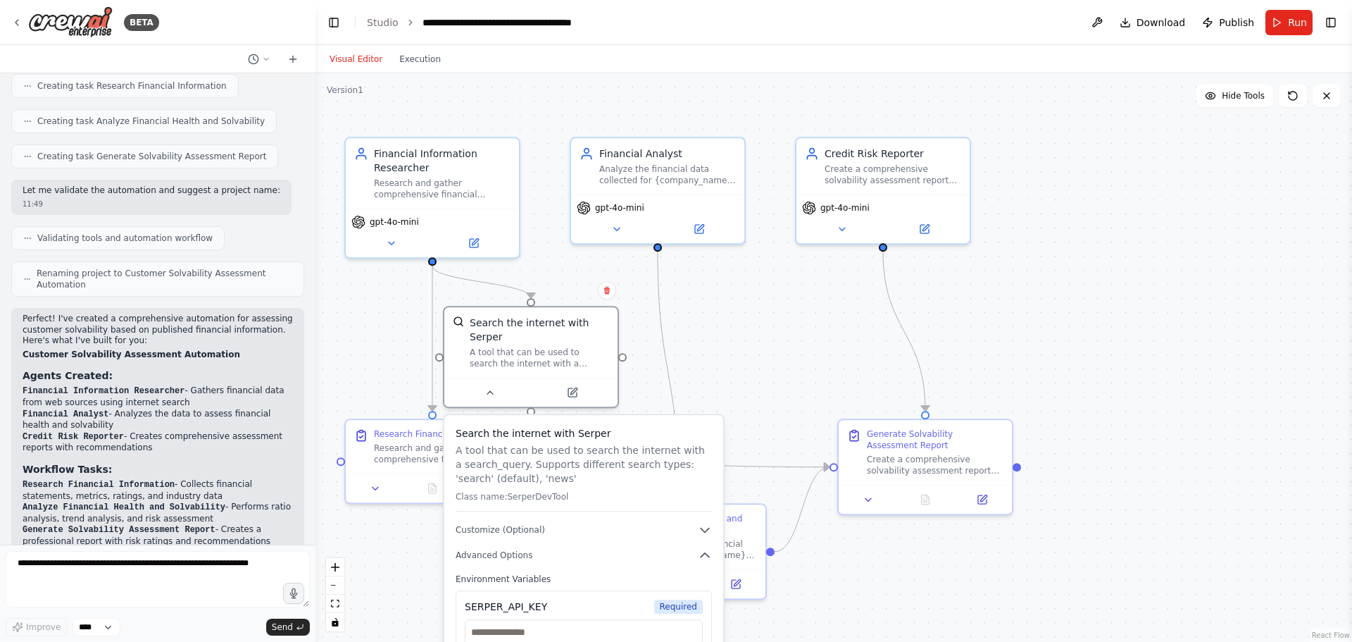
click at [986, 587] on div ".deletable-edge-delete-btn { width: 20px; height: 20px; border: 0px solid #ffff…" at bounding box center [834, 357] width 1037 height 568
click at [809, 368] on div ".deletable-edge-delete-btn { width: 20px; height: 20px; border: 0px solid #ffff…" at bounding box center [834, 357] width 1037 height 568
click at [661, 443] on p "A tool that can be used to search the internet with a search_query. Supports di…" at bounding box center [584, 464] width 256 height 42
click at [756, 365] on div ".deletable-edge-delete-btn { width: 20px; height: 20px; border: 0px solid #ffff…" at bounding box center [834, 357] width 1037 height 568
click at [533, 348] on div "A tool that can be used to search the internet with a search_query. Supports di…" at bounding box center [539, 355] width 139 height 23
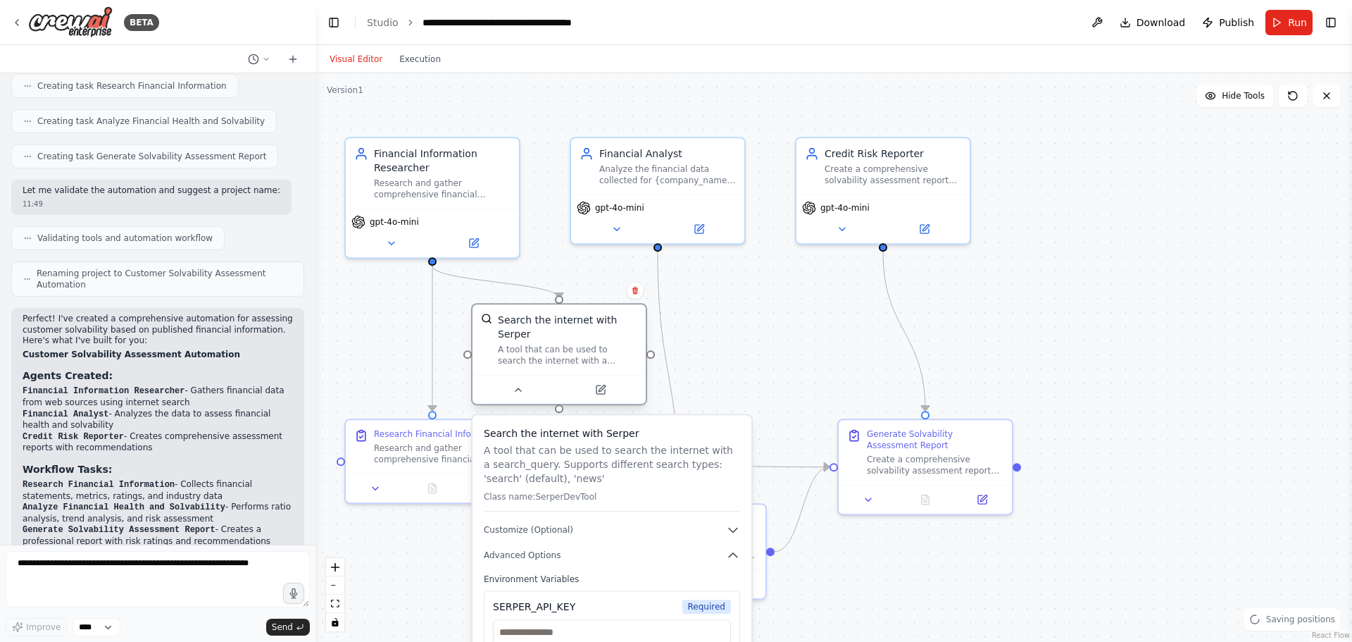
drag, startPoint x: 536, startPoint y: 354, endPoint x: 572, endPoint y: 357, distance: 36.1
click at [572, 357] on div "Search the internet with Serper A tool that can be used to search the internet …" at bounding box center [559, 339] width 173 height 70
click at [867, 589] on div ".deletable-edge-delete-btn { width: 20px; height: 20px; border: 0px solid #ffff…" at bounding box center [834, 357] width 1037 height 568
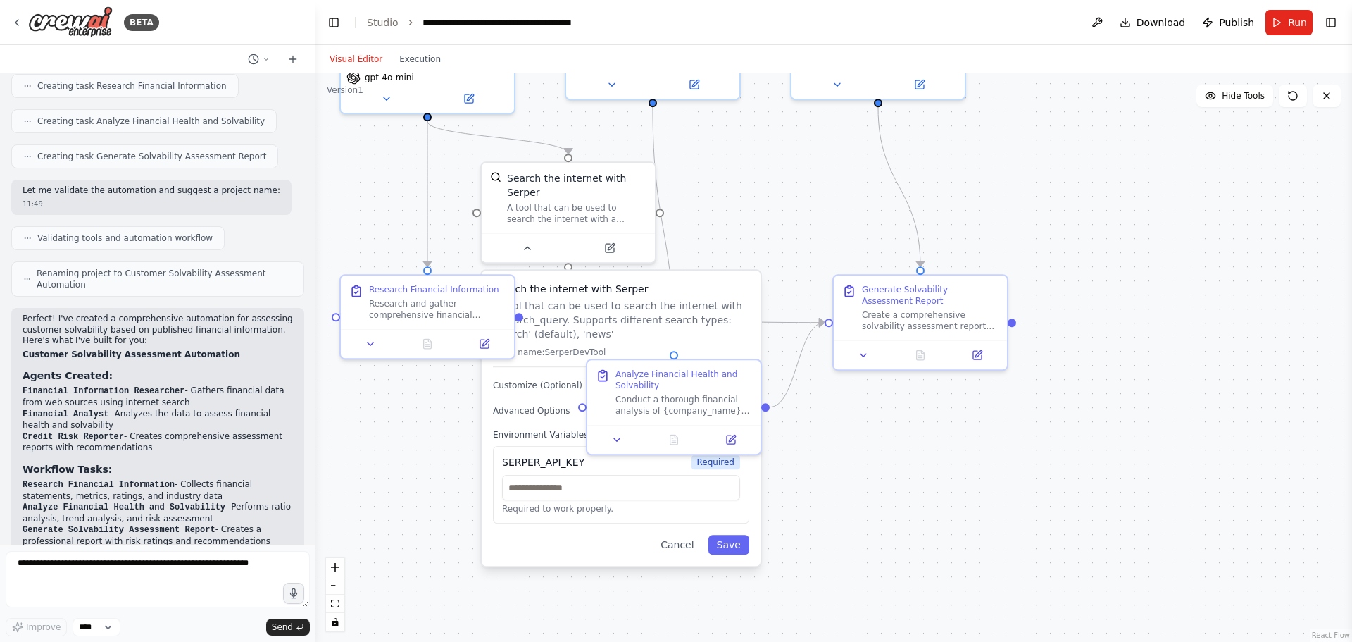
drag, startPoint x: 864, startPoint y: 580, endPoint x: 861, endPoint y: 421, distance: 158.5
click at [861, 421] on div ".deletable-edge-delete-btn { width: 20px; height: 20px; border: 0px solid #ffff…" at bounding box center [834, 357] width 1037 height 568
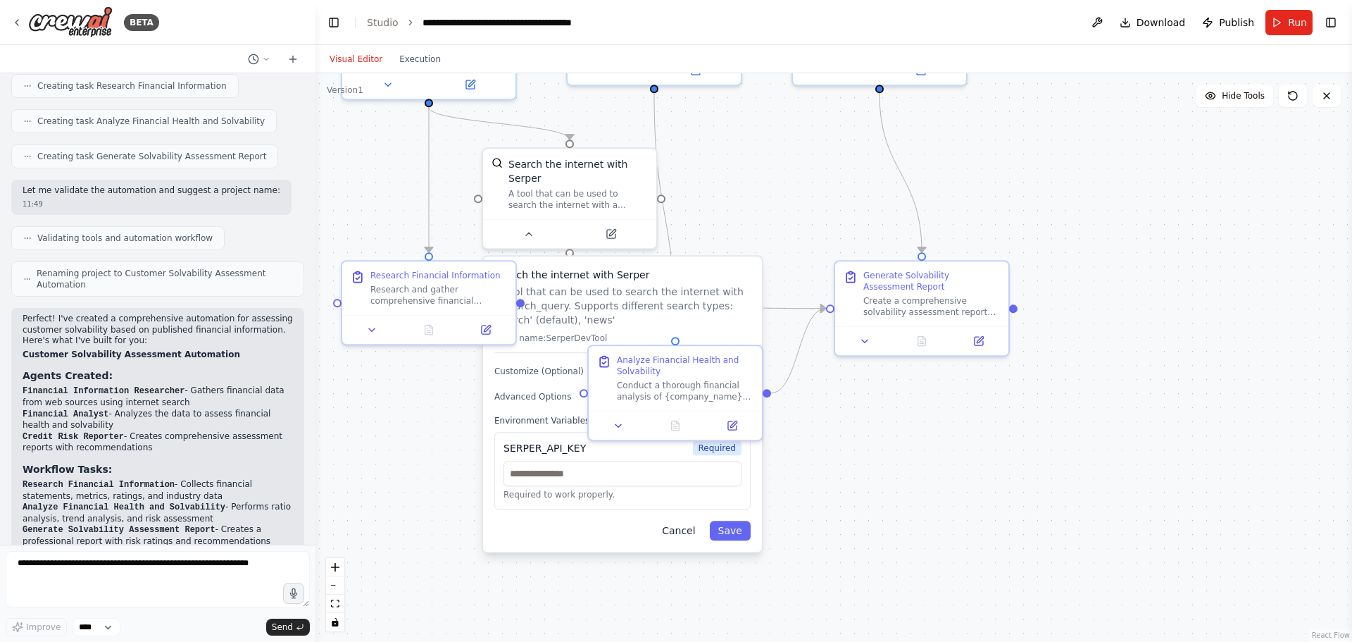
click at [685, 521] on button "Cancel" at bounding box center [679, 531] width 50 height 20
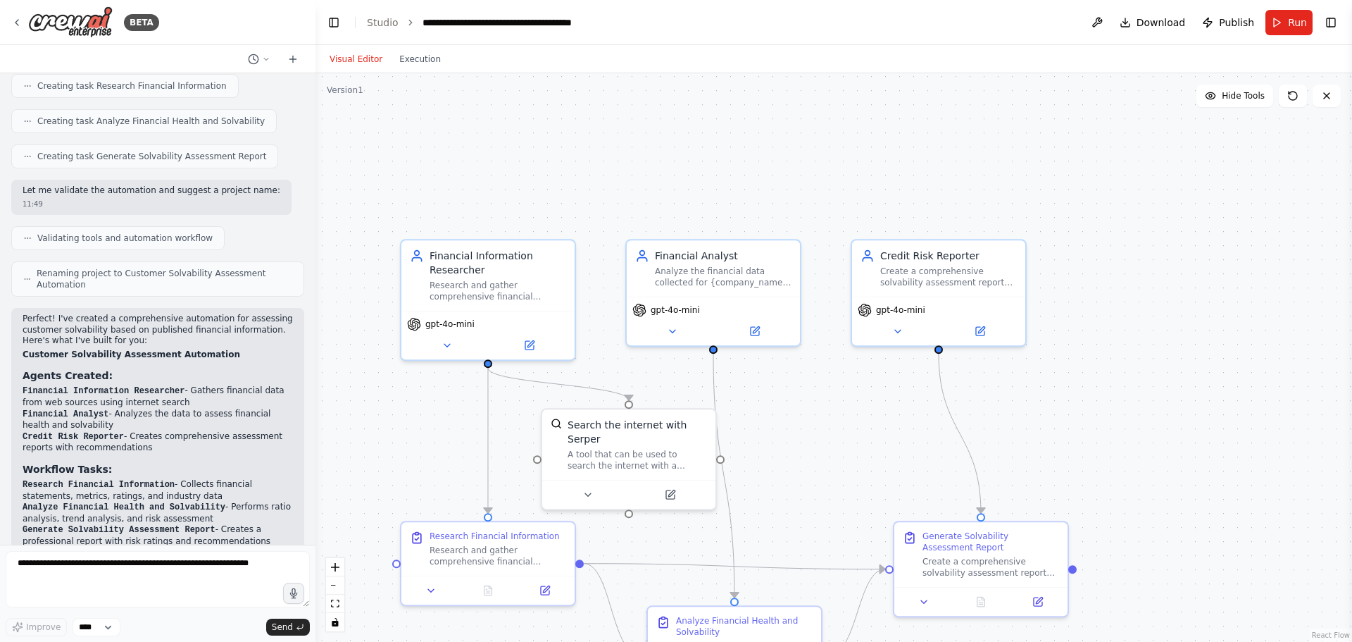
drag, startPoint x: 404, startPoint y: 450, endPoint x: 463, endPoint y: 711, distance: 267.2
click at [463, 641] on html "BETA I want to check the solvability of a customer based on published financial…" at bounding box center [676, 482] width 1352 height 964
click at [792, 446] on div ".deletable-edge-delete-btn { width: 20px; height: 20px; border: 0px solid #ffff…" at bounding box center [834, 357] width 1037 height 568
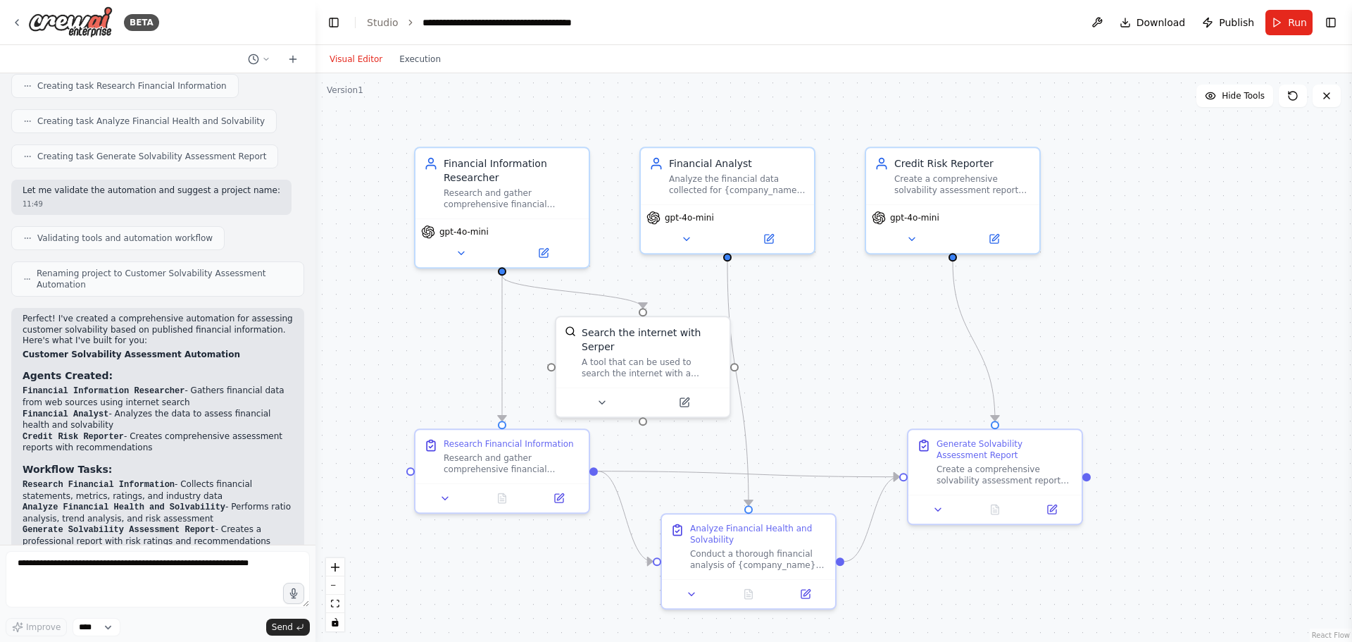
drag, startPoint x: 792, startPoint y: 446, endPoint x: 807, endPoint y: 344, distance: 103.3
click at [809, 342] on div ".deletable-edge-delete-btn { width: 20px; height: 20px; border: 0px solid #ffff…" at bounding box center [834, 357] width 1037 height 568
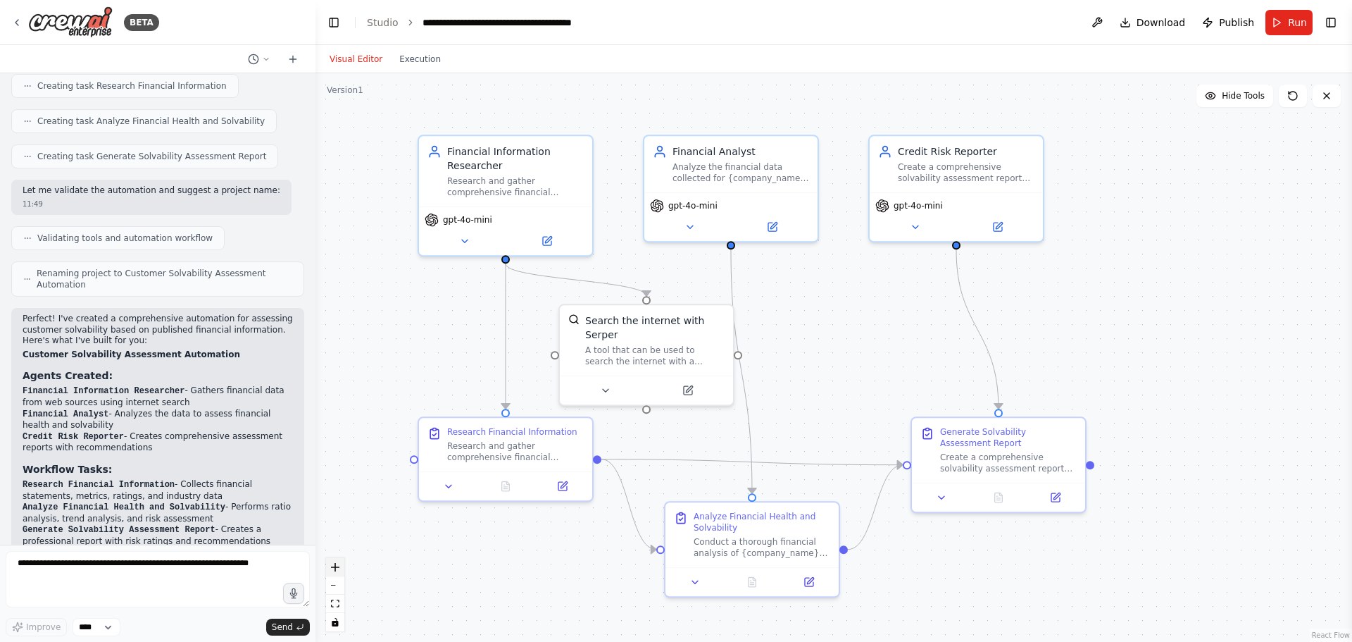
click at [335, 568] on icon "zoom in" at bounding box center [335, 567] width 8 height 8
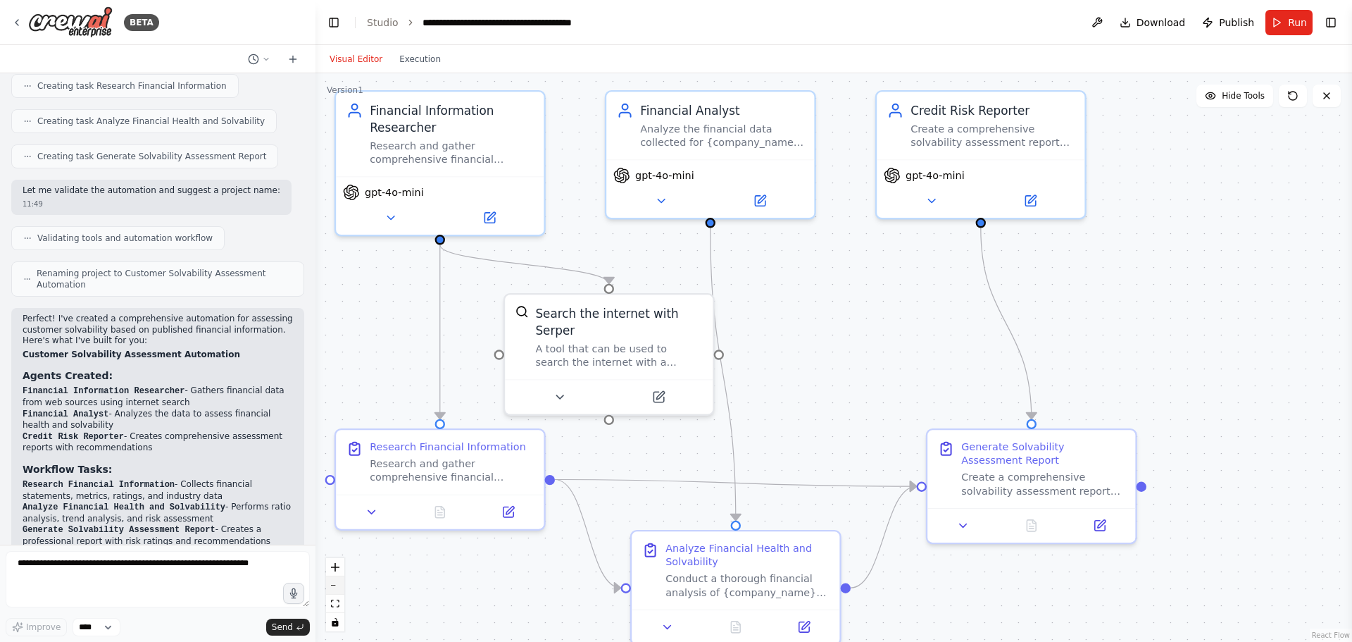
click at [332, 587] on button "zoom out" at bounding box center [335, 585] width 18 height 18
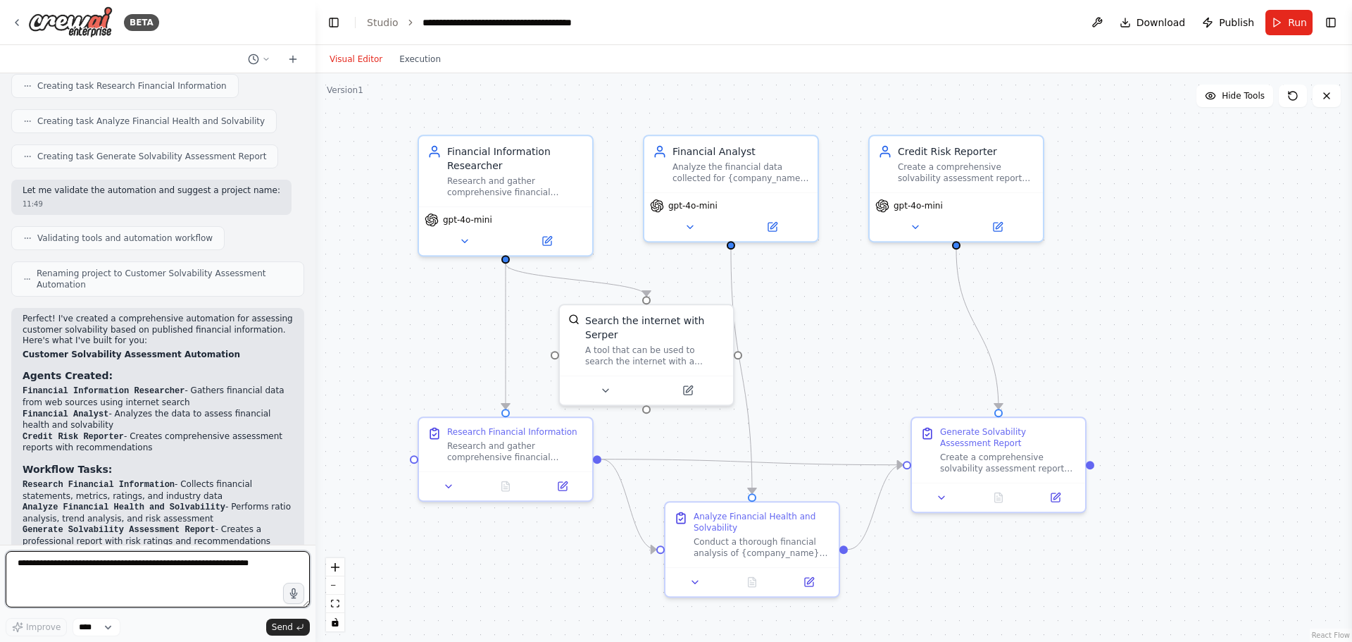
click at [101, 574] on textarea at bounding box center [158, 579] width 304 height 56
type textarea "*"
type textarea "**********"
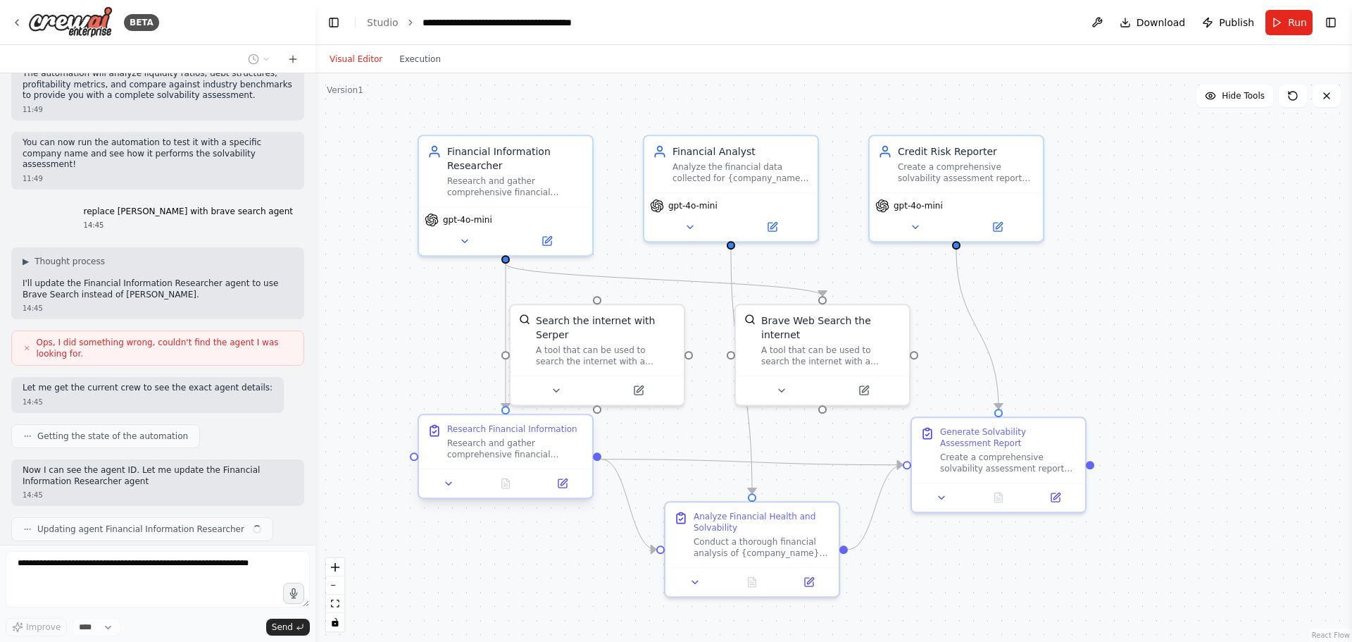
scroll to position [1287, 0]
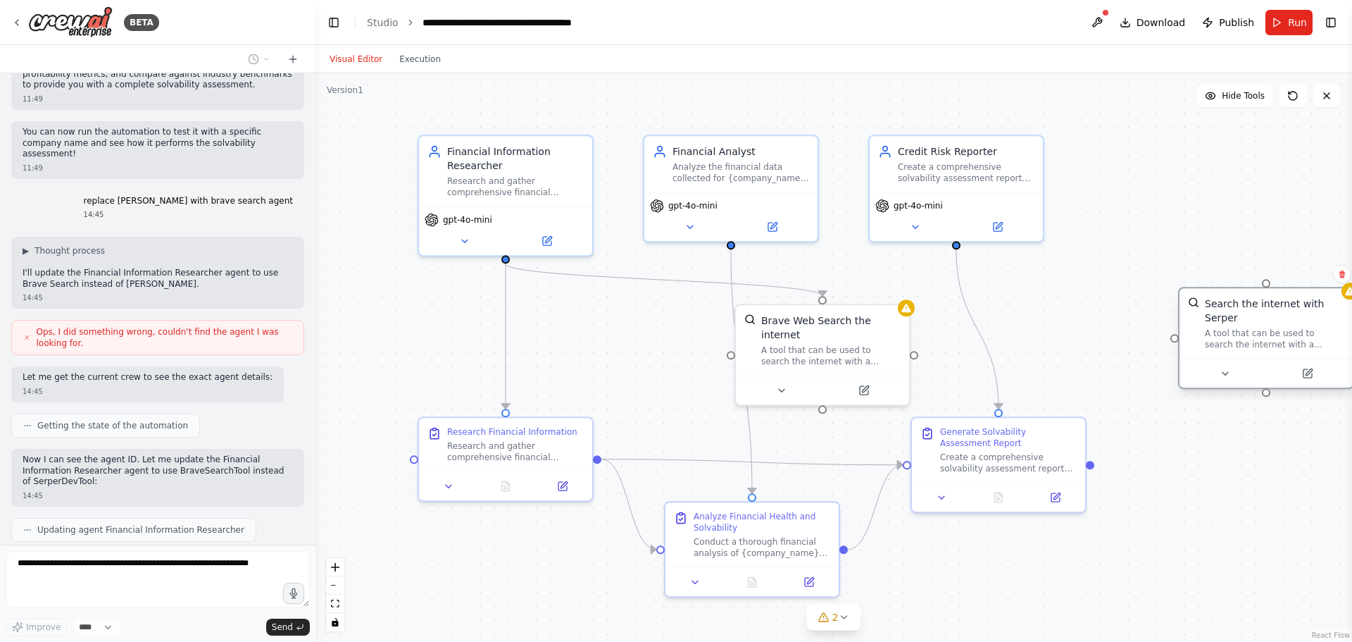
drag, startPoint x: 597, startPoint y: 331, endPoint x: 1271, endPoint y: 310, distance: 675.1
click at [1271, 310] on div "Search the internet with Serper A tool that can be used to search the internet …" at bounding box center [1274, 324] width 139 height 54
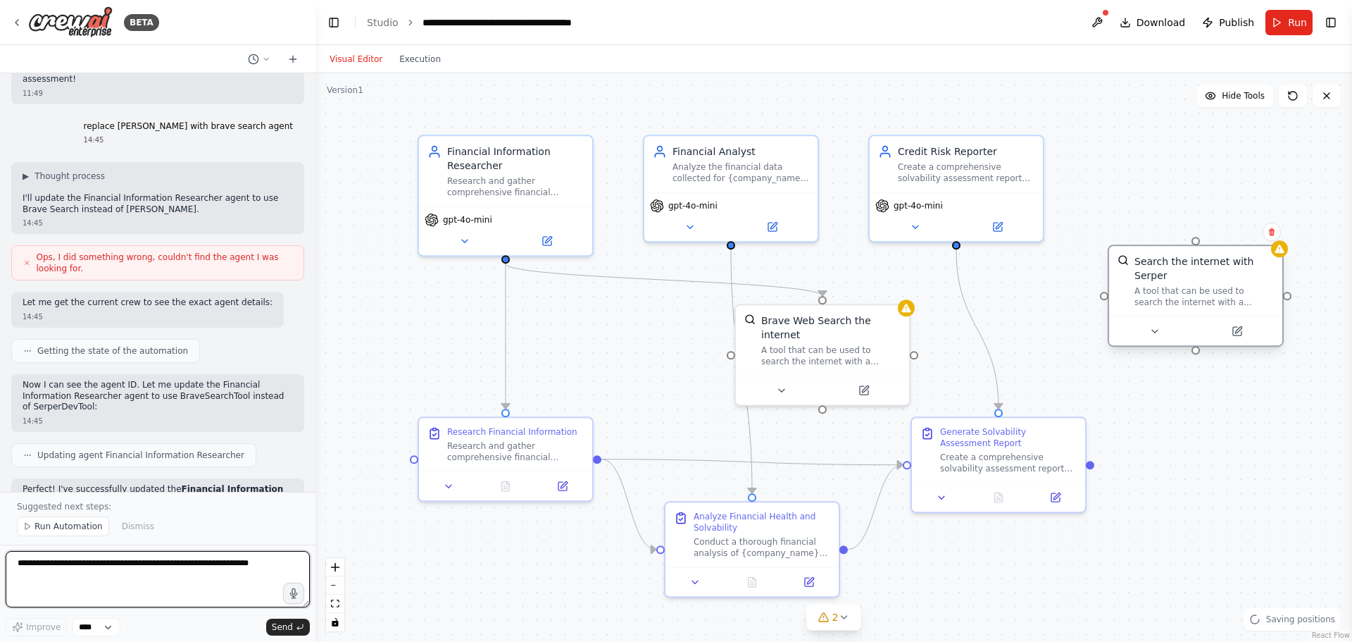
drag, startPoint x: 1243, startPoint y: 313, endPoint x: 1170, endPoint y: 268, distance: 86.0
click at [1170, 268] on div "Search the internet with Serper A tool that can be used to search the internet …" at bounding box center [1204, 281] width 139 height 54
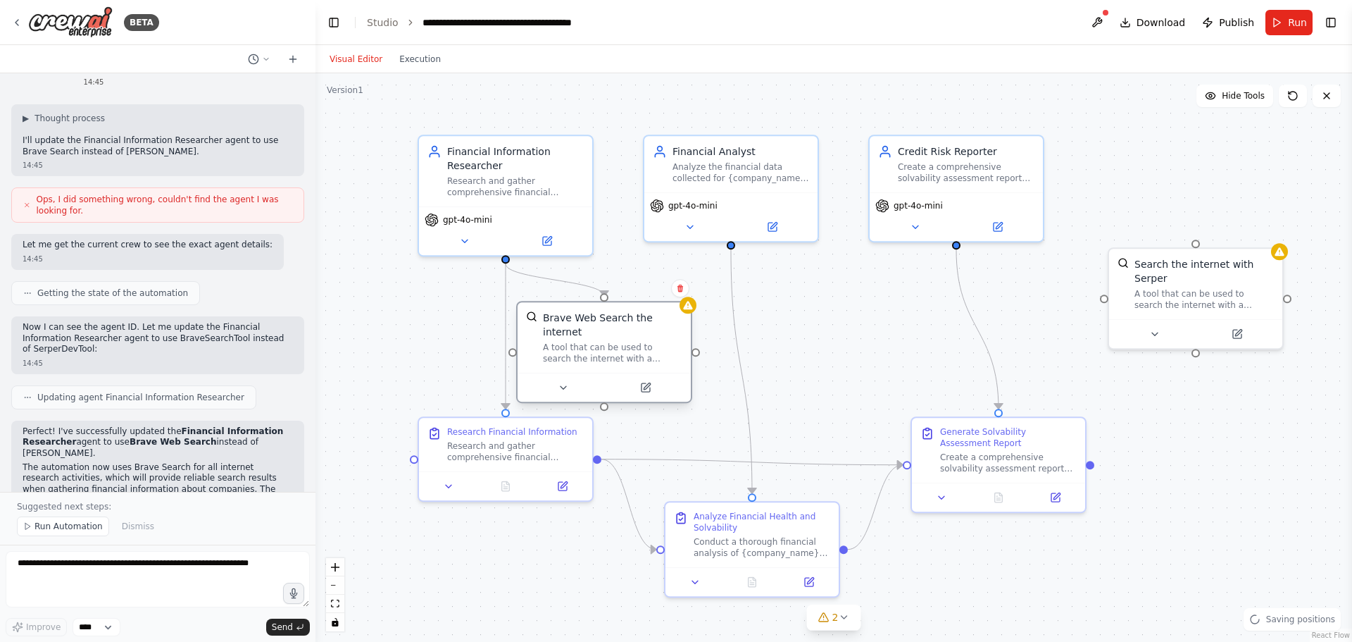
scroll to position [1430, 0]
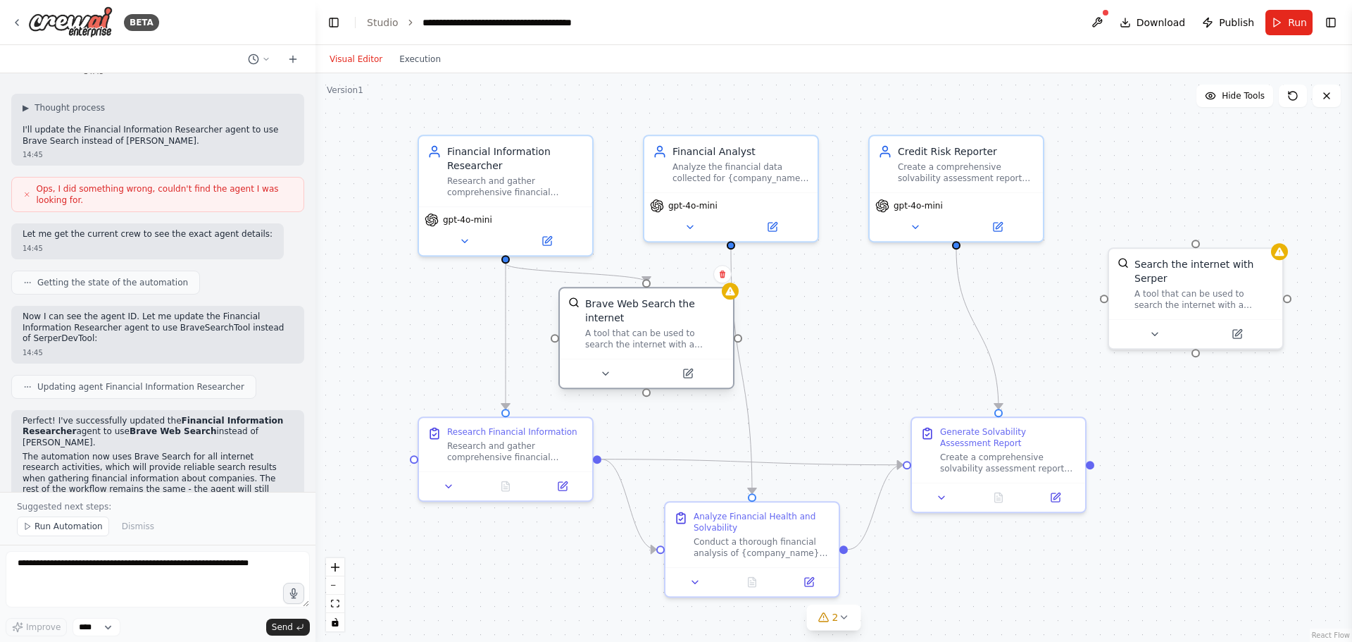
drag, startPoint x: 823, startPoint y: 326, endPoint x: 649, endPoint y: 318, distance: 174.2
click at [649, 318] on div "Brave Web Search the internet A tool that can be used to search the internet wi…" at bounding box center [654, 324] width 139 height 54
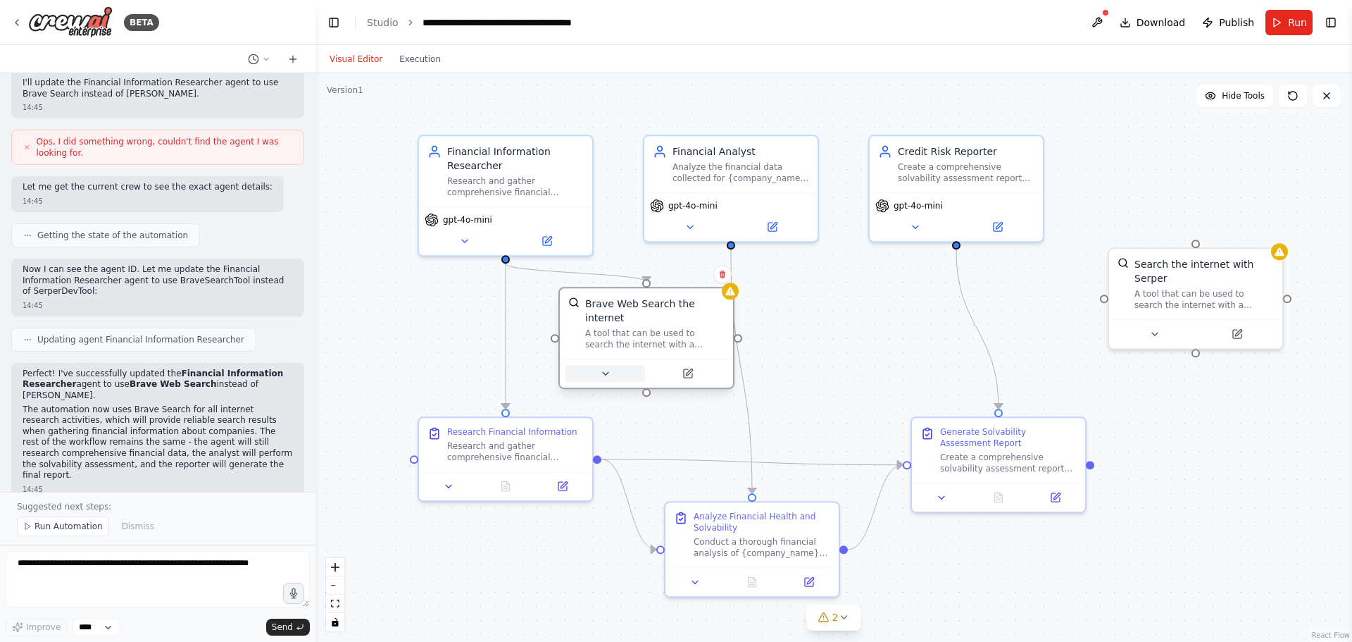
click at [611, 368] on icon at bounding box center [604, 373] width 11 height 11
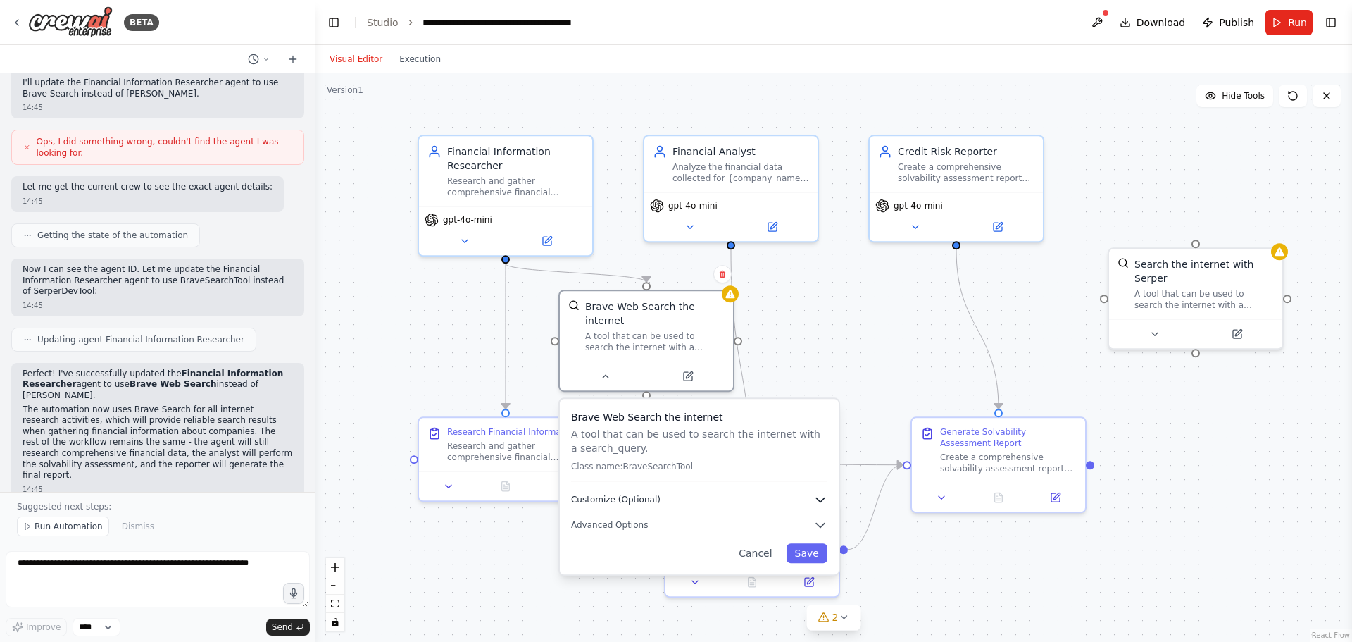
click at [603, 494] on span "Customize (Optional)" at bounding box center [615, 499] width 89 height 11
click at [821, 498] on icon "button" at bounding box center [820, 500] width 8 height 4
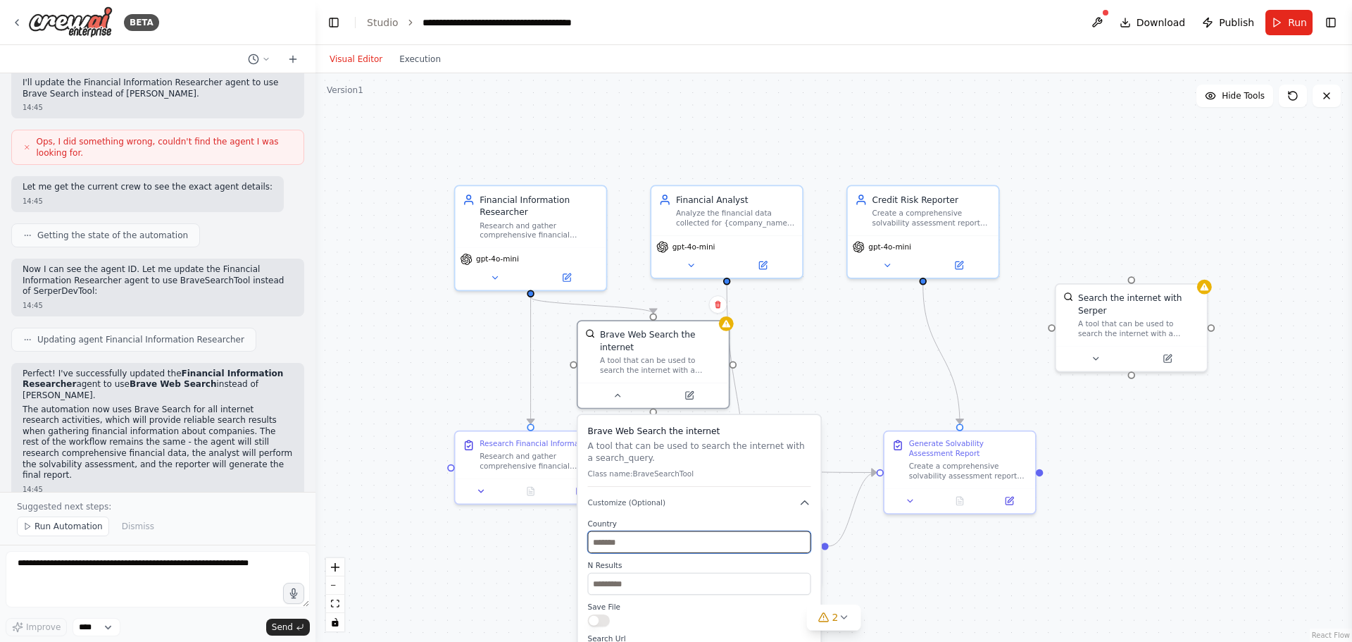
click at [653, 538] on input "text" at bounding box center [699, 542] width 223 height 22
click at [637, 573] on input "**" at bounding box center [699, 584] width 223 height 22
type input "**"
click at [544, 563] on div ".deletable-edge-delete-btn { width: 20px; height: 20px; border: 0px solid #ffff…" at bounding box center [834, 357] width 1037 height 568
click at [921, 571] on div ".deletable-edge-delete-btn { width: 20px; height: 20px; border: 0px solid #ffff…" at bounding box center [834, 357] width 1037 height 568
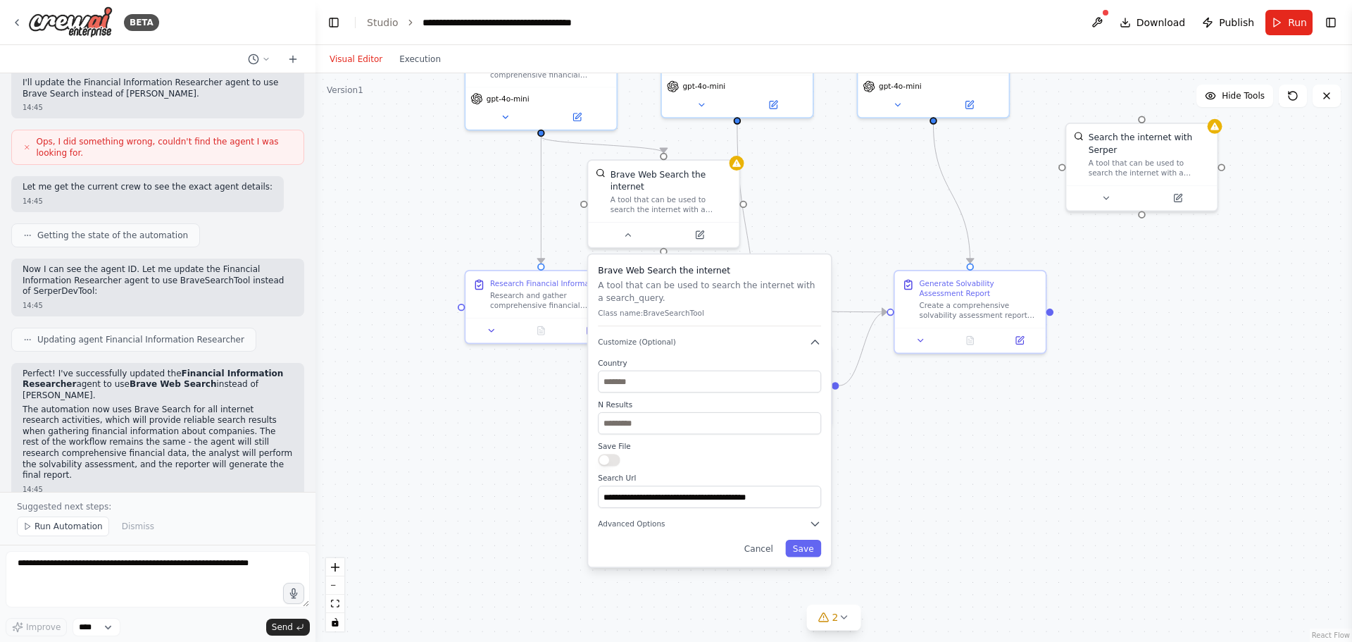
drag, startPoint x: 912, startPoint y: 577, endPoint x: 910, endPoint y: 416, distance: 160.6
click at [918, 416] on div ".deletable-edge-delete-btn { width: 20px; height: 20px; border: 0px solid #ffff…" at bounding box center [834, 357] width 1037 height 568
click at [634, 518] on button "Advanced Options" at bounding box center [705, 524] width 223 height 12
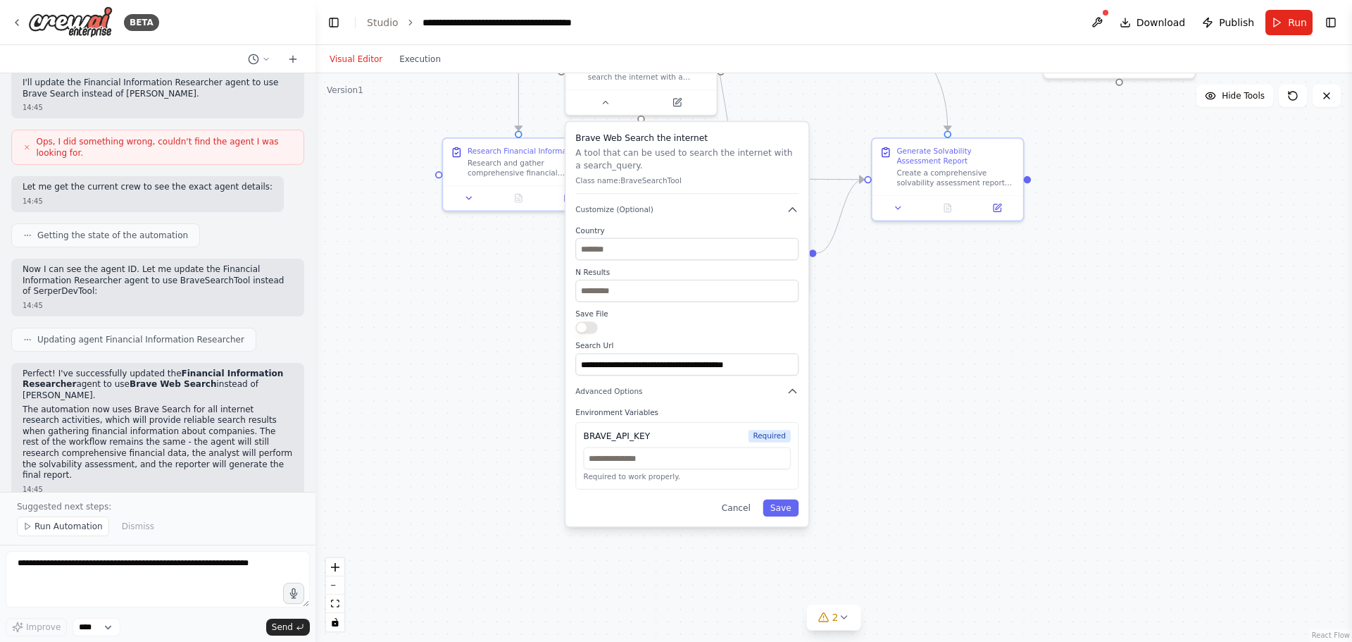
drag, startPoint x: 887, startPoint y: 564, endPoint x: 876, endPoint y: 482, distance: 82.4
click at [876, 482] on div ".deletable-edge-delete-btn { width: 20px; height: 20px; border: 0px solid #ffff…" at bounding box center [834, 357] width 1037 height 568
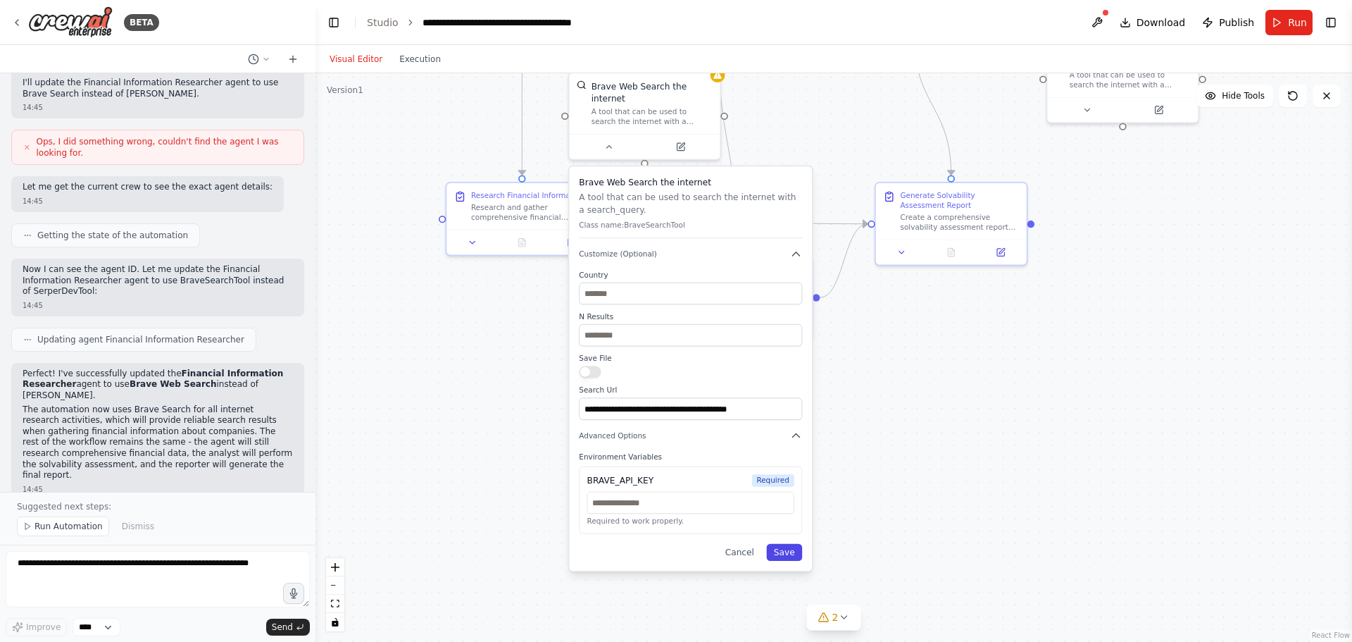
click at [776, 544] on button "Save" at bounding box center [784, 552] width 36 height 17
click at [782, 544] on button "Save" at bounding box center [784, 552] width 36 height 17
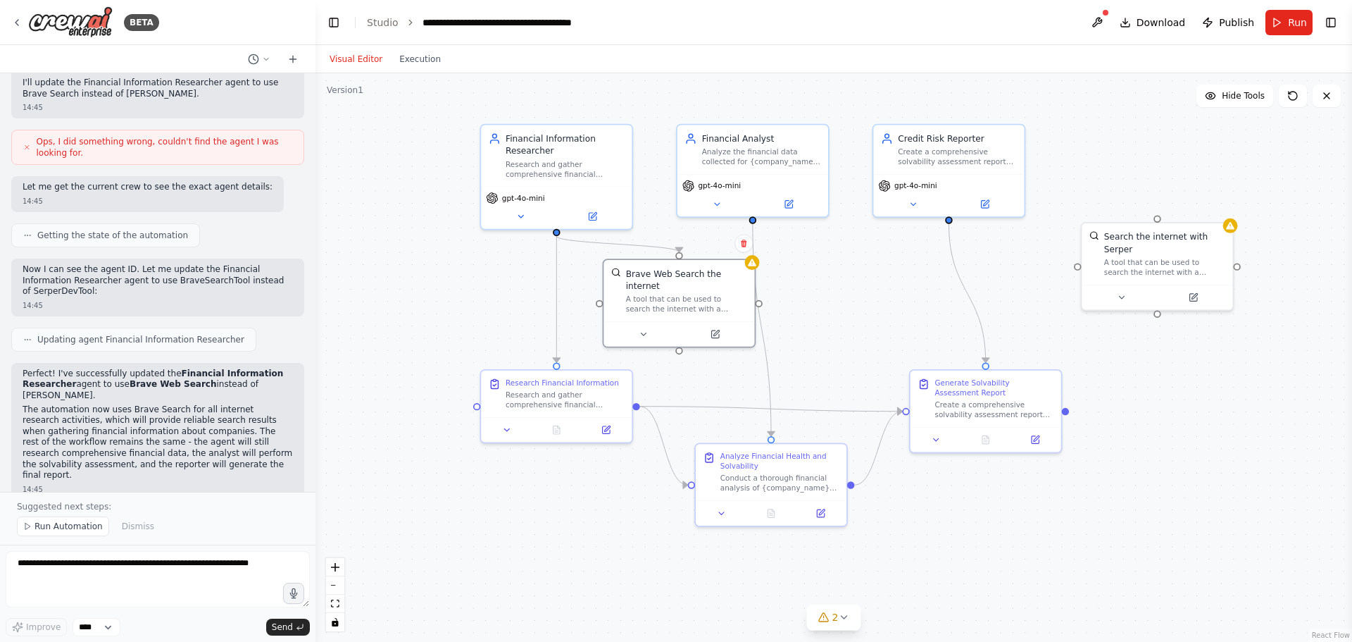
drag, startPoint x: 526, startPoint y: 400, endPoint x: 561, endPoint y: 587, distance: 190.5
click at [561, 587] on div ".deletable-edge-delete-btn { width: 20px; height: 20px; border: 0px solid #ffff…" at bounding box center [834, 357] width 1037 height 568
drag, startPoint x: 736, startPoint y: 319, endPoint x: 722, endPoint y: 339, distance: 24.2
click at [722, 349] on button at bounding box center [702, 356] width 69 height 15
click at [740, 293] on div "Brave Web Search the internet A tool that can be used to search the internet wi…" at bounding box center [667, 312] width 151 height 61
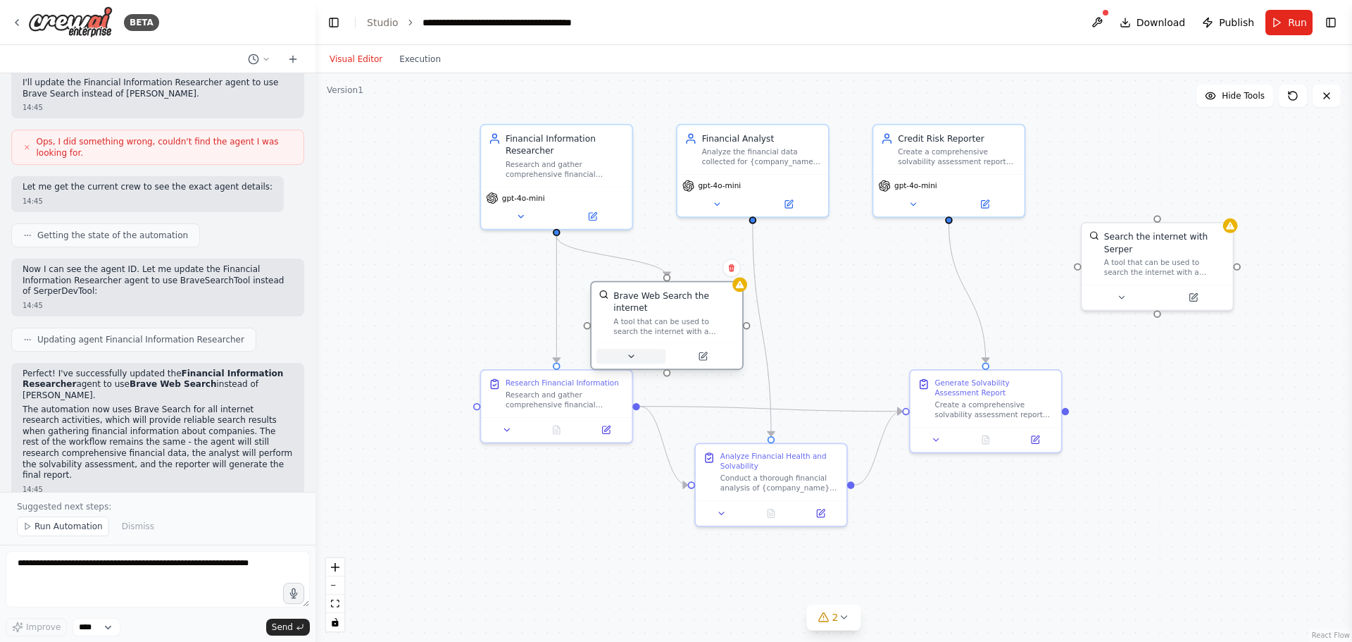
click at [630, 351] on icon at bounding box center [631, 356] width 10 height 10
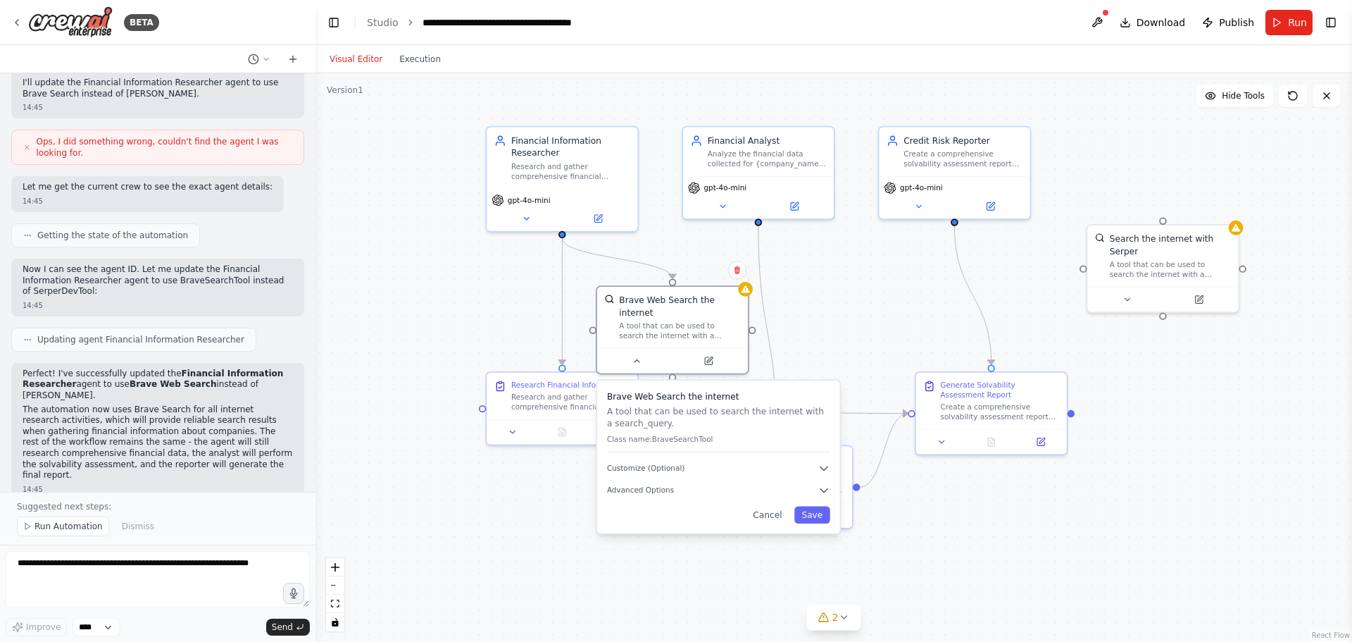
drag, startPoint x: 475, startPoint y: 321, endPoint x: 485, endPoint y: 327, distance: 11.4
click at [485, 325] on div ".deletable-edge-delete-btn { width: 20px; height: 20px; border: 0px solid #ffff…" at bounding box center [834, 357] width 1037 height 568
click at [24, 23] on div "BETA" at bounding box center [85, 22] width 148 height 32
